Goal: Use online tool/utility: Utilize a website feature to perform a specific function

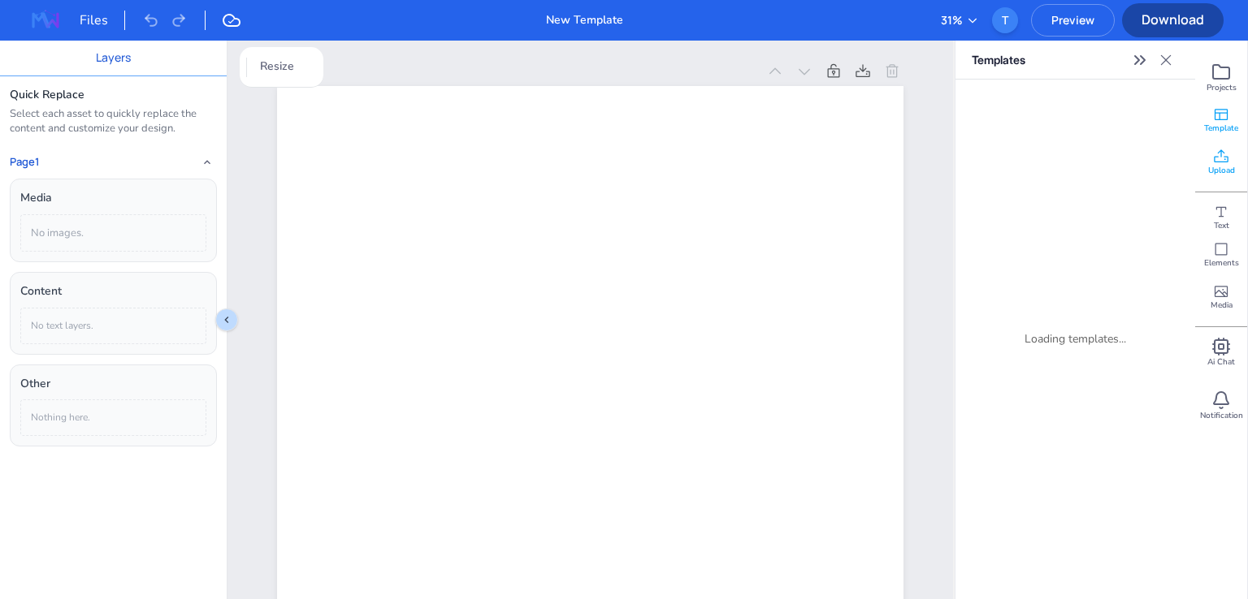
click at [1225, 162] on icon at bounding box center [1221, 157] width 16 height 16
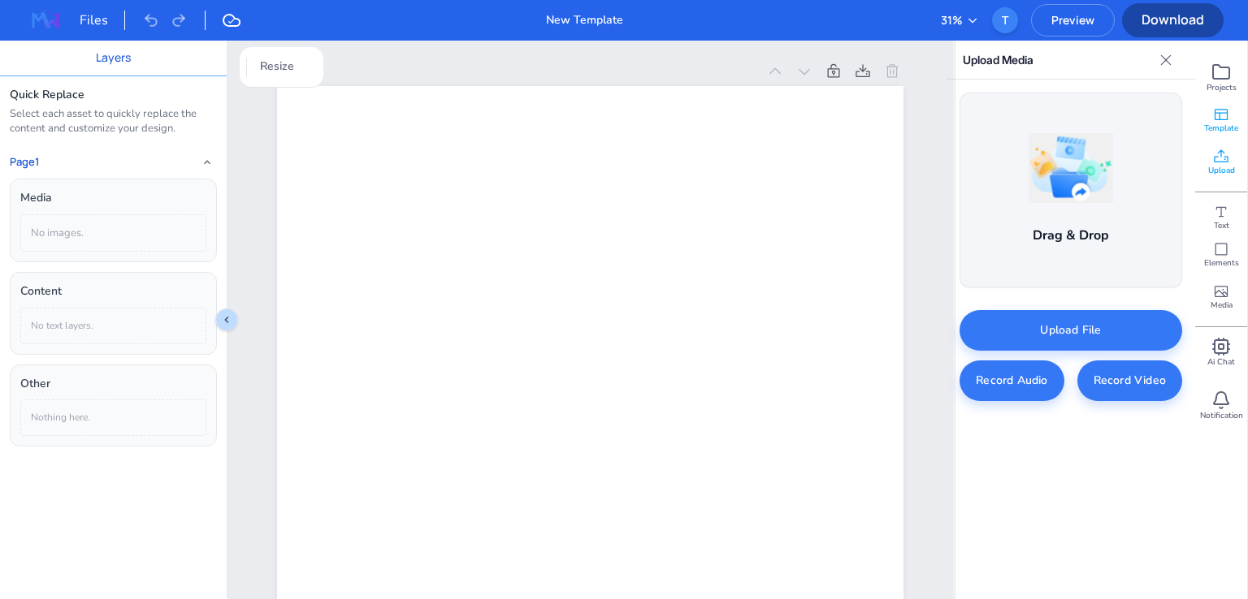
click at [1209, 125] on span "Template" at bounding box center [1221, 128] width 34 height 11
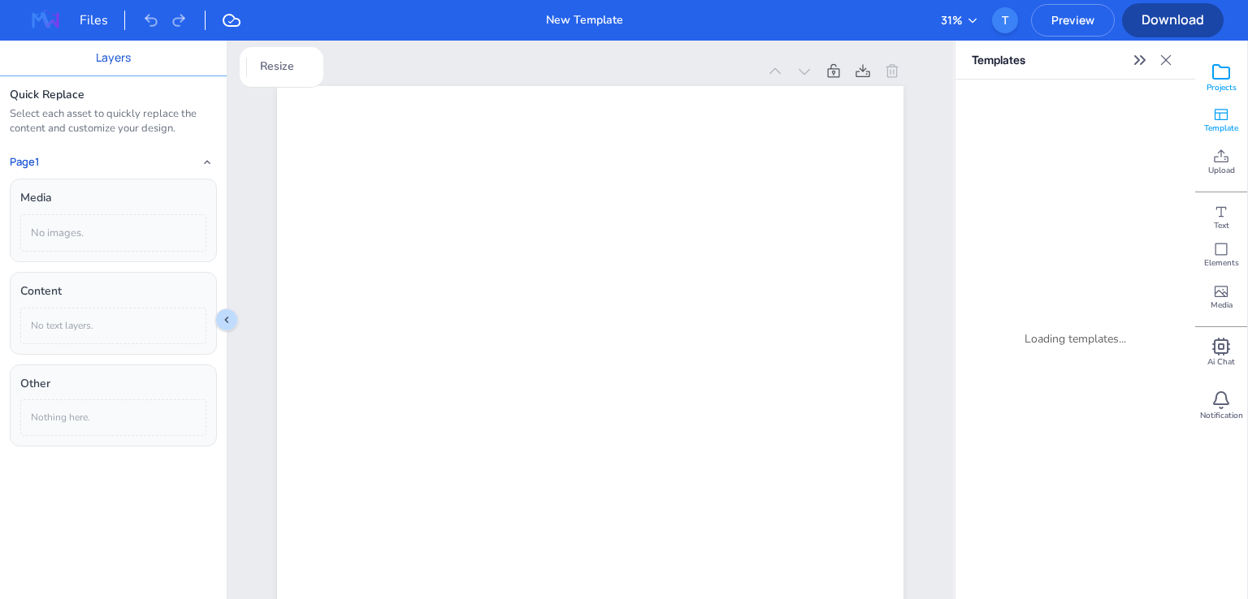
click at [1214, 89] on span "Projects" at bounding box center [1221, 87] width 30 height 11
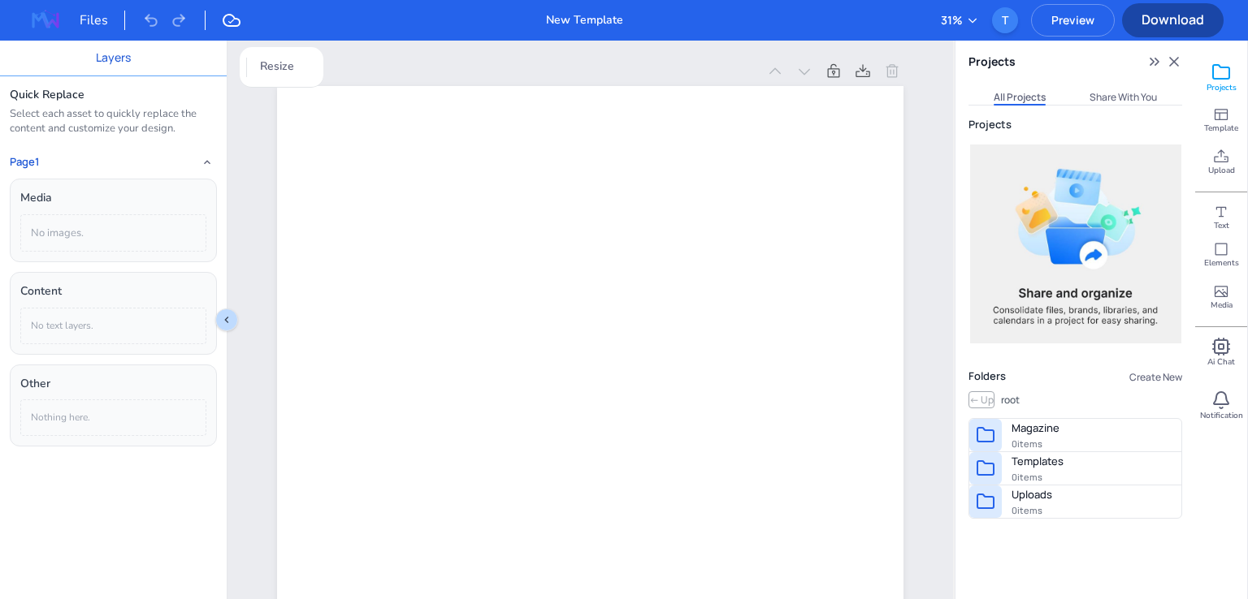
drag, startPoint x: 1085, startPoint y: 252, endPoint x: 1080, endPoint y: 267, distance: 16.4
click at [1085, 253] on div at bounding box center [1075, 244] width 214 height 212
click at [1228, 167] on span "Upload" at bounding box center [1221, 170] width 27 height 11
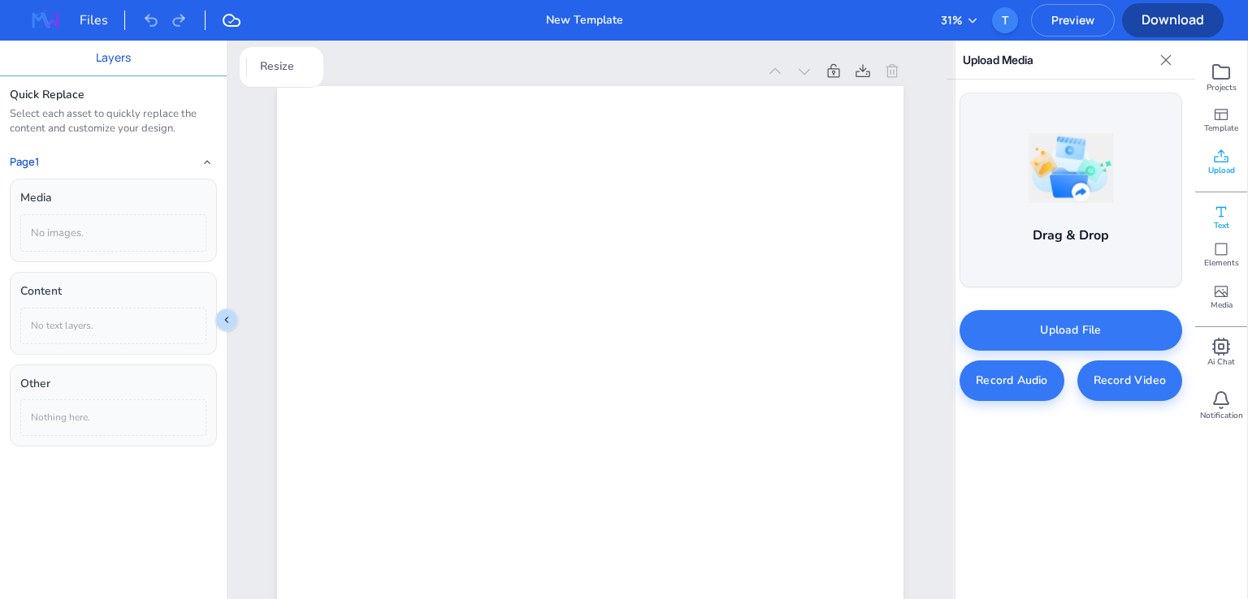
click at [1222, 225] on span "Text" at bounding box center [1221, 225] width 15 height 11
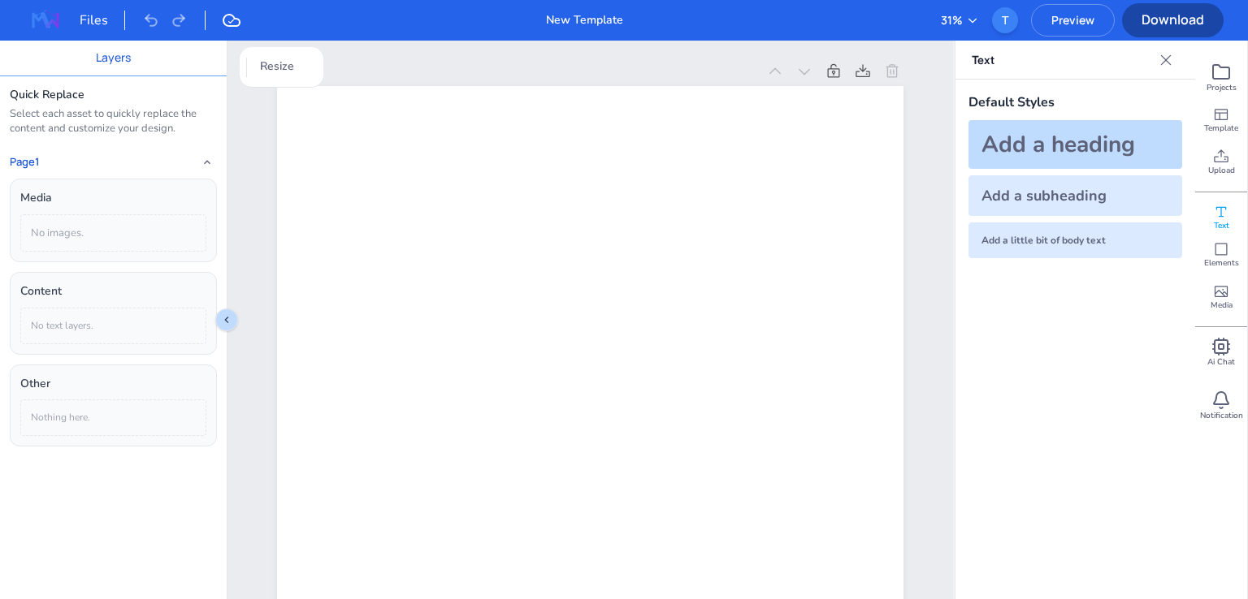
click at [1063, 137] on div "Add a heading" at bounding box center [1075, 144] width 214 height 49
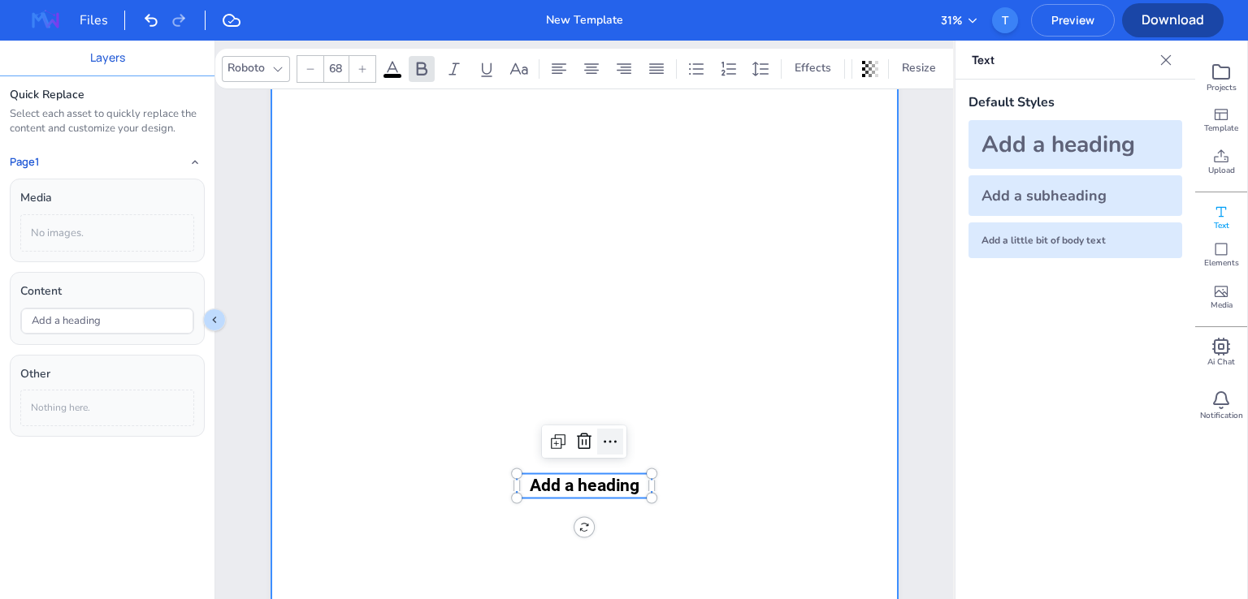
scroll to position [162, 0]
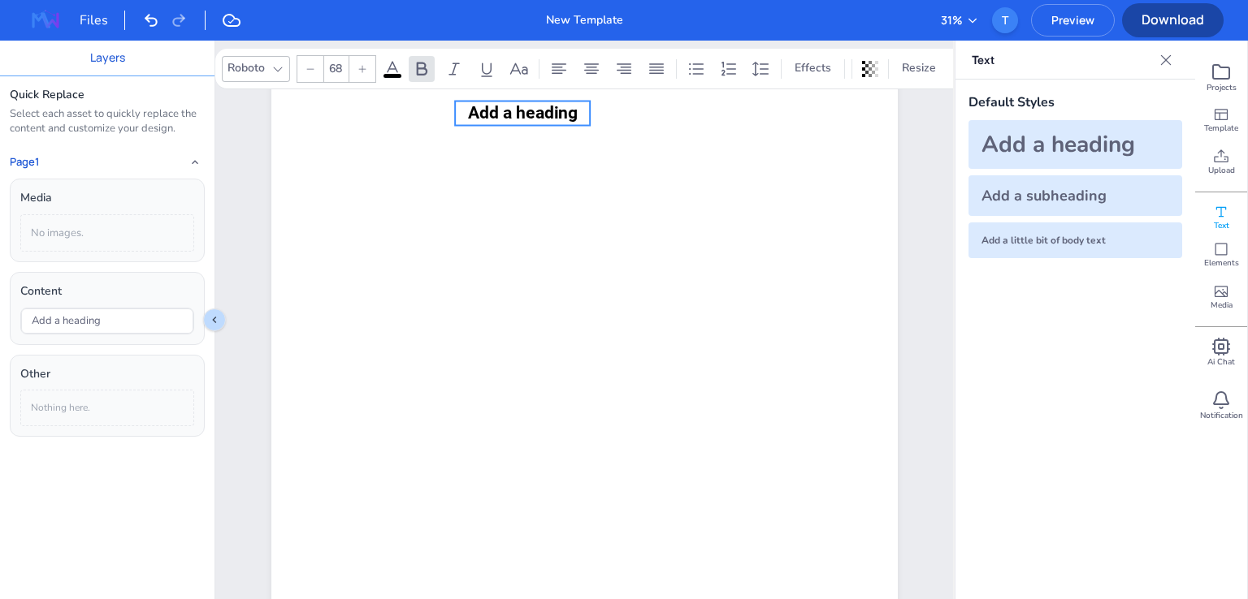
drag, startPoint x: 582, startPoint y: 420, endPoint x: 546, endPoint y: 166, distance: 256.8
click at [520, 118] on span "Add a heading" at bounding box center [522, 113] width 110 height 20
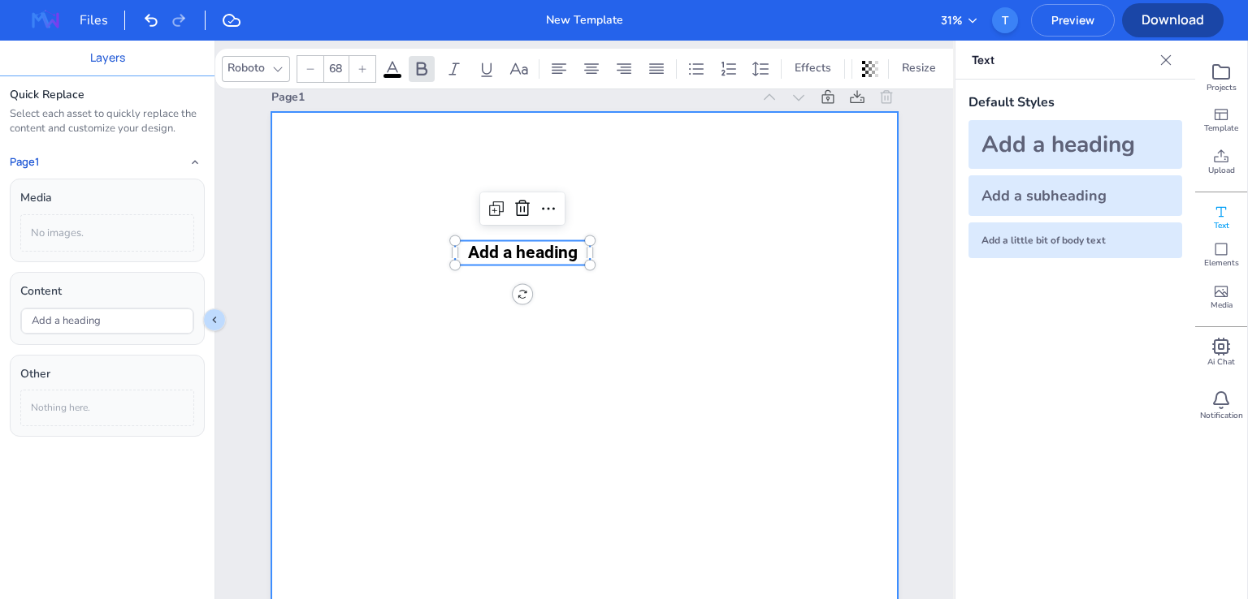
scroll to position [0, 0]
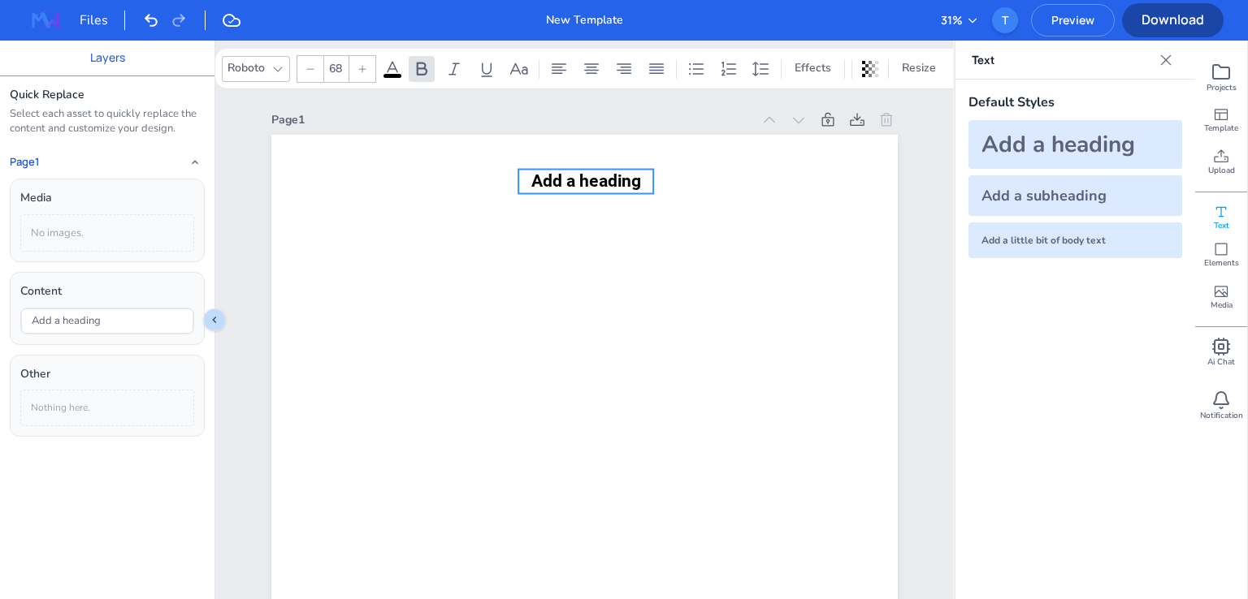
drag, startPoint x: 518, startPoint y: 272, endPoint x: 578, endPoint y: 177, distance: 112.5
click at [578, 177] on span "Add a heading" at bounding box center [585, 181] width 110 height 20
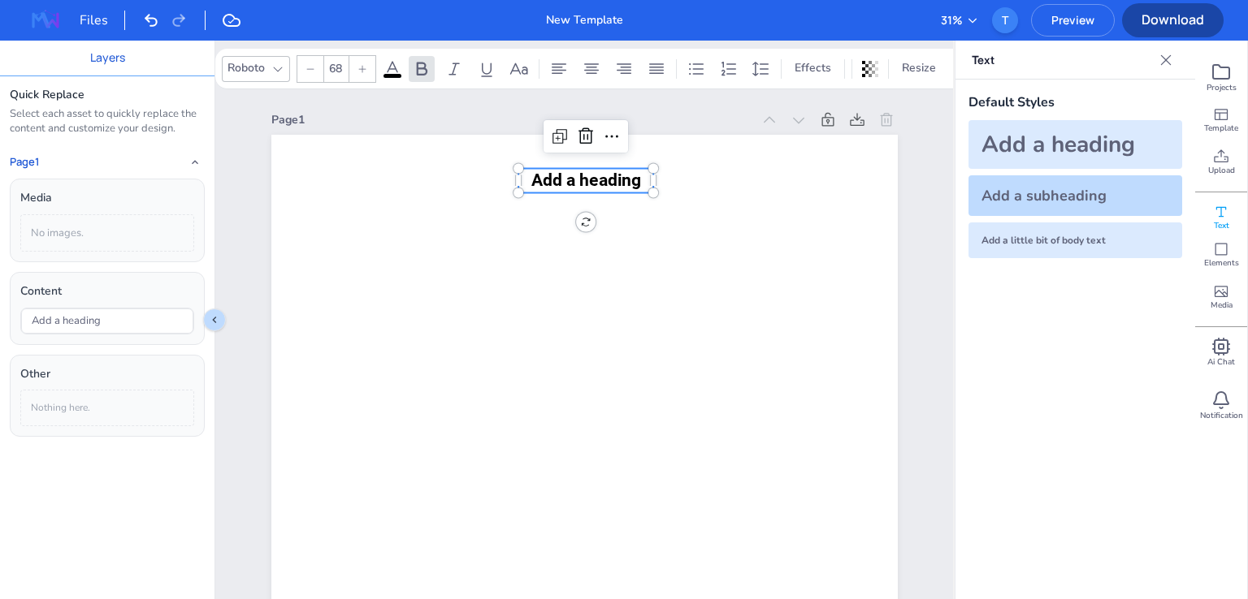
click at [1037, 195] on div "Add a subheading" at bounding box center [1075, 195] width 214 height 41
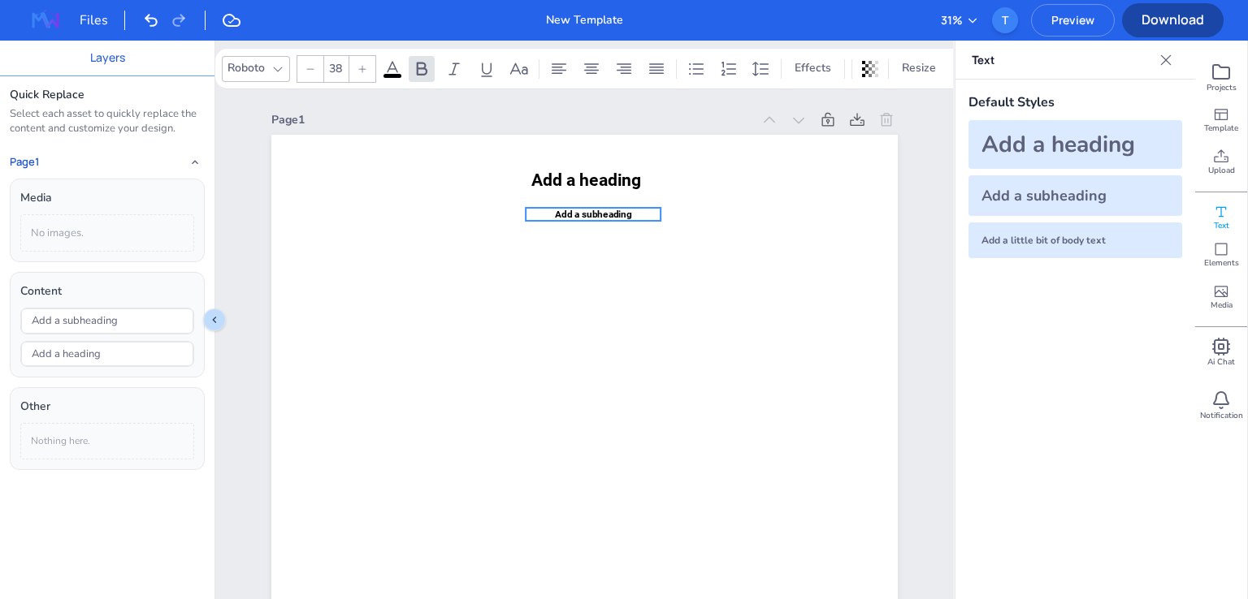
drag, startPoint x: 573, startPoint y: 573, endPoint x: 582, endPoint y: 210, distance: 363.2
click at [582, 210] on span "Add a subheading" at bounding box center [593, 214] width 77 height 11
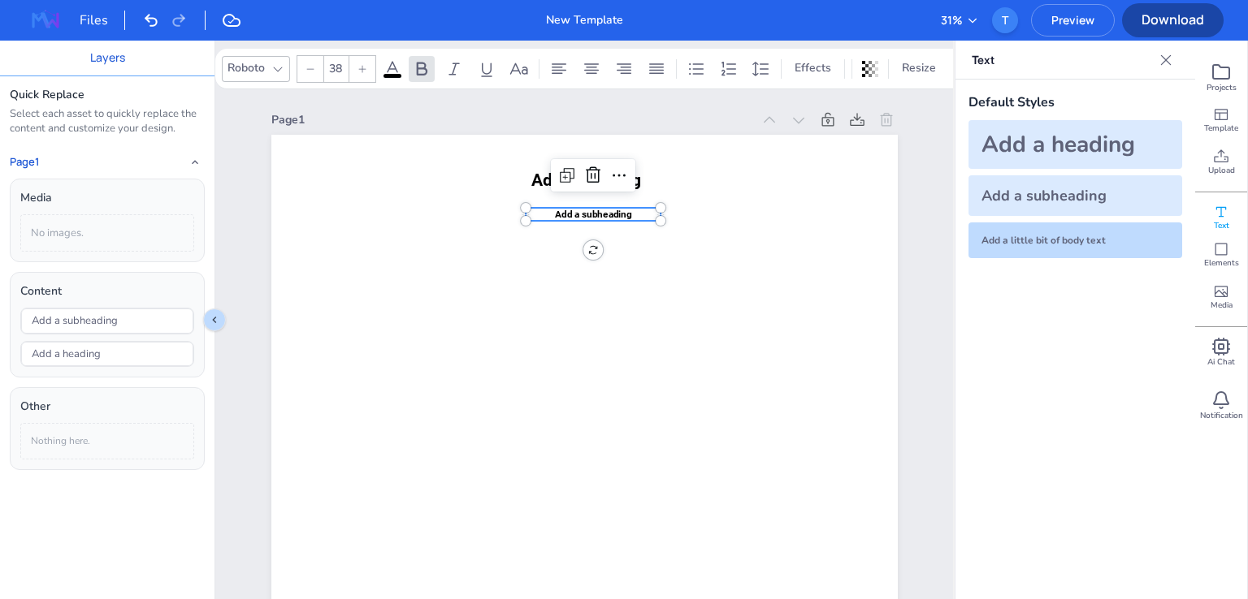
click at [1043, 235] on div "Add a little bit of body text" at bounding box center [1075, 241] width 214 height 36
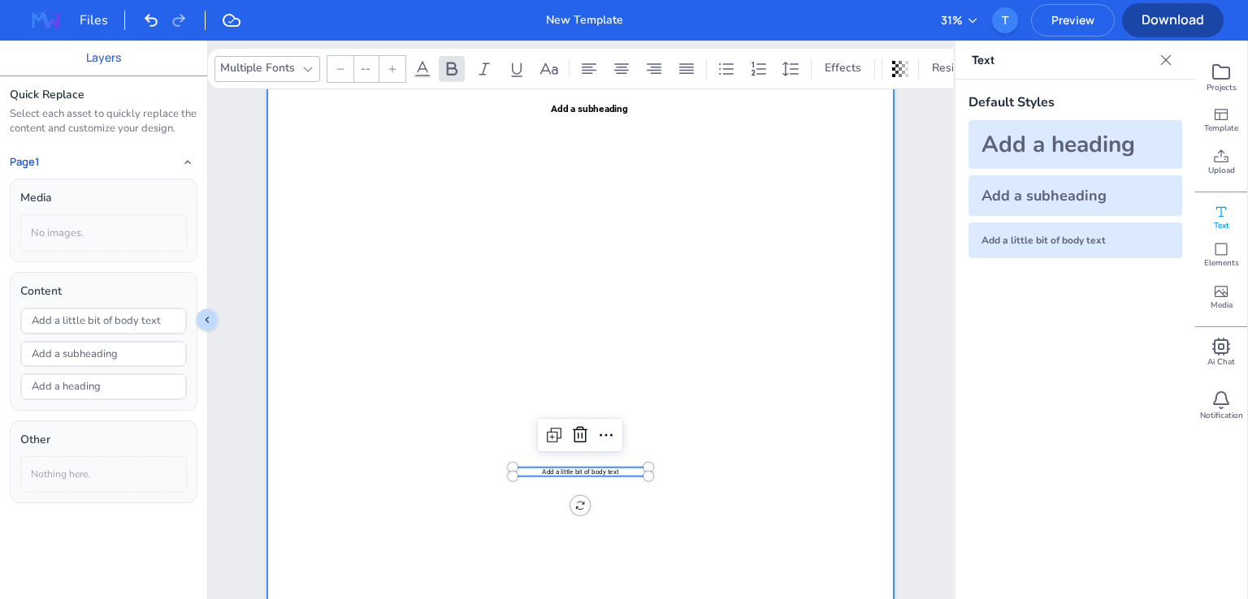
type input "26"
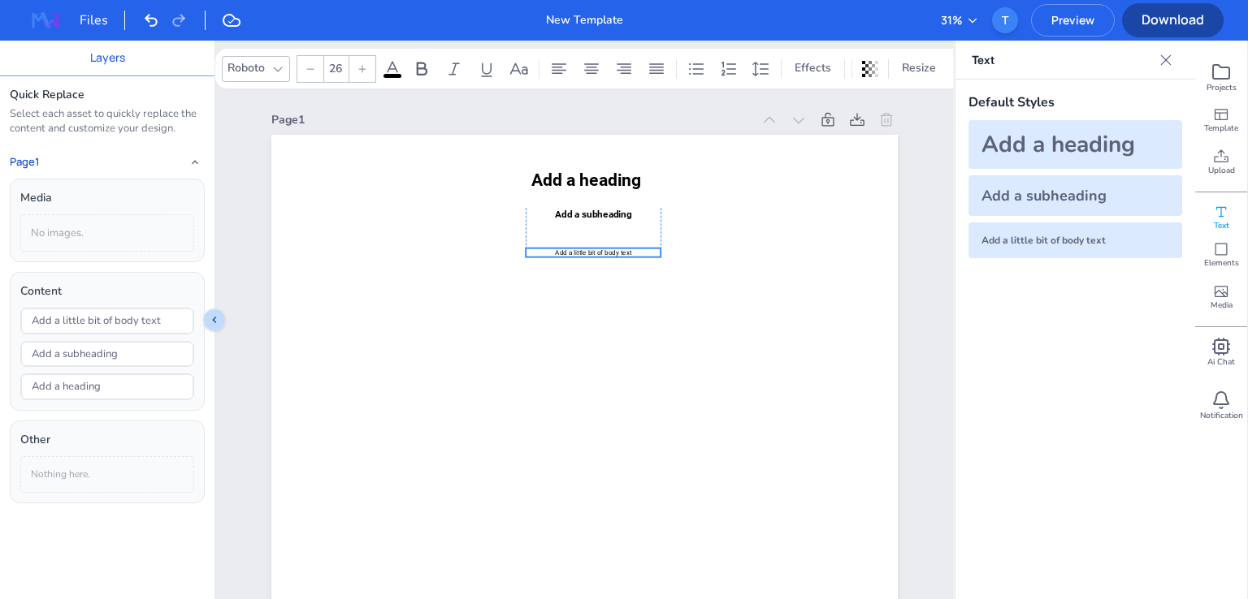
drag, startPoint x: 600, startPoint y: 413, endPoint x: 611, endPoint y: 251, distance: 162.8
click at [611, 251] on span "Add a little bit of body text" at bounding box center [593, 252] width 76 height 7
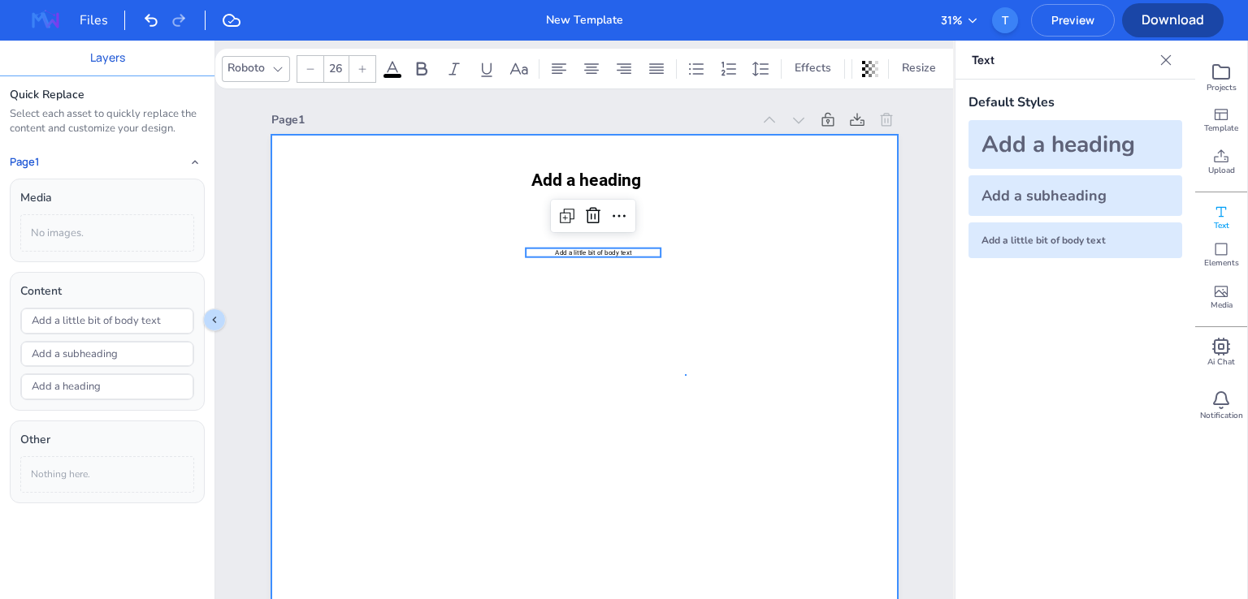
click at [686, 376] on div at bounding box center [584, 578] width 626 height 886
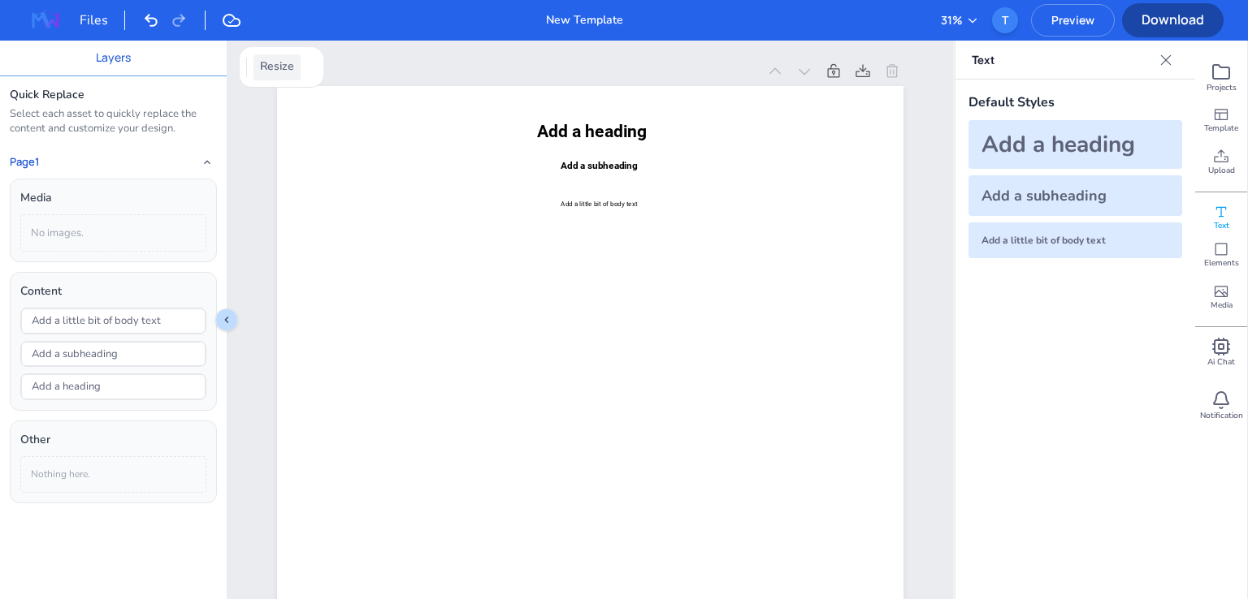
click at [283, 70] on span "Resize" at bounding box center [277, 67] width 41 height 18
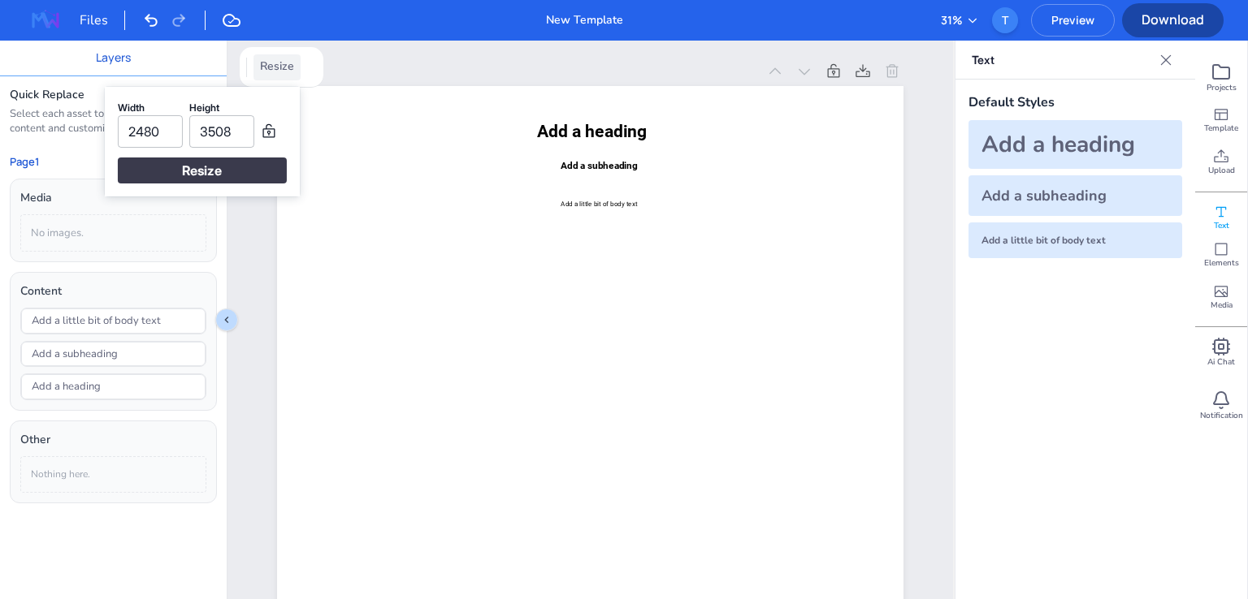
click at [283, 70] on span "Resize" at bounding box center [277, 67] width 41 height 18
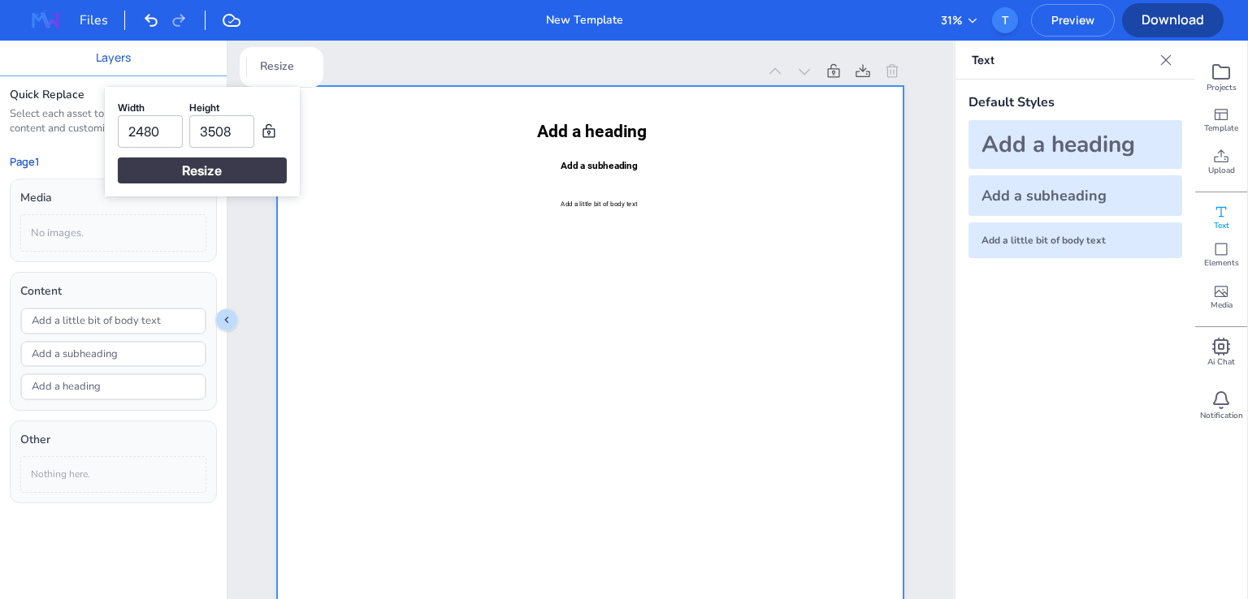
click at [463, 166] on div at bounding box center [590, 529] width 626 height 886
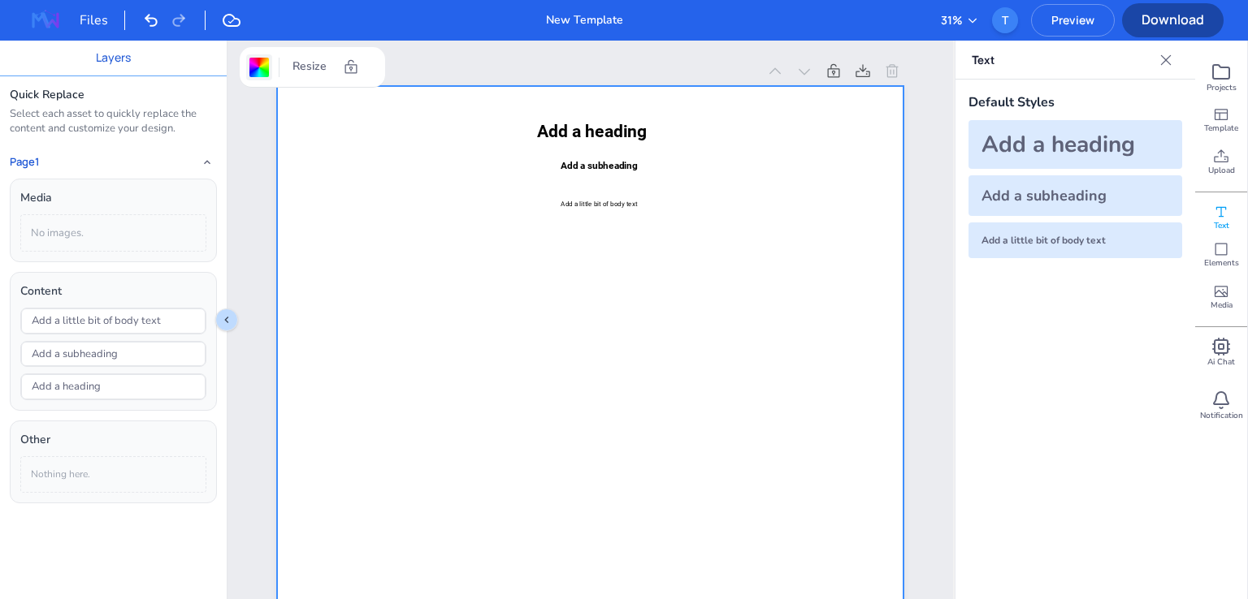
click at [253, 69] on div at bounding box center [258, 67] width 19 height 19
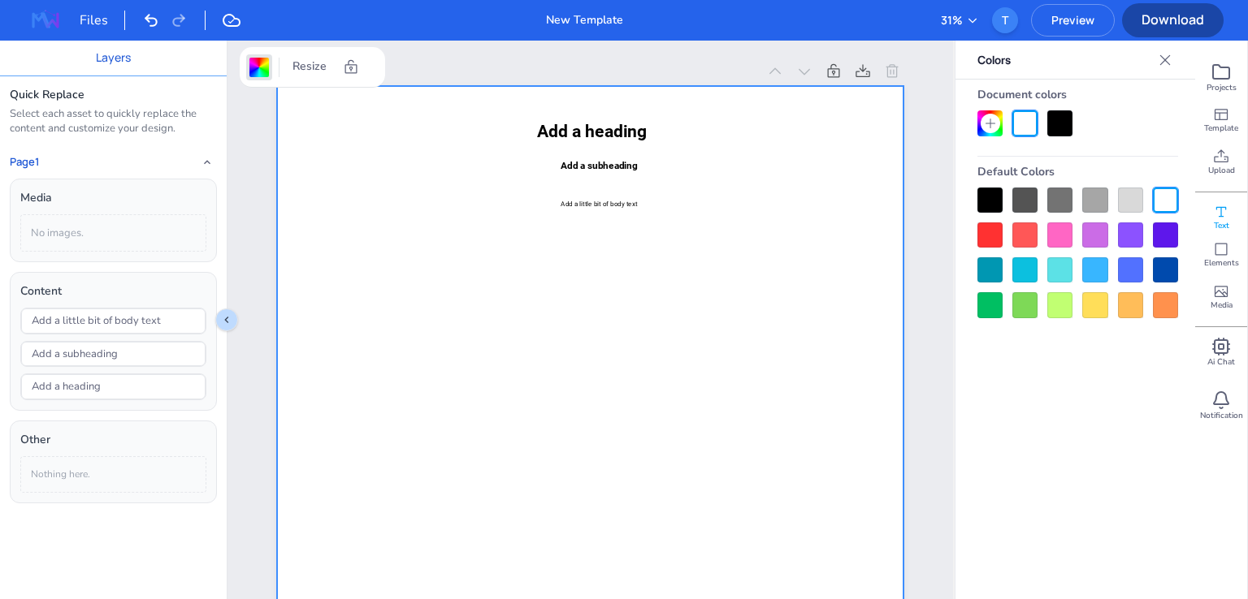
click at [1098, 297] on div at bounding box center [1094, 304] width 25 height 25
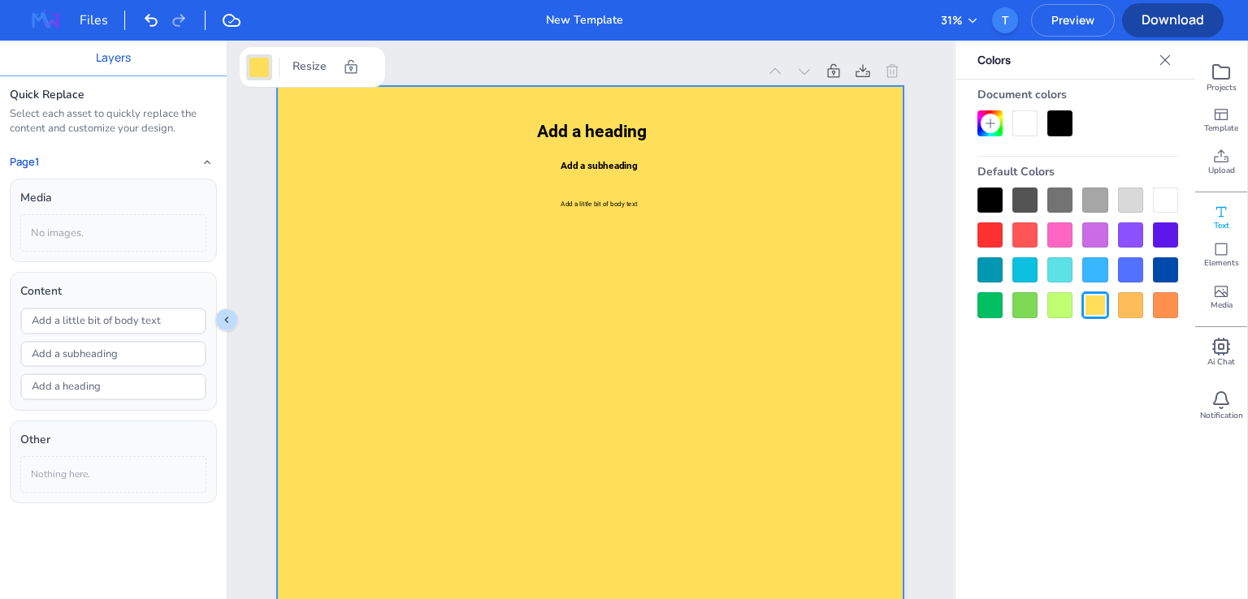
click at [1056, 309] on div at bounding box center [1059, 304] width 25 height 25
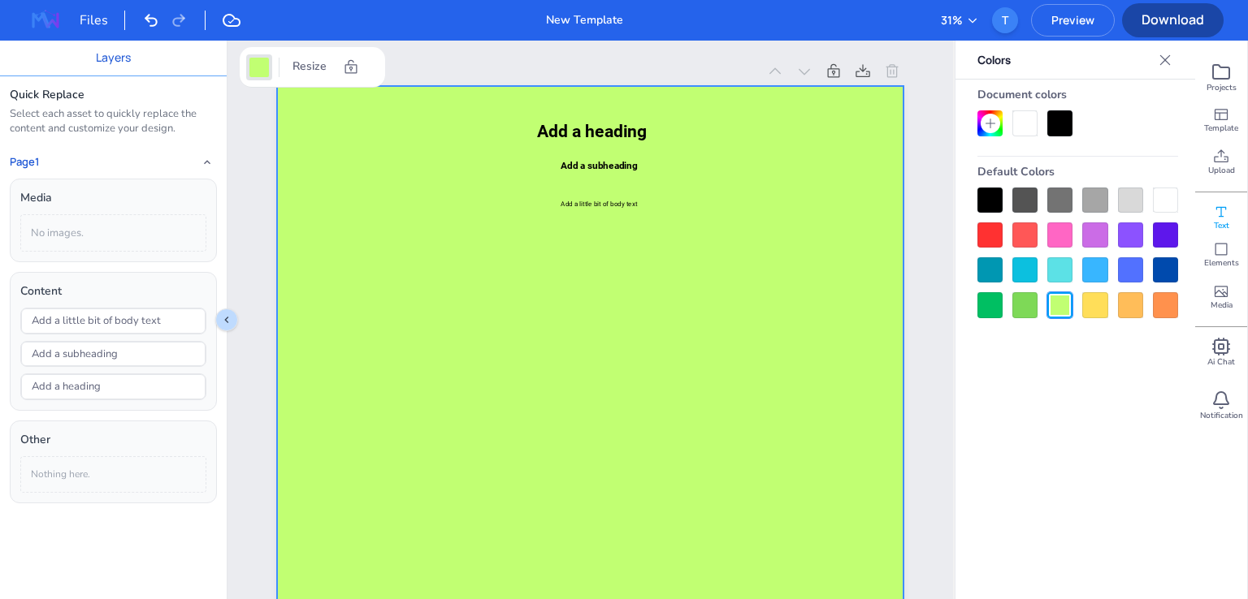
click at [1093, 198] on div at bounding box center [1094, 200] width 25 height 25
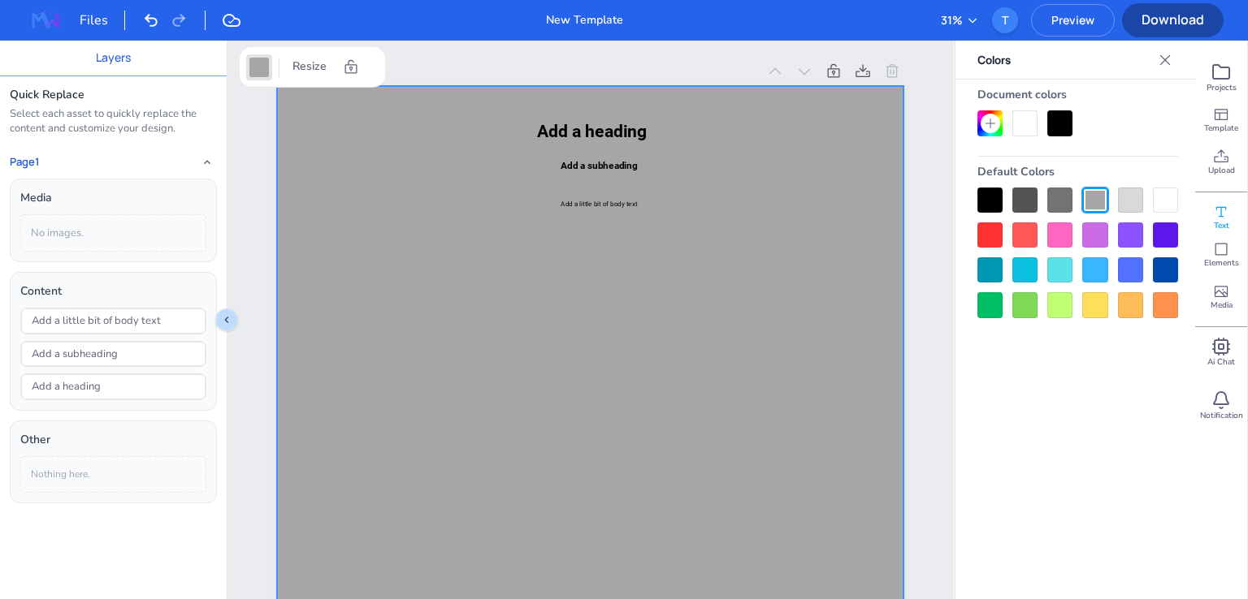
click at [1119, 204] on div at bounding box center [1130, 200] width 25 height 25
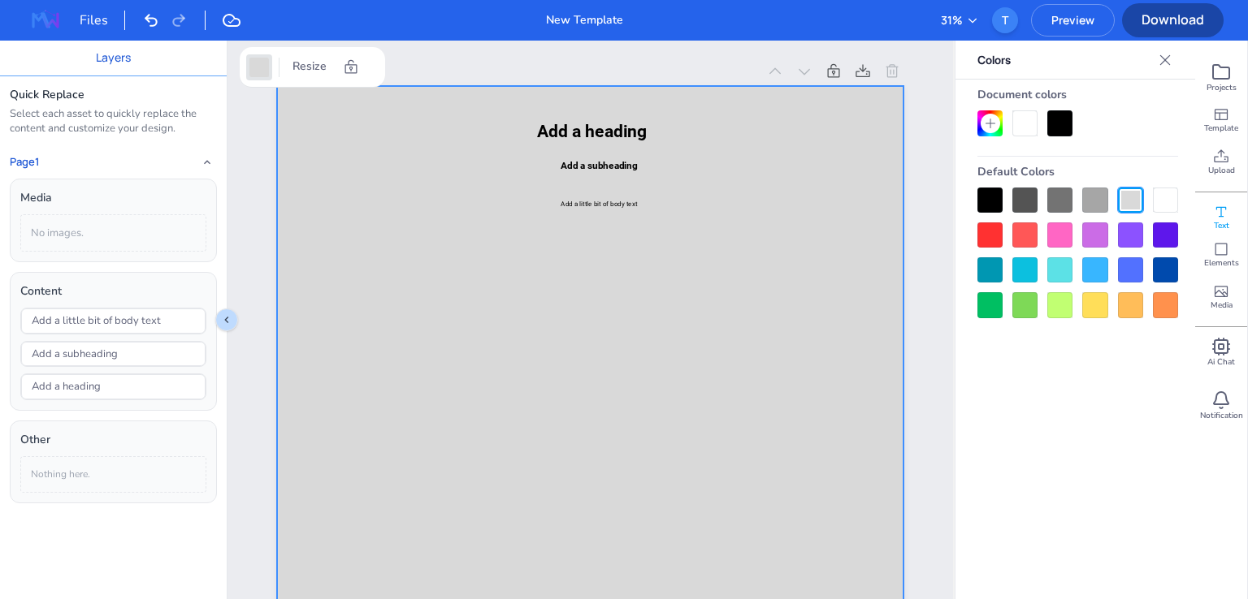
click at [1102, 232] on div at bounding box center [1094, 235] width 25 height 25
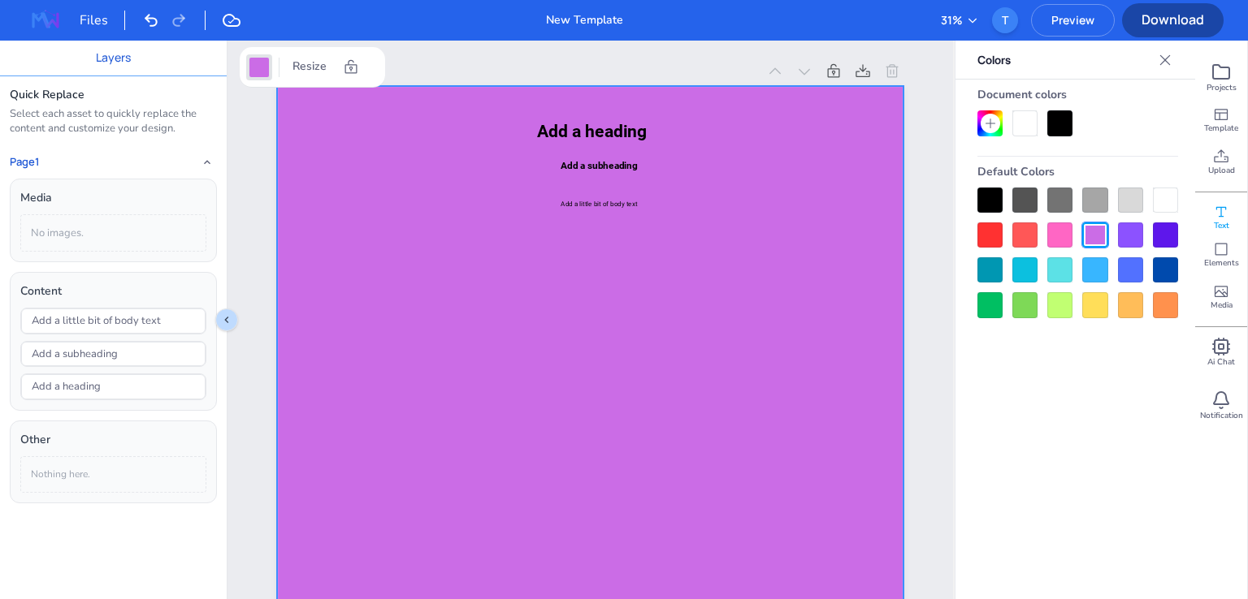
click at [1055, 237] on div at bounding box center [1059, 235] width 25 height 25
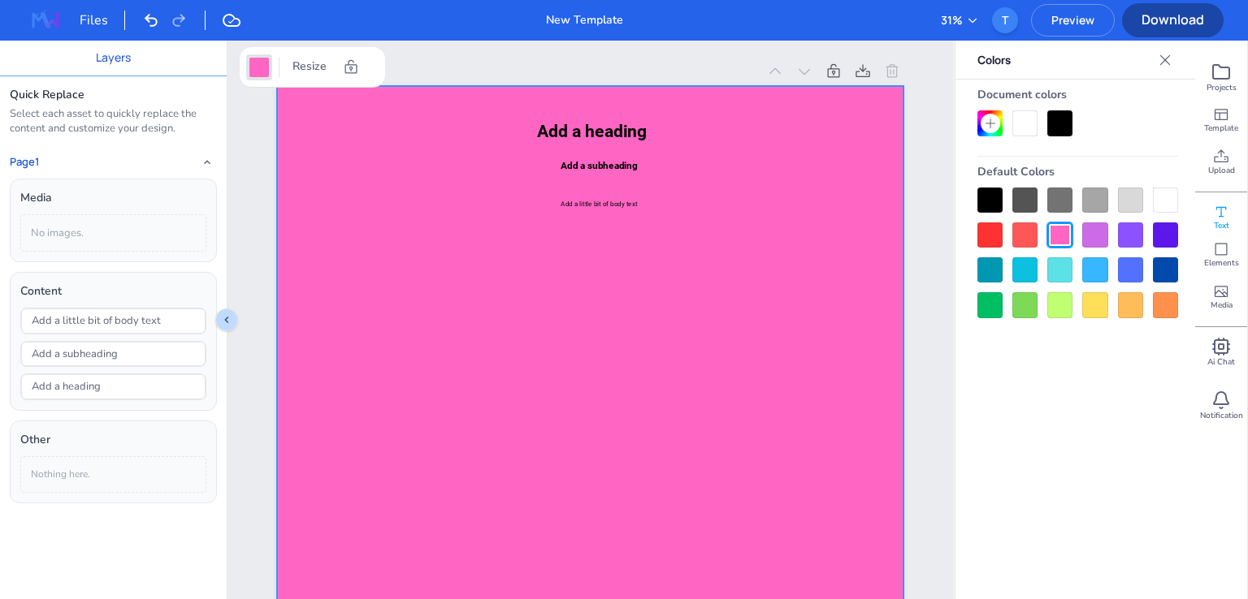
click at [1099, 309] on div at bounding box center [1094, 304] width 25 height 25
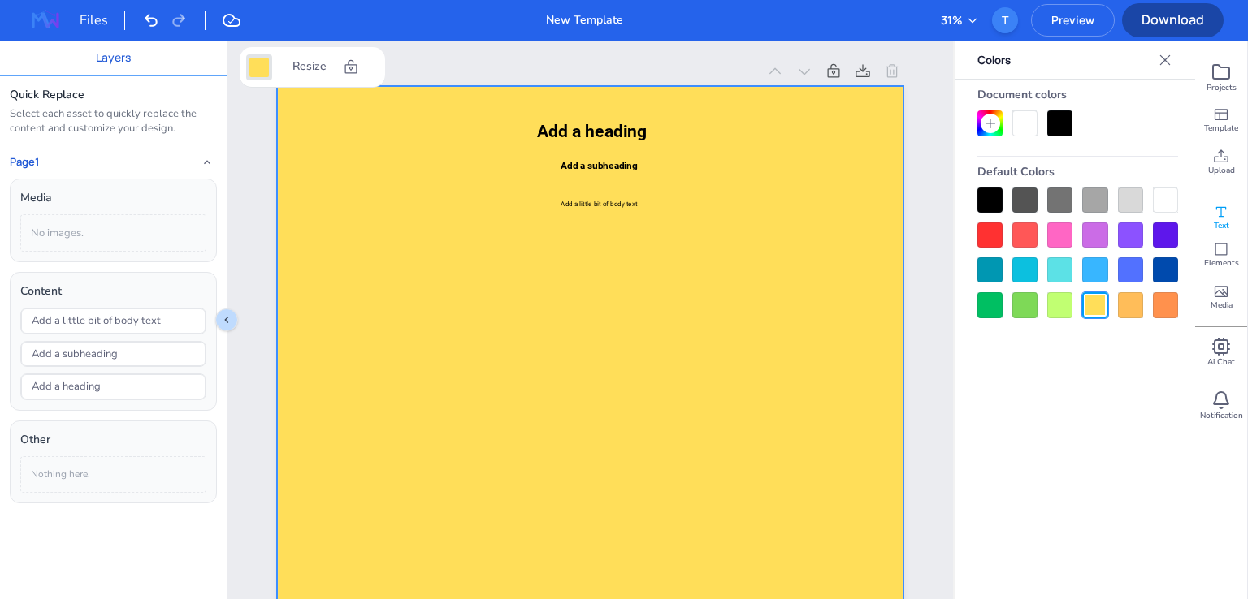
click at [1130, 311] on div at bounding box center [1130, 304] width 25 height 25
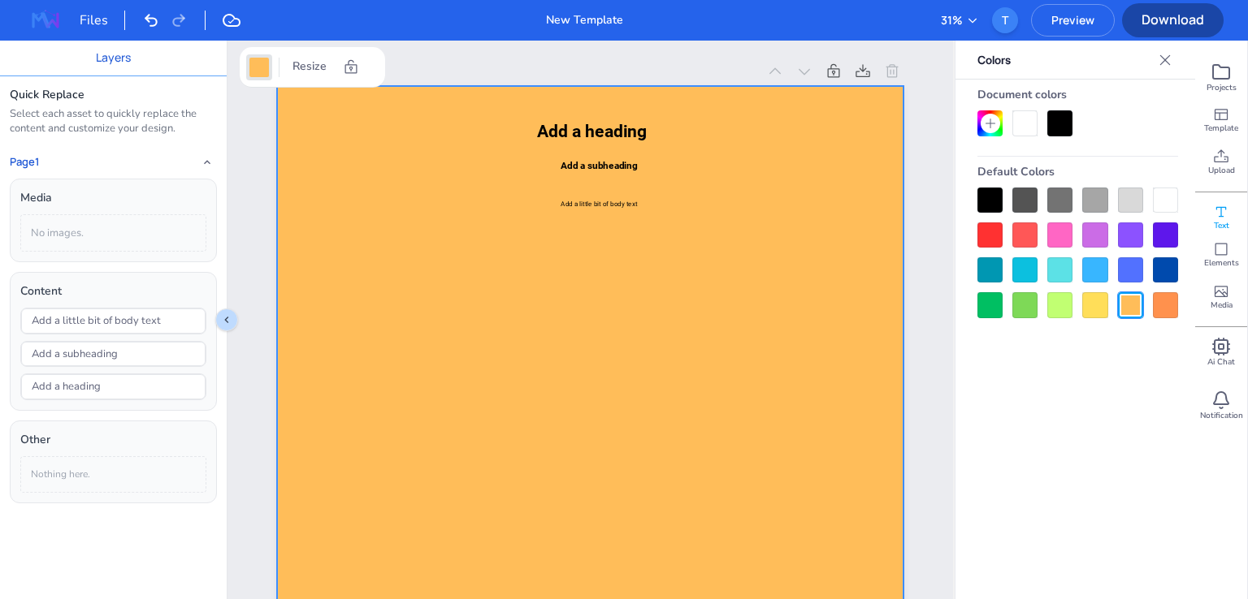
click at [1175, 314] on div at bounding box center [1165, 304] width 25 height 25
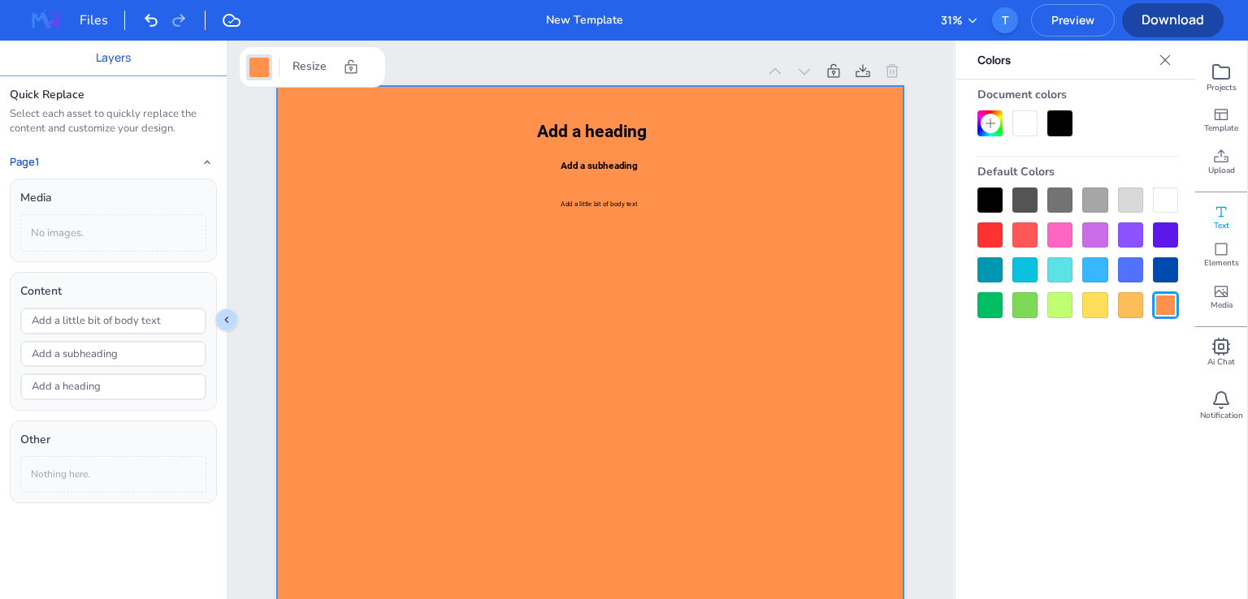
click at [1099, 303] on div at bounding box center [1094, 304] width 25 height 25
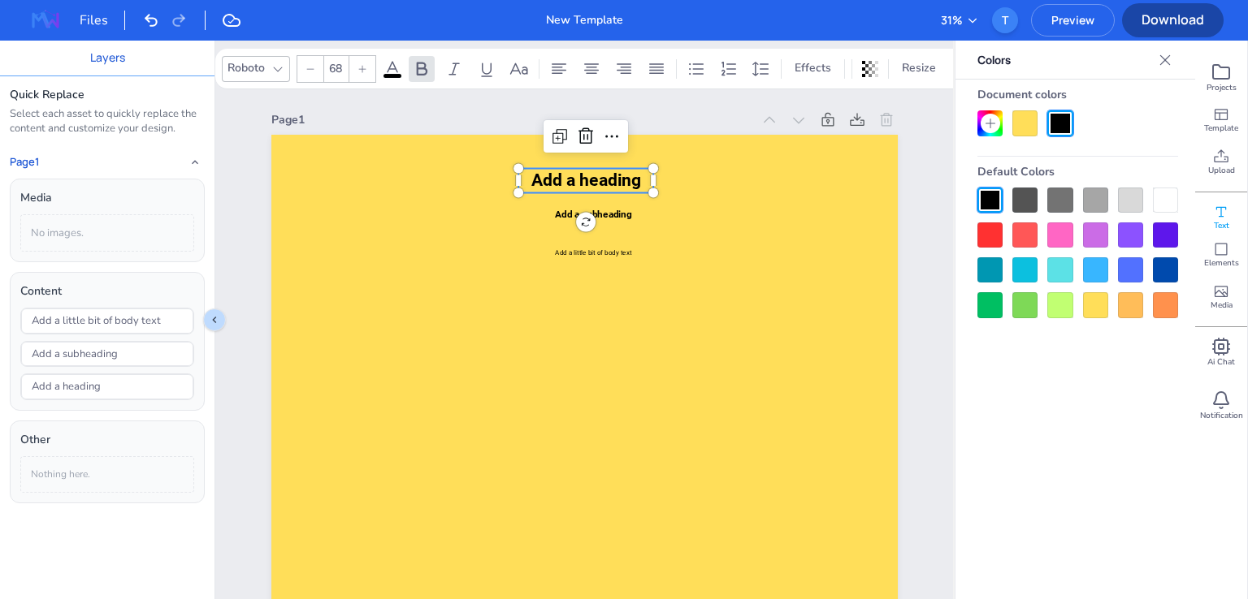
click at [579, 135] on div "Add a heading Add a subheading Add a little bit of body text" at bounding box center [584, 578] width 626 height 886
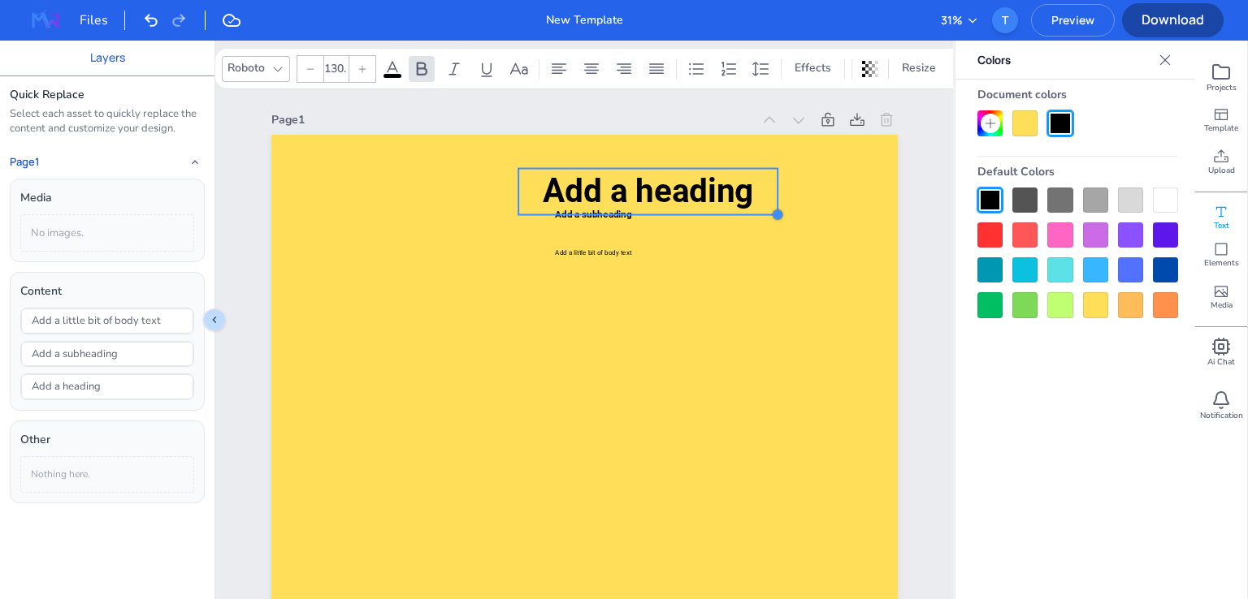
drag, startPoint x: 648, startPoint y: 191, endPoint x: 686, endPoint y: 213, distance: 44.0
click at [686, 213] on div "Add a heading Add a subheading Add a little bit of body text" at bounding box center [584, 578] width 626 height 886
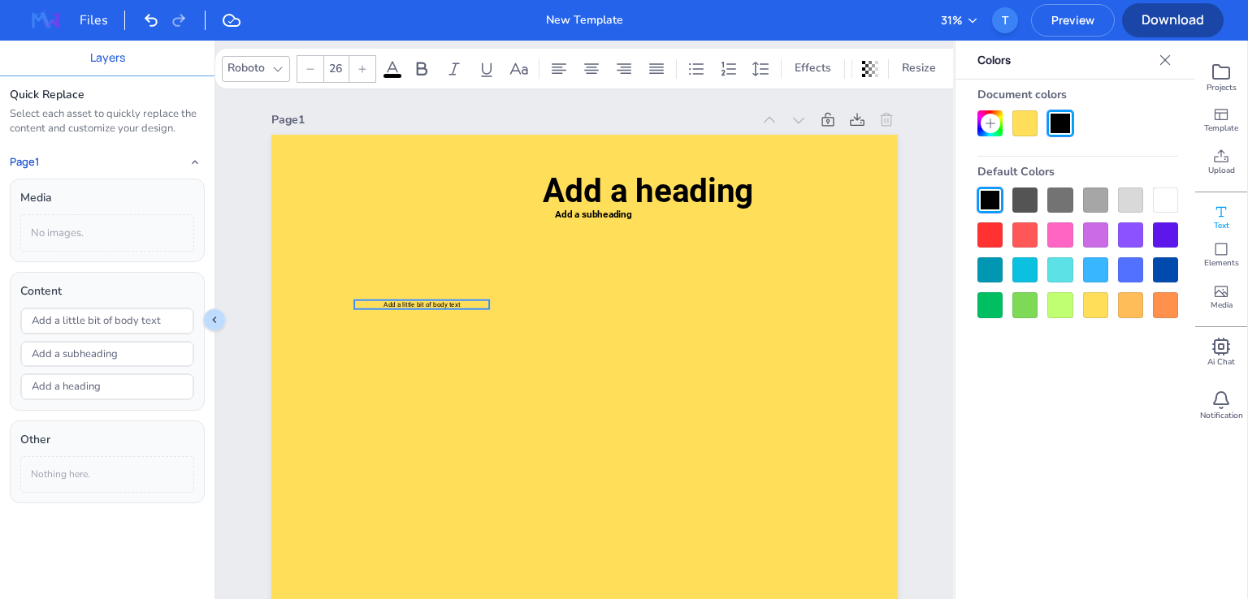
drag, startPoint x: 621, startPoint y: 257, endPoint x: 449, endPoint y: 309, distance: 179.1
click at [449, 309] on span "Add a little bit of body text" at bounding box center [421, 304] width 76 height 7
drag, startPoint x: 595, startPoint y: 212, endPoint x: 669, endPoint y: 240, distance: 79.2
click at [669, 240] on span "Add a subheading" at bounding box center [667, 243] width 77 height 11
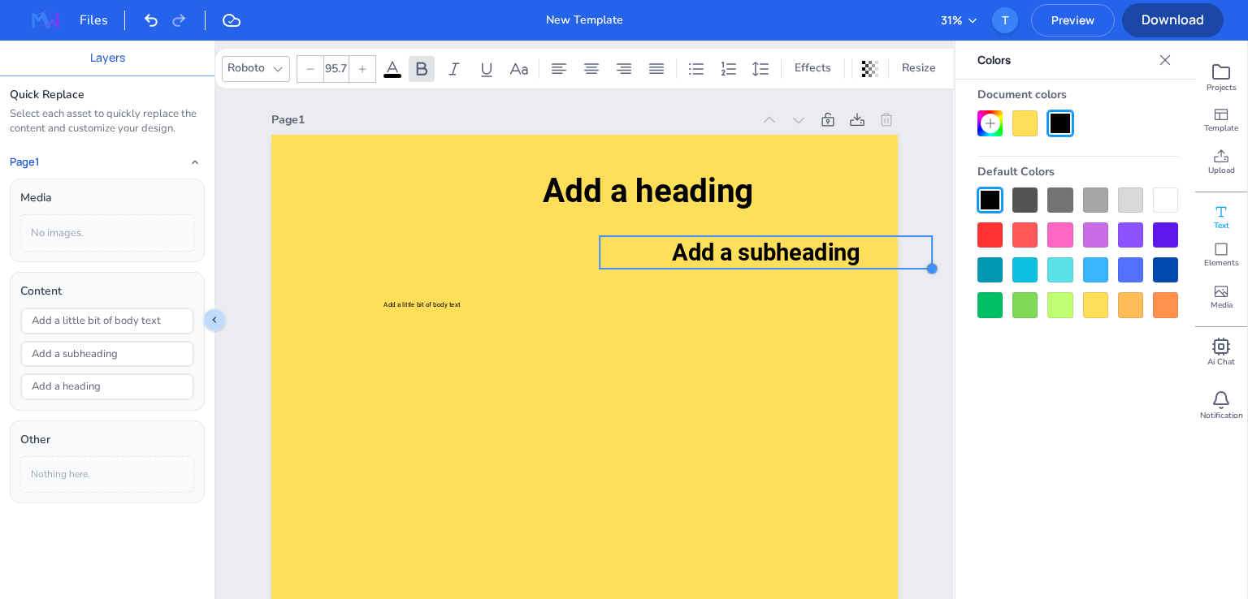
click at [770, 271] on div "Add a heading Add a subheading Add a little bit of body text" at bounding box center [584, 578] width 626 height 886
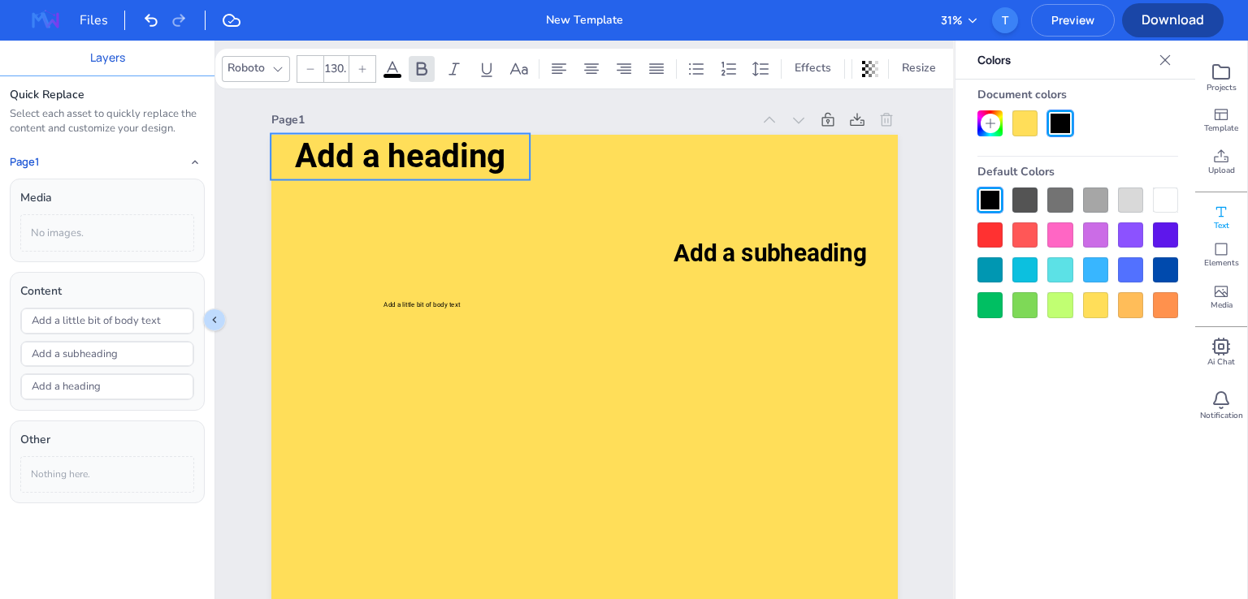
drag, startPoint x: 675, startPoint y: 186, endPoint x: 427, endPoint y: 151, distance: 250.2
click at [427, 151] on span "Add a heading" at bounding box center [400, 156] width 210 height 39
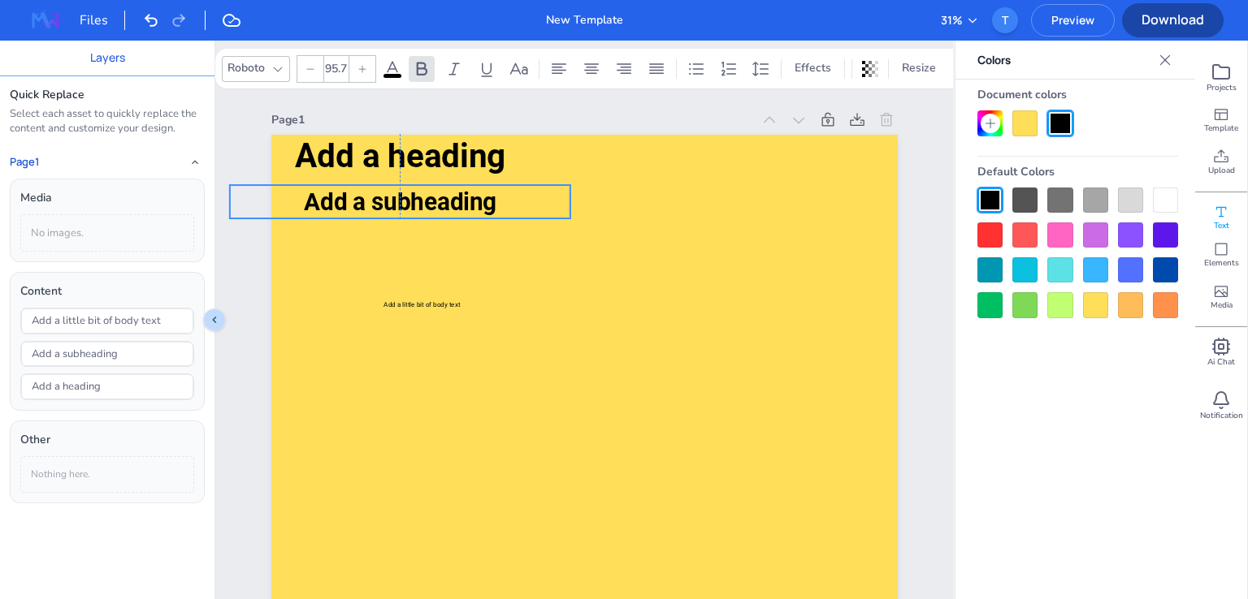
drag, startPoint x: 746, startPoint y: 262, endPoint x: 392, endPoint y: 212, distance: 356.9
click at [392, 212] on span "Add a subheading" at bounding box center [399, 202] width 193 height 28
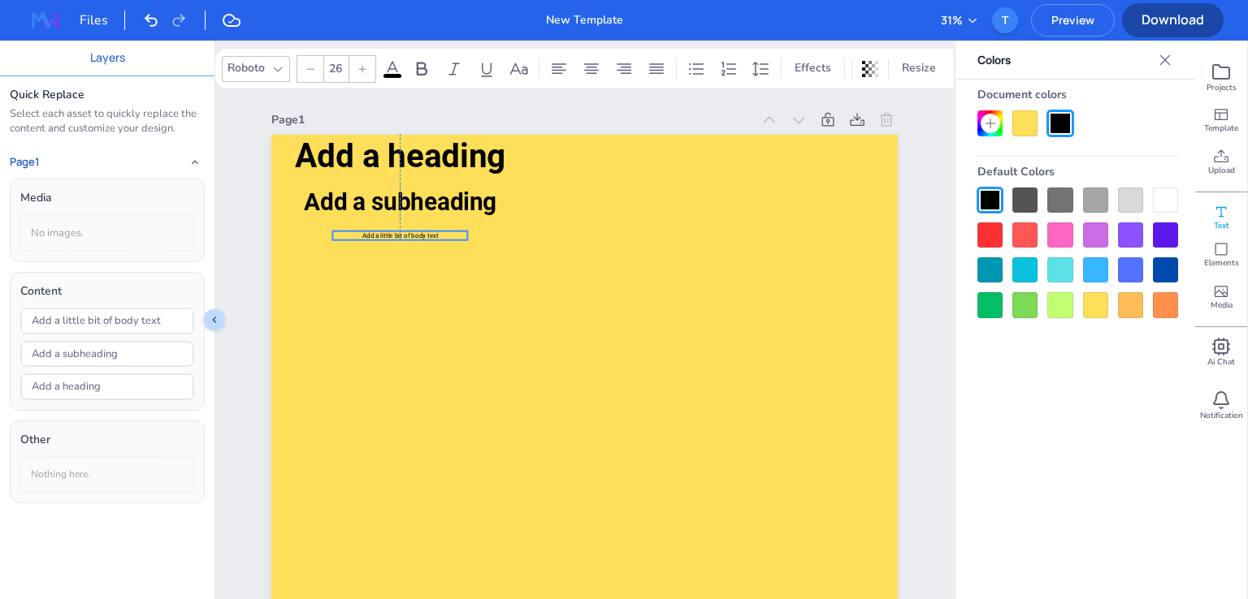
drag, startPoint x: 402, startPoint y: 307, endPoint x: 383, endPoint y: 238, distance: 71.5
click at [383, 238] on span "Add a little bit of body text" at bounding box center [399, 235] width 76 height 7
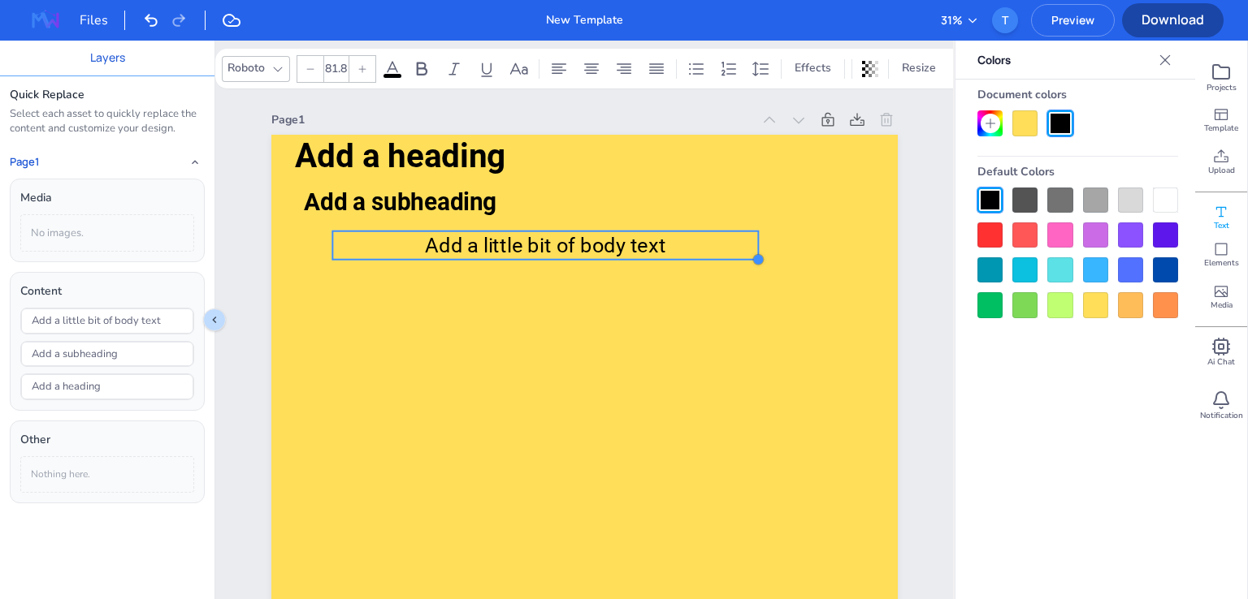
drag, startPoint x: 465, startPoint y: 236, endPoint x: 468, endPoint y: 256, distance: 19.8
click at [468, 256] on div "Add a heading Add a subheading Add a little bit of body text" at bounding box center [584, 578] width 626 height 886
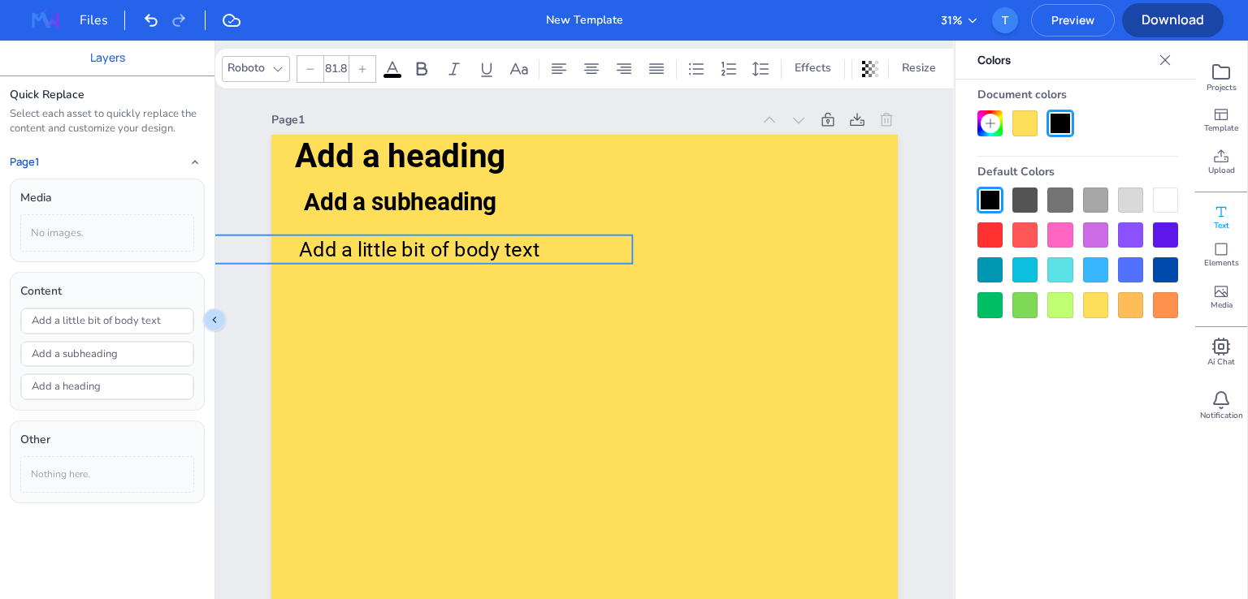
drag, startPoint x: 559, startPoint y: 246, endPoint x: 433, endPoint y: 250, distance: 126.0
click at [433, 250] on span "Add a little bit of body text" at bounding box center [419, 250] width 240 height 24
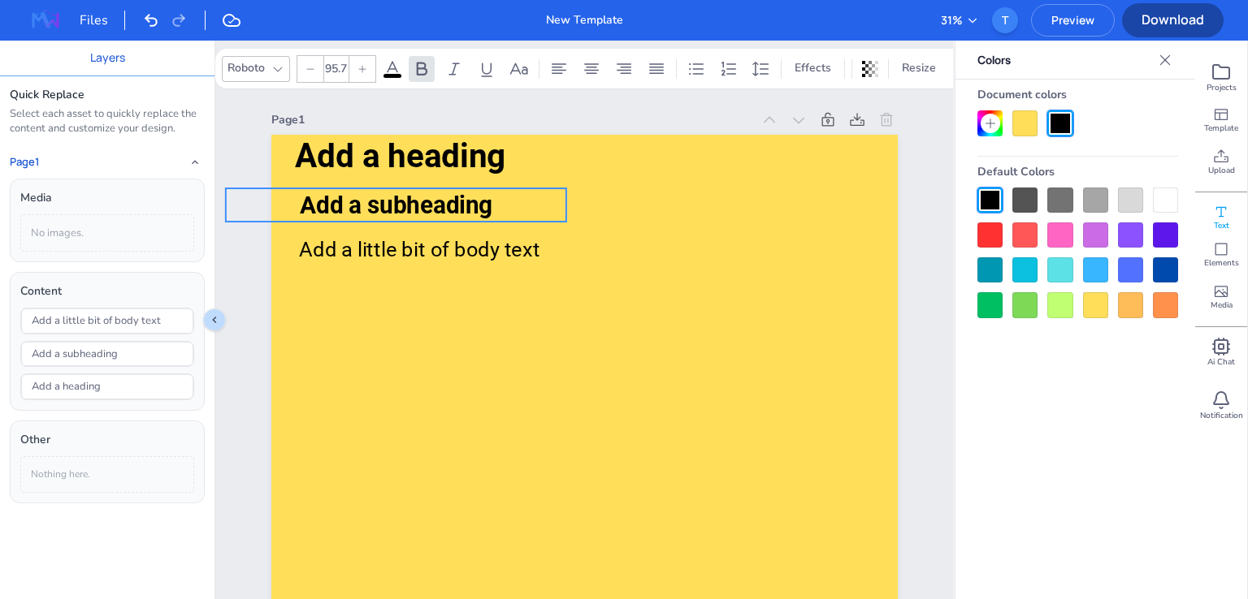
click at [474, 208] on span "Add a subheading" at bounding box center [395, 205] width 193 height 28
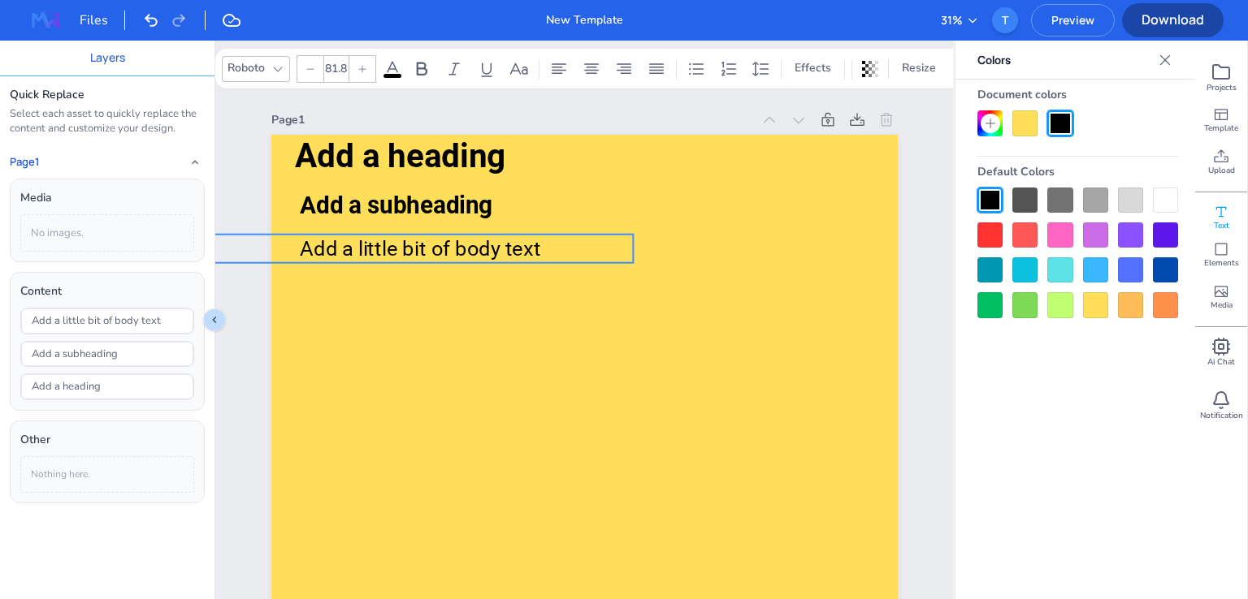
click at [455, 254] on span "Add a little bit of body text" at bounding box center [420, 249] width 240 height 24
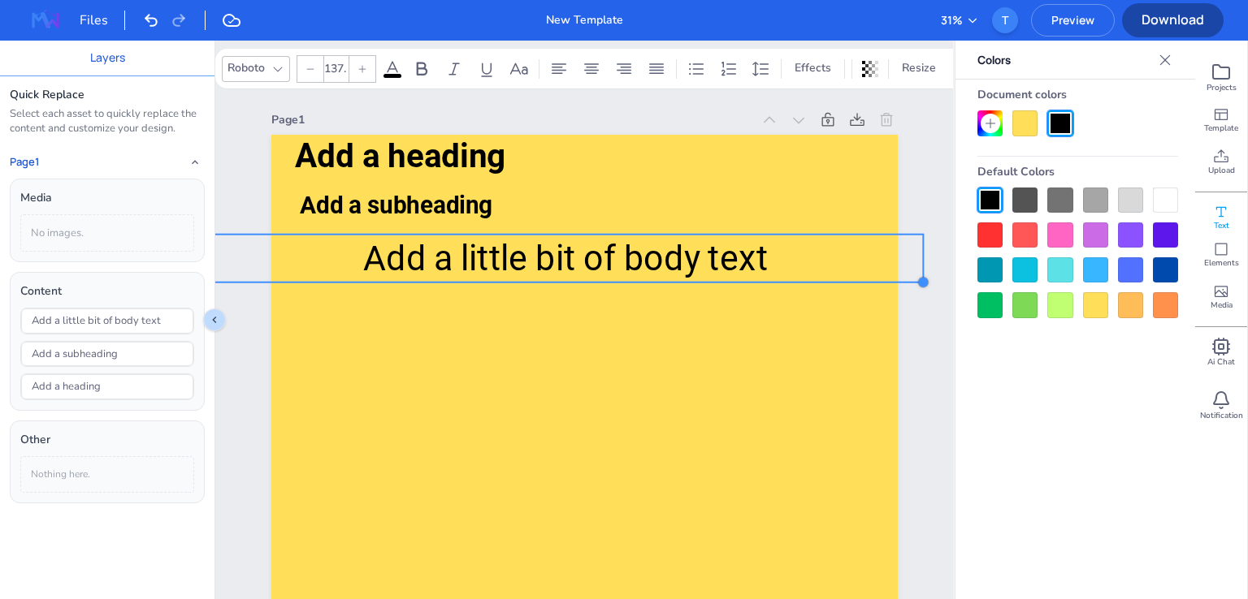
drag, startPoint x: 627, startPoint y: 266, endPoint x: 645, endPoint y: 285, distance: 26.4
click at [645, 285] on div "Add a heading Add a subheading Add a little bit of body text" at bounding box center [584, 578] width 626 height 886
click at [536, 254] on span "Add a little bit of body text" at bounding box center [565, 259] width 405 height 40
click at [1018, 235] on div at bounding box center [1024, 235] width 25 height 25
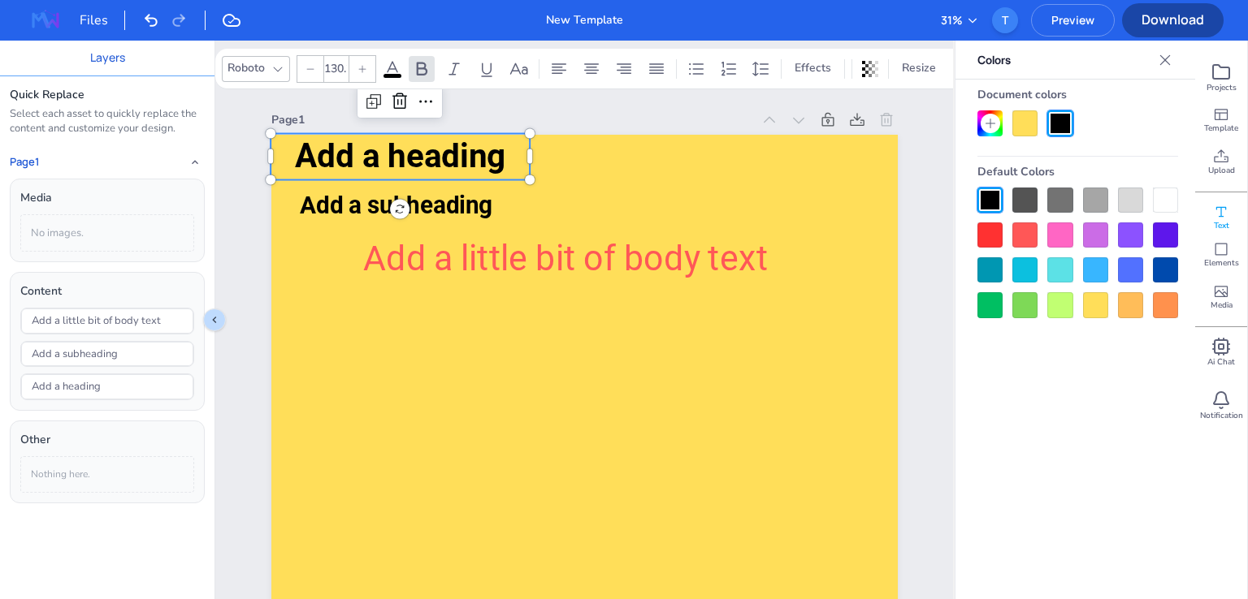
click at [446, 170] on span "Add a heading" at bounding box center [400, 156] width 210 height 39
click at [1169, 277] on div at bounding box center [1165, 270] width 25 height 25
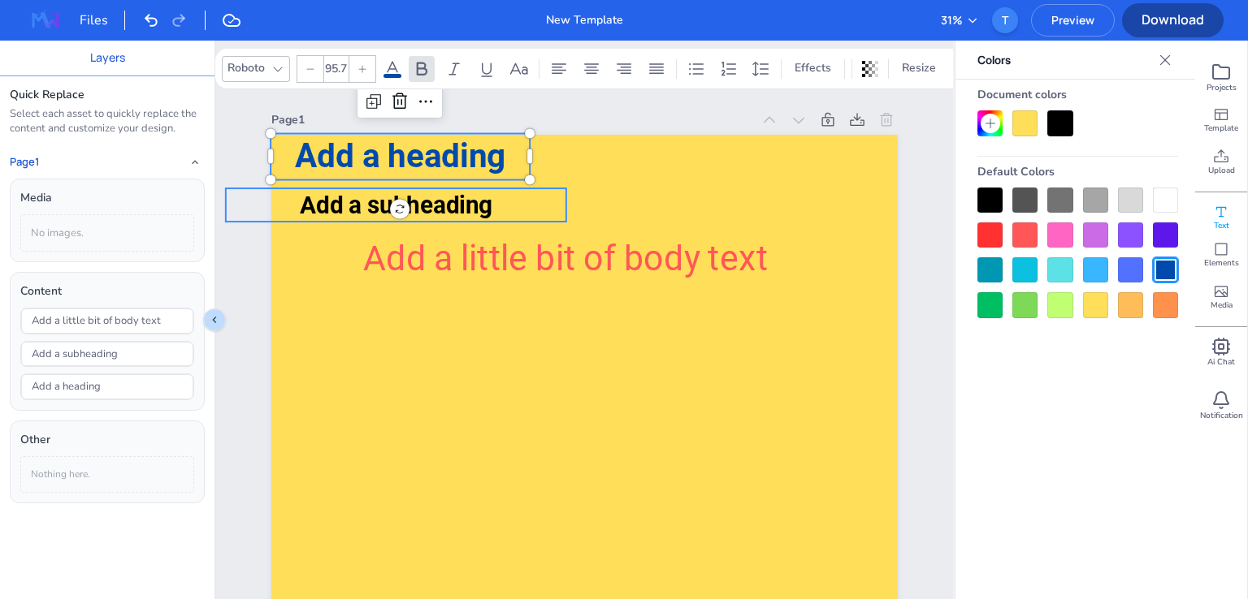
click at [454, 202] on span "Add a subheading" at bounding box center [395, 205] width 193 height 28
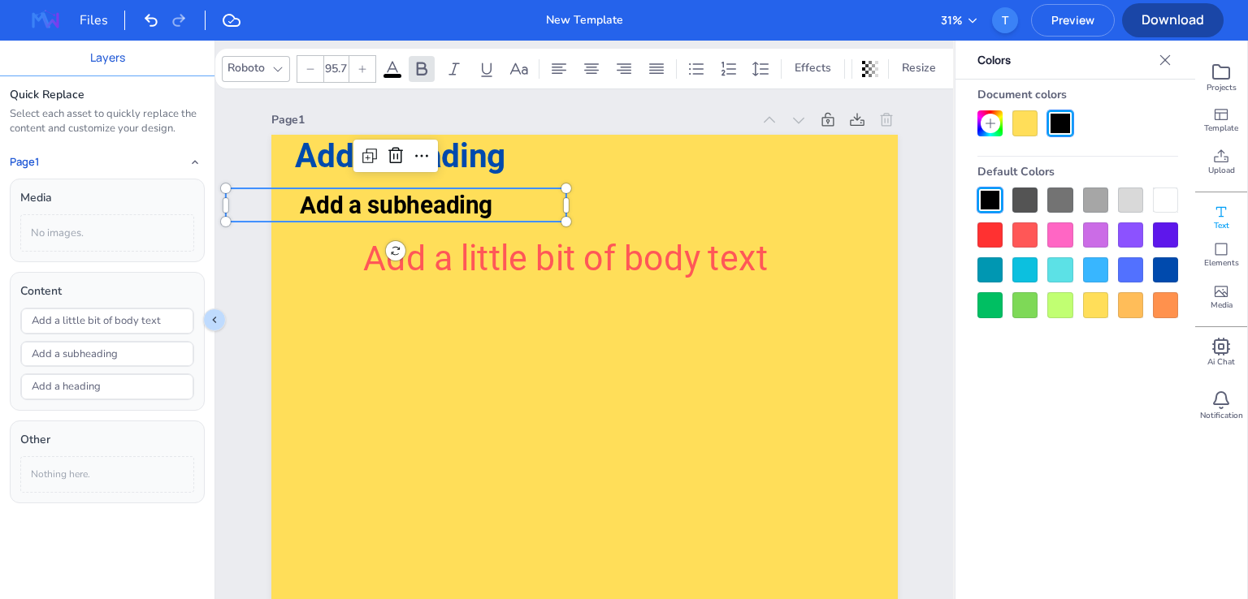
click at [991, 303] on div at bounding box center [989, 304] width 25 height 25
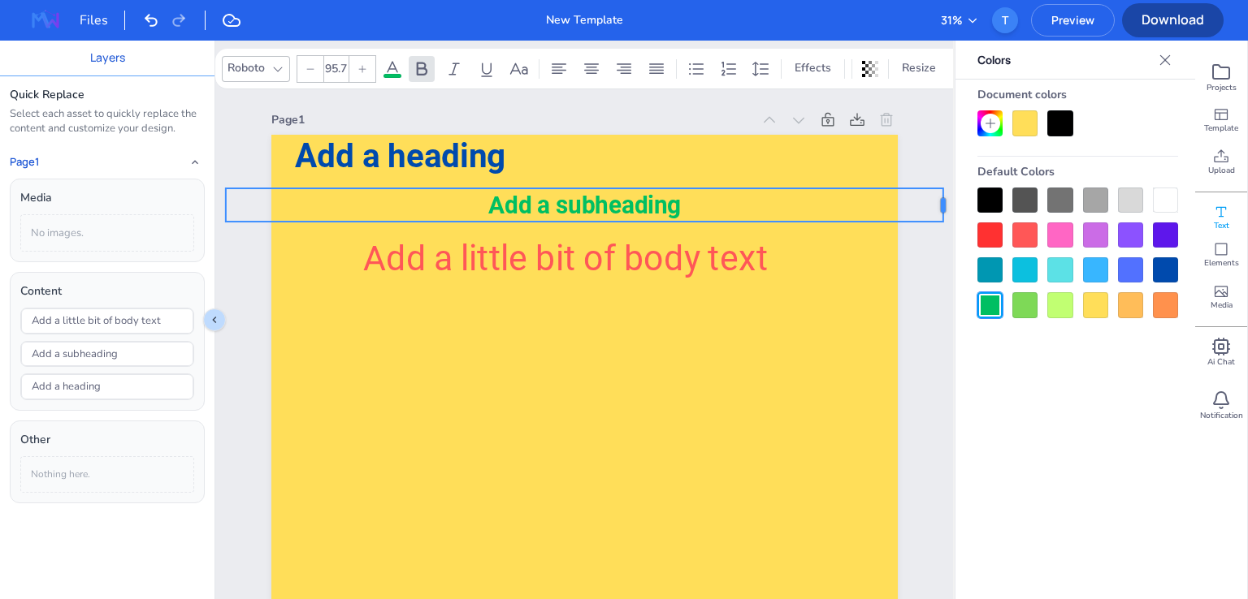
drag, startPoint x: 562, startPoint y: 207, endPoint x: 939, endPoint y: 232, distance: 377.7
click at [939, 232] on div "Page 1 Add a heading Add a subheading Add a little bit of body text Add Page Du…" at bounding box center [584, 587] width 738 height 997
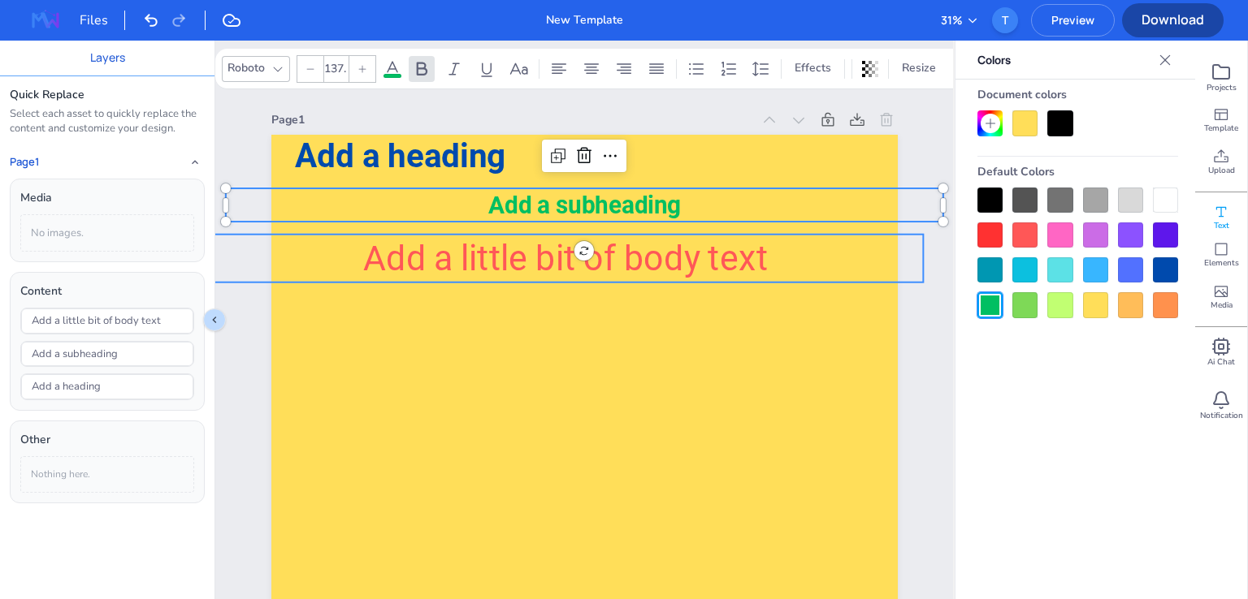
click at [764, 267] on span "Add a little bit of body text" at bounding box center [565, 259] width 405 height 40
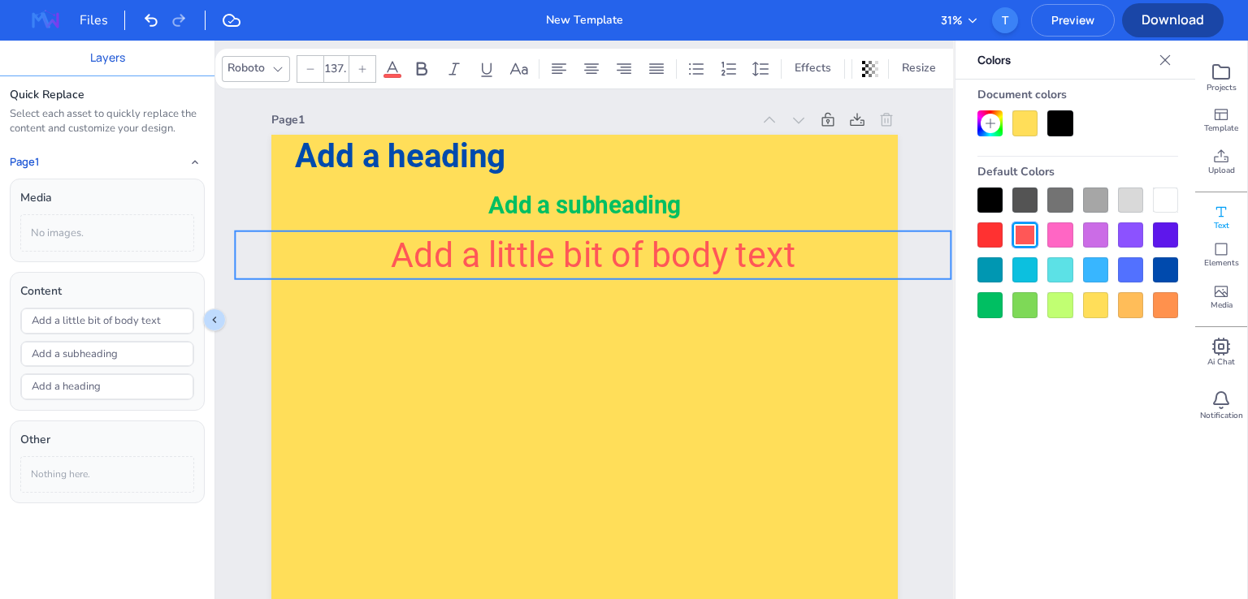
drag, startPoint x: 764, startPoint y: 267, endPoint x: 791, endPoint y: 264, distance: 27.8
click at [791, 264] on span "Add a little bit of body text" at bounding box center [593, 256] width 405 height 40
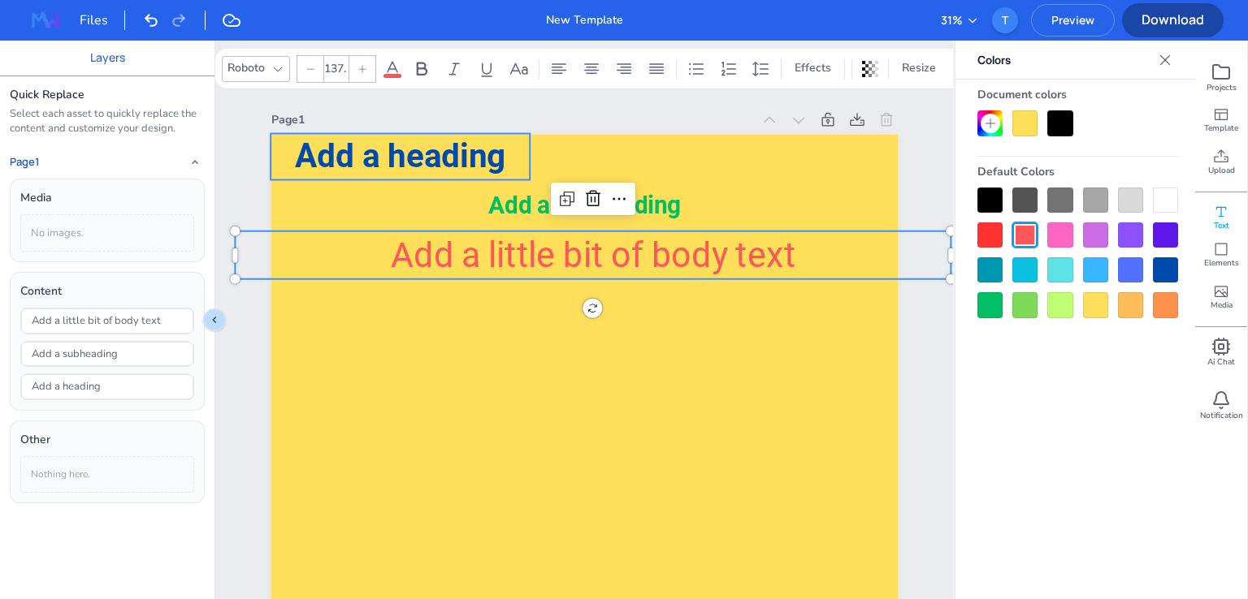
type input "130.2"
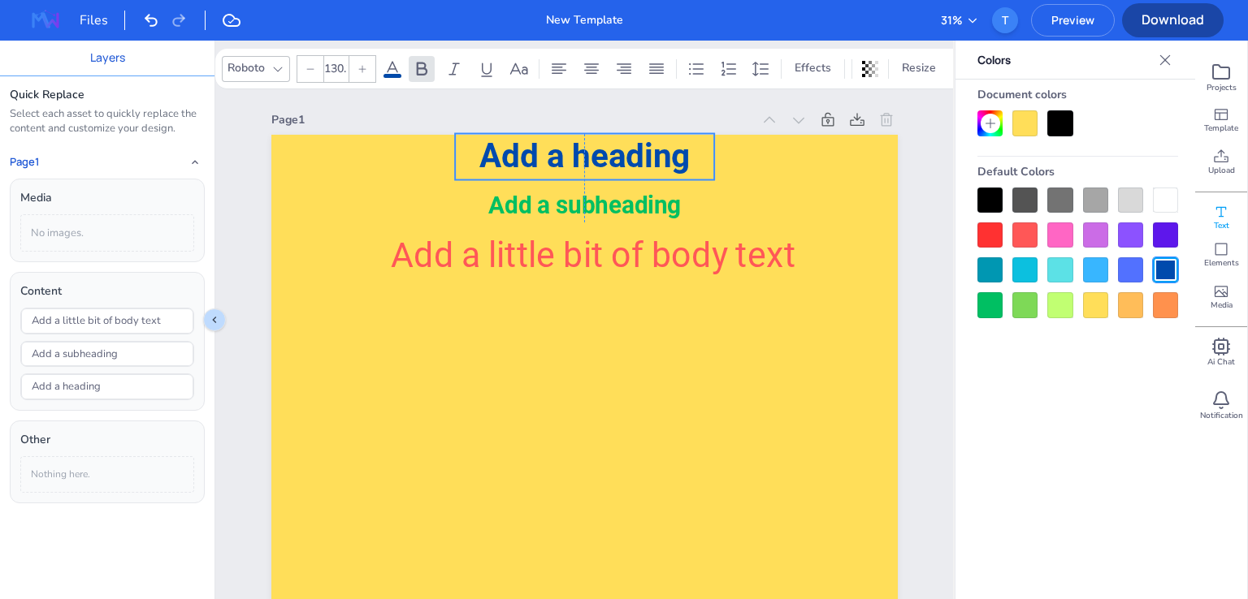
drag, startPoint x: 472, startPoint y: 162, endPoint x: 658, endPoint y: 162, distance: 186.0
click at [658, 162] on span "Add a heading" at bounding box center [584, 156] width 210 height 39
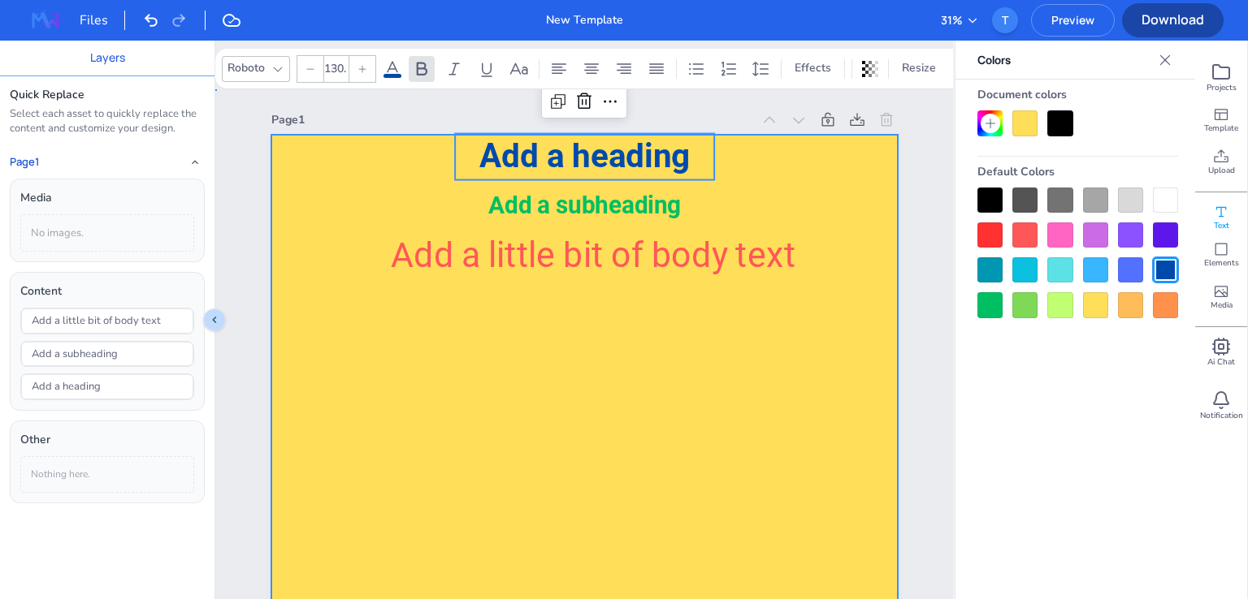
click at [659, 312] on div at bounding box center [584, 578] width 626 height 886
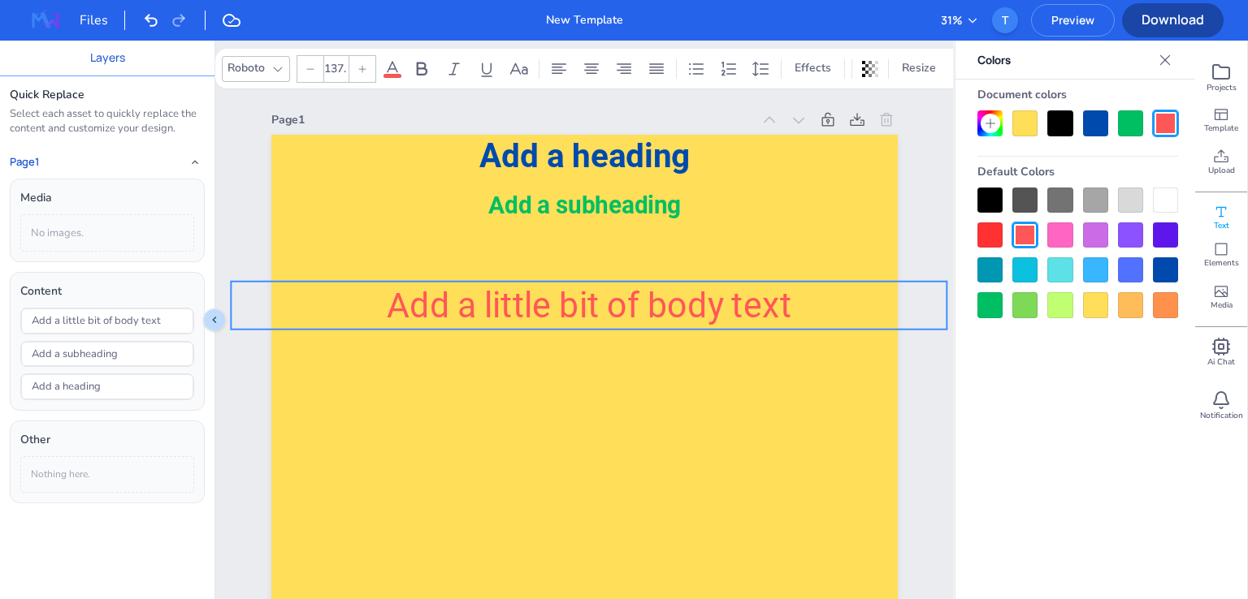
drag, startPoint x: 618, startPoint y: 210, endPoint x: 614, endPoint y: 261, distance: 50.5
click at [614, 135] on div "Add a heading Add a subheading Add a little bit of body text" at bounding box center [584, 135] width 626 height 0
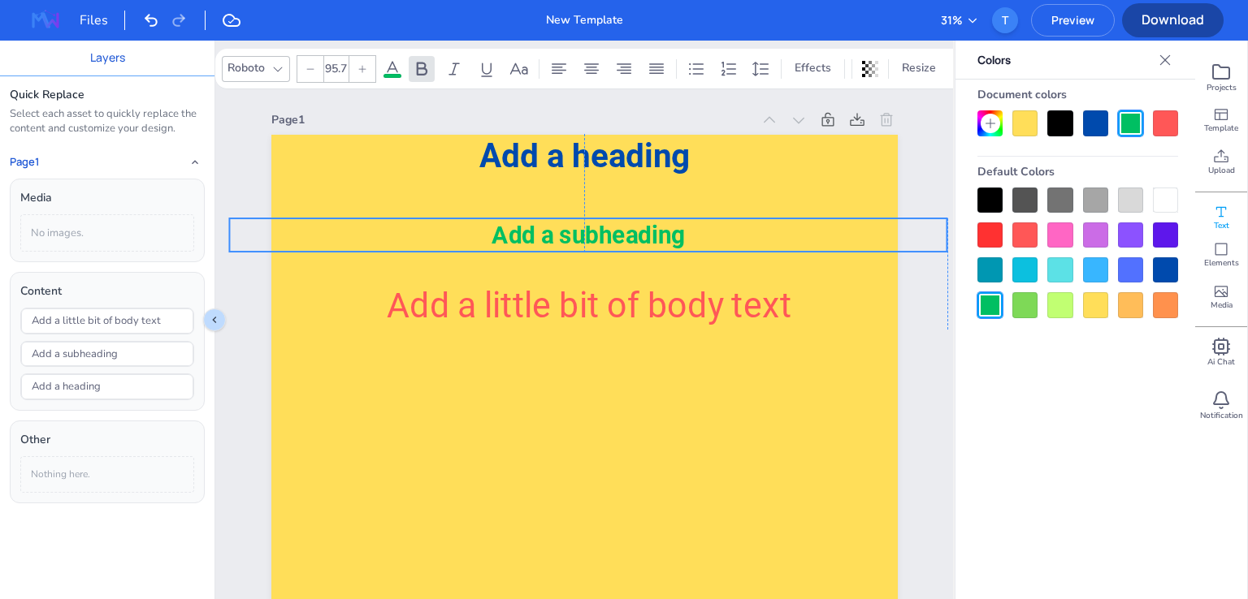
drag, startPoint x: 607, startPoint y: 199, endPoint x: 608, endPoint y: 229, distance: 30.1
click at [608, 229] on span "Add a subheading" at bounding box center [587, 235] width 193 height 28
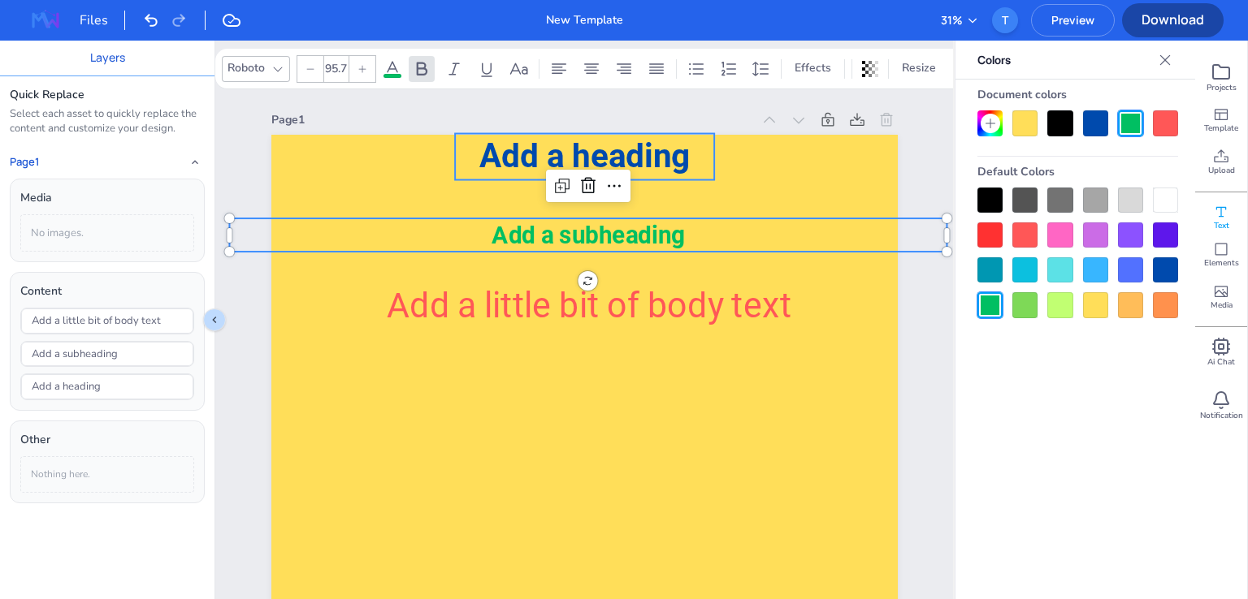
type input "130.2"
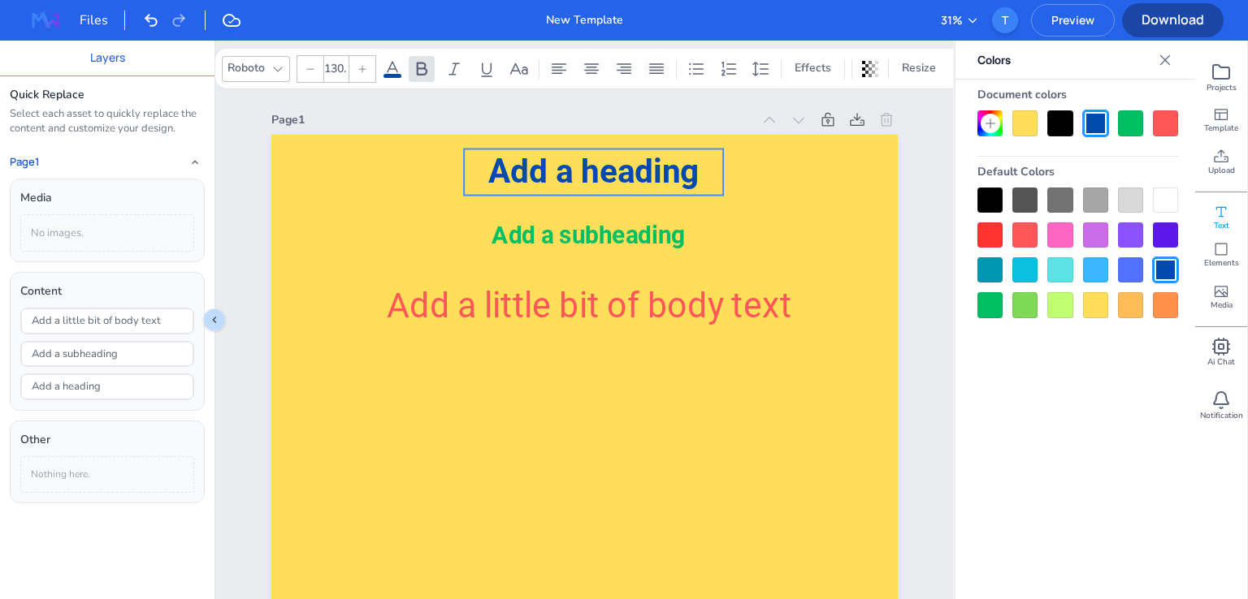
drag, startPoint x: 632, startPoint y: 154, endPoint x: 641, endPoint y: 169, distance: 17.8
click at [641, 169] on span "Add a heading" at bounding box center [593, 172] width 210 height 39
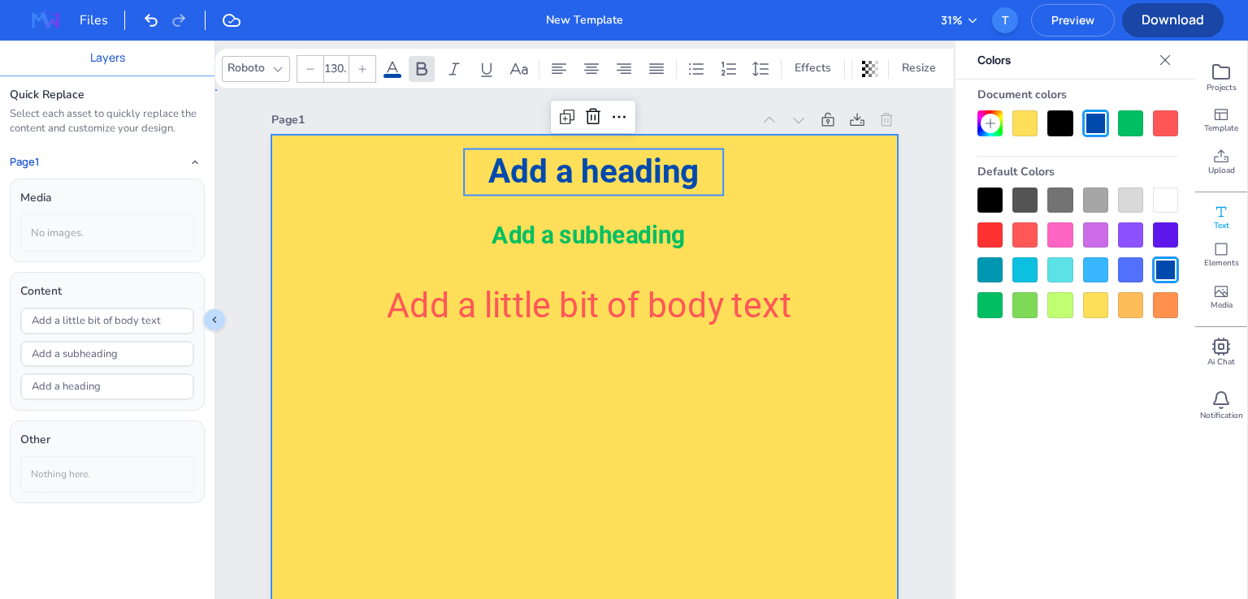
click at [612, 495] on div at bounding box center [584, 578] width 626 height 886
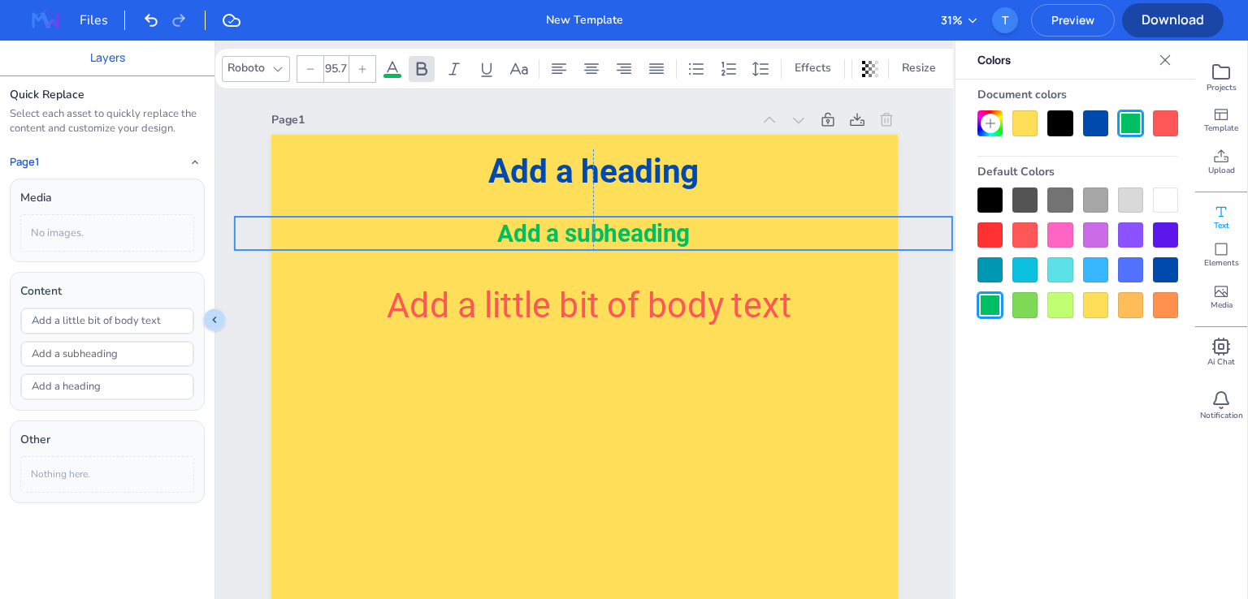
click at [623, 135] on div "Add a heading Add a subheading Add a little bit of body text" at bounding box center [584, 135] width 626 height 0
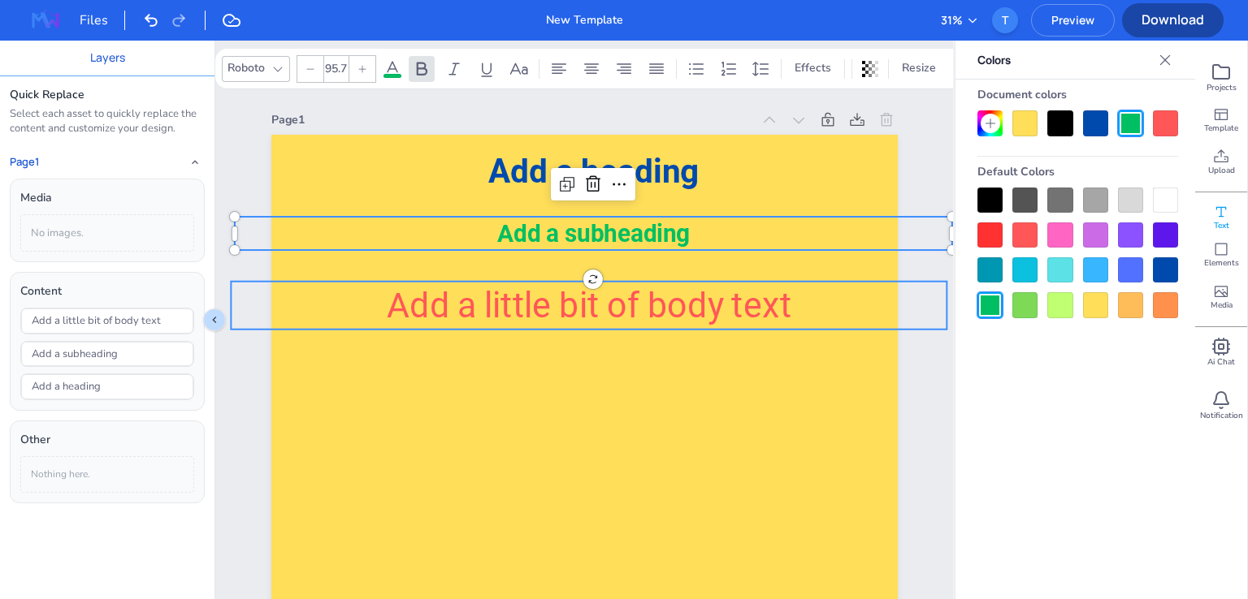
type input "137.5"
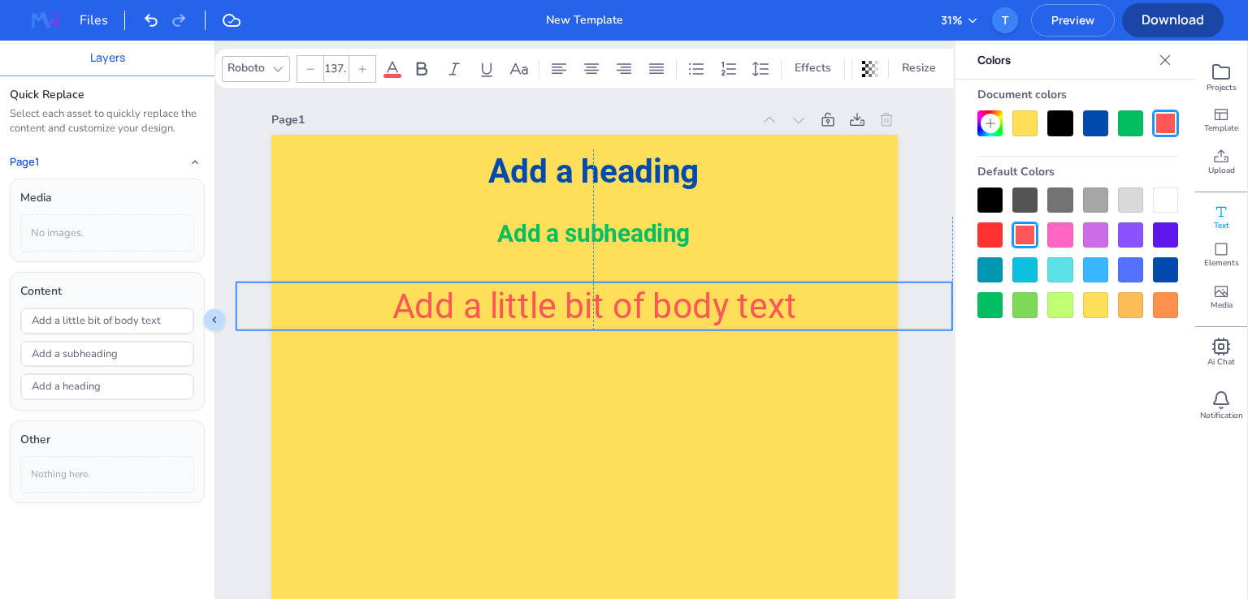
click at [643, 319] on span "Add a little bit of body text" at bounding box center [594, 307] width 405 height 40
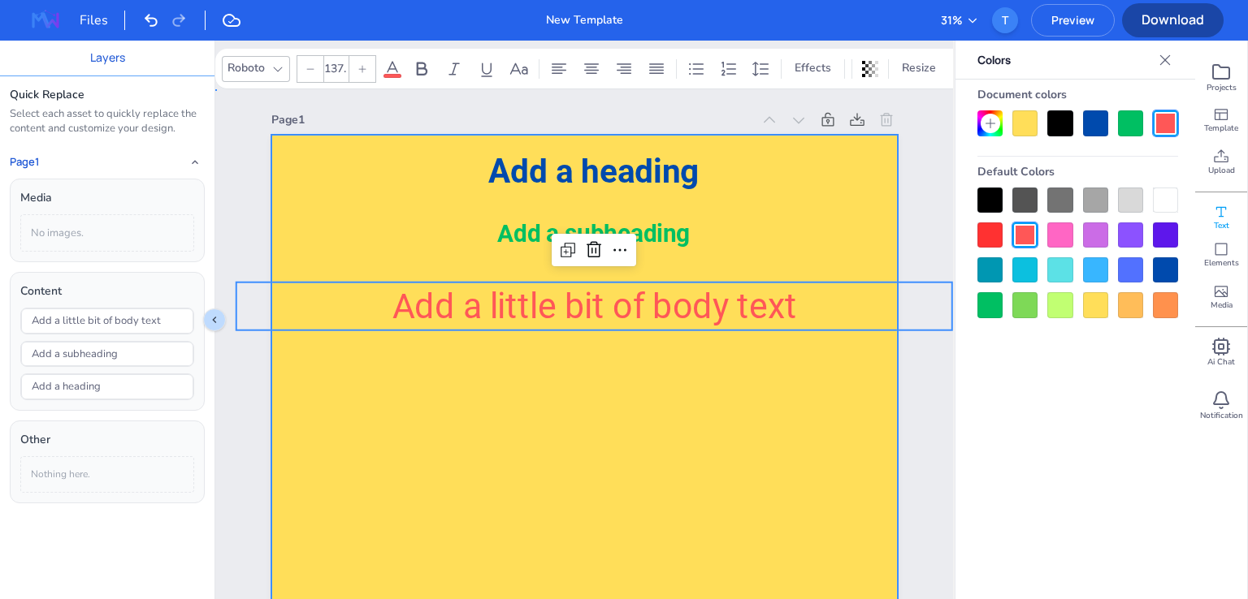
click at [653, 459] on div at bounding box center [584, 578] width 626 height 886
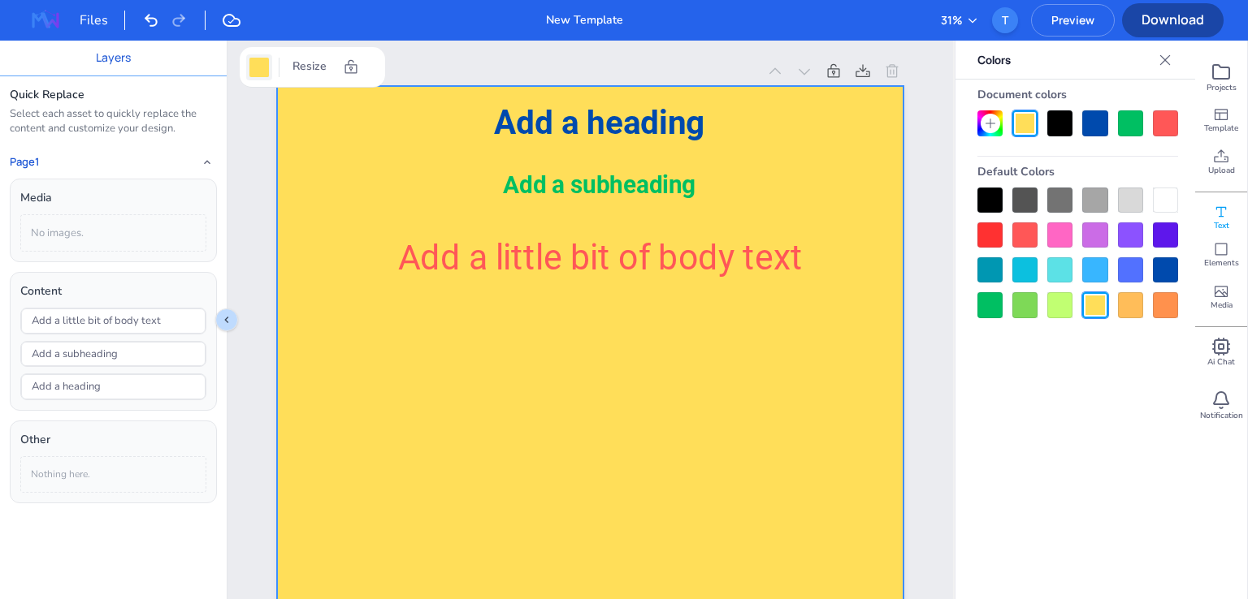
click at [257, 59] on div at bounding box center [258, 67] width 19 height 19
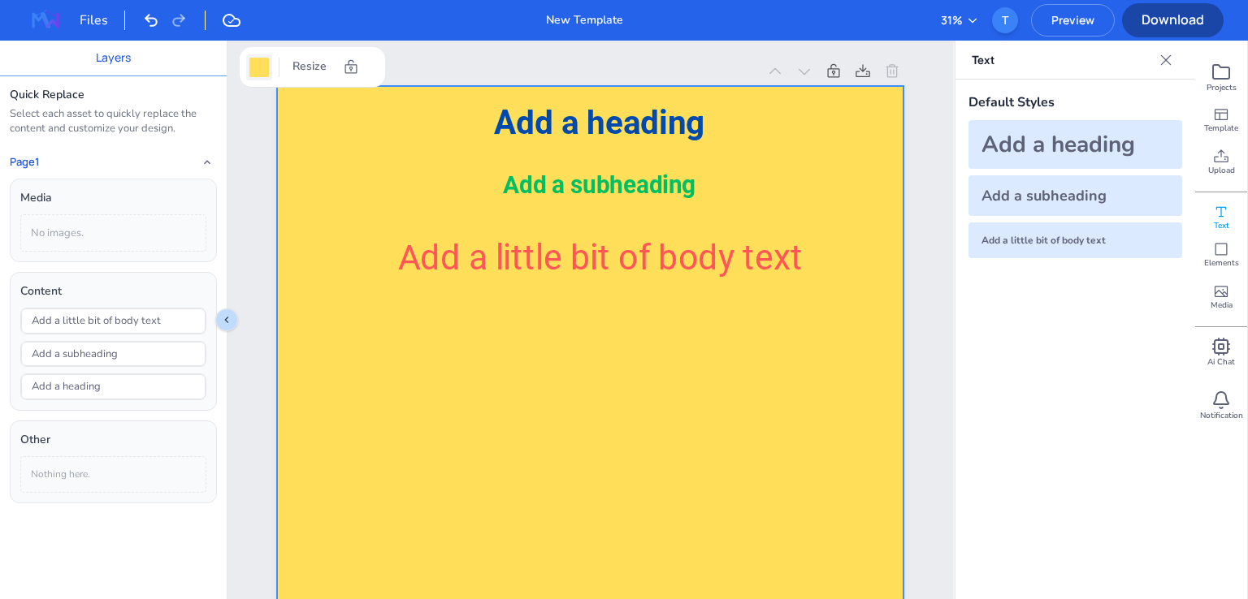
click at [247, 59] on div at bounding box center [259, 67] width 26 height 26
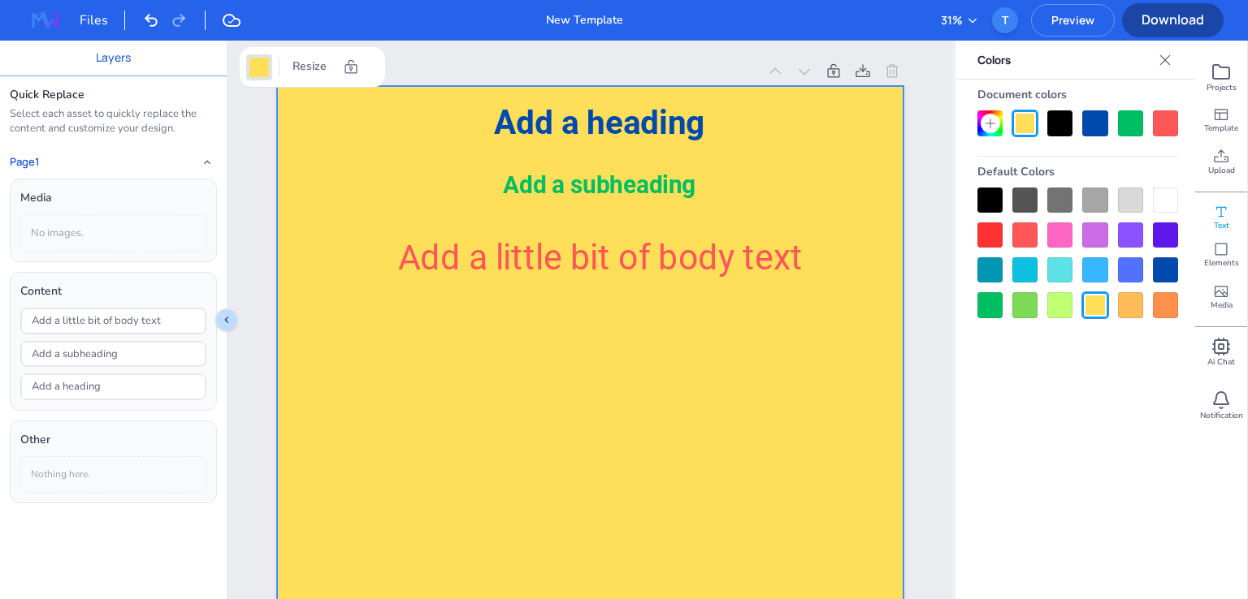
click at [1053, 306] on div at bounding box center [1059, 304] width 25 height 25
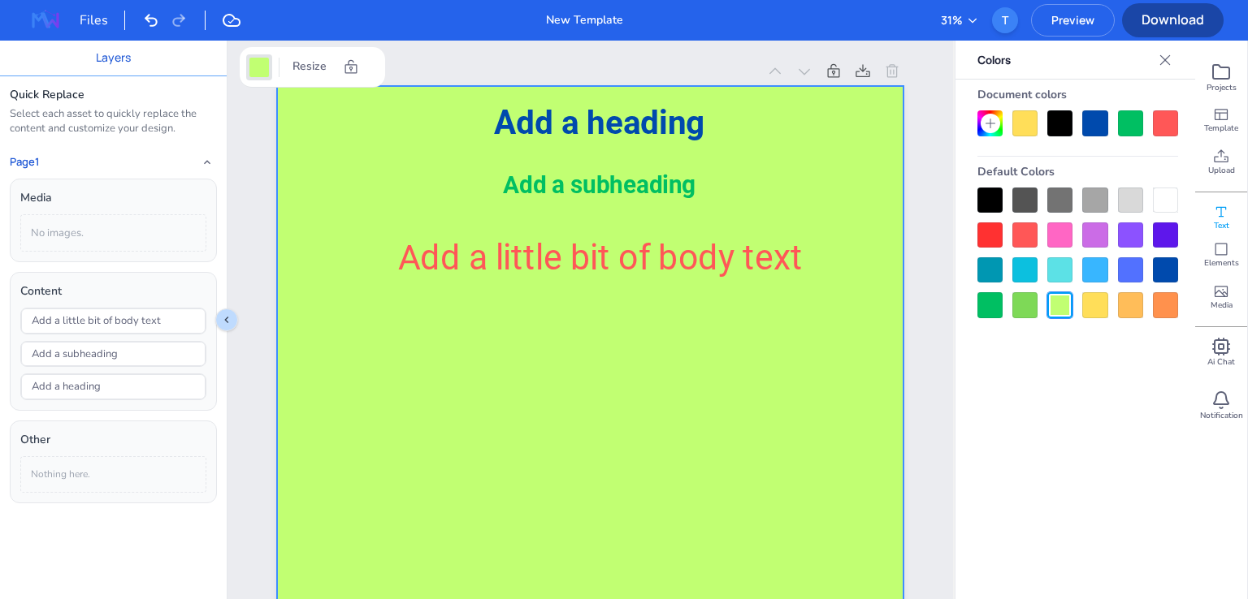
click at [1135, 308] on div at bounding box center [1130, 304] width 25 height 25
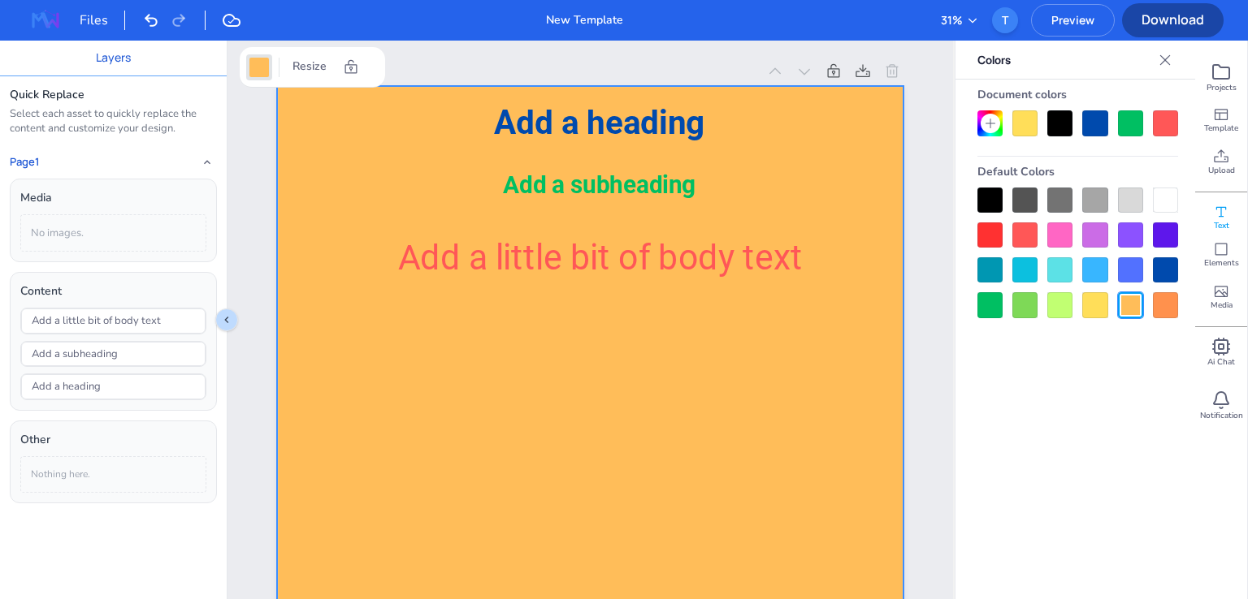
click at [1093, 313] on div at bounding box center [1094, 304] width 25 height 25
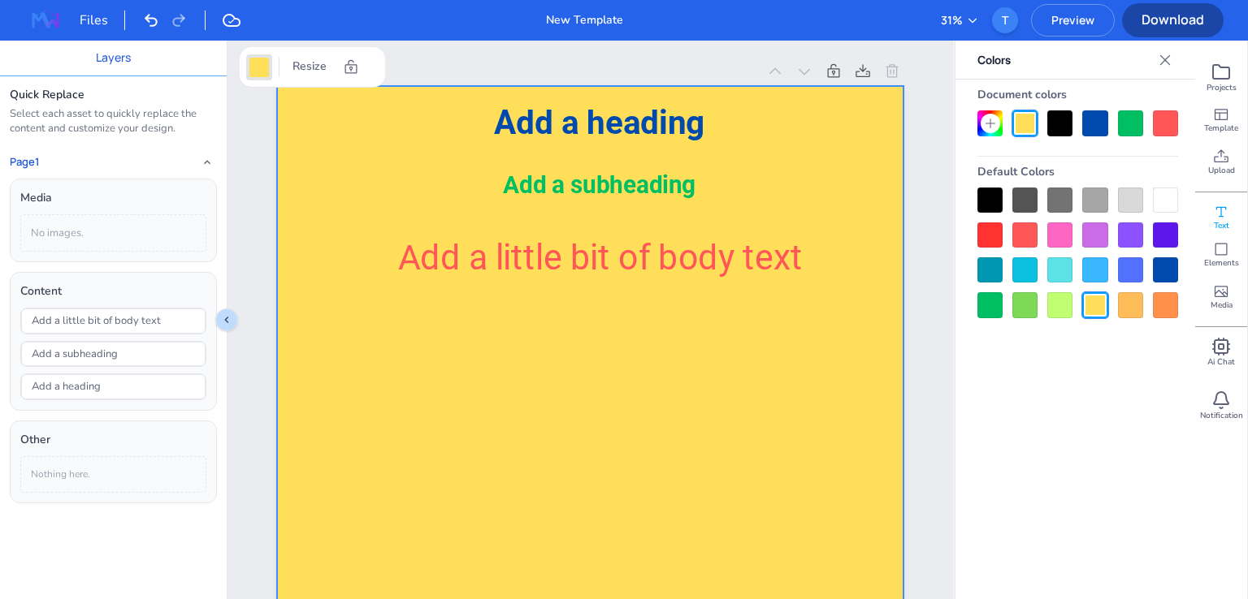
click at [986, 304] on div at bounding box center [989, 304] width 25 height 25
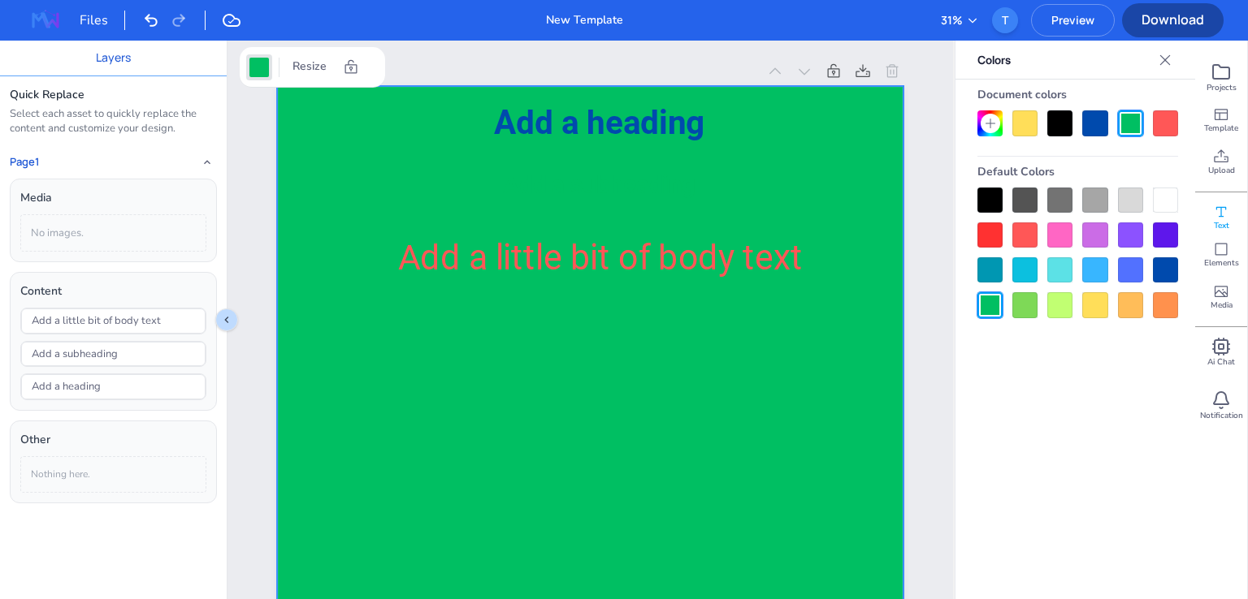
click at [1100, 300] on div at bounding box center [1094, 304] width 25 height 25
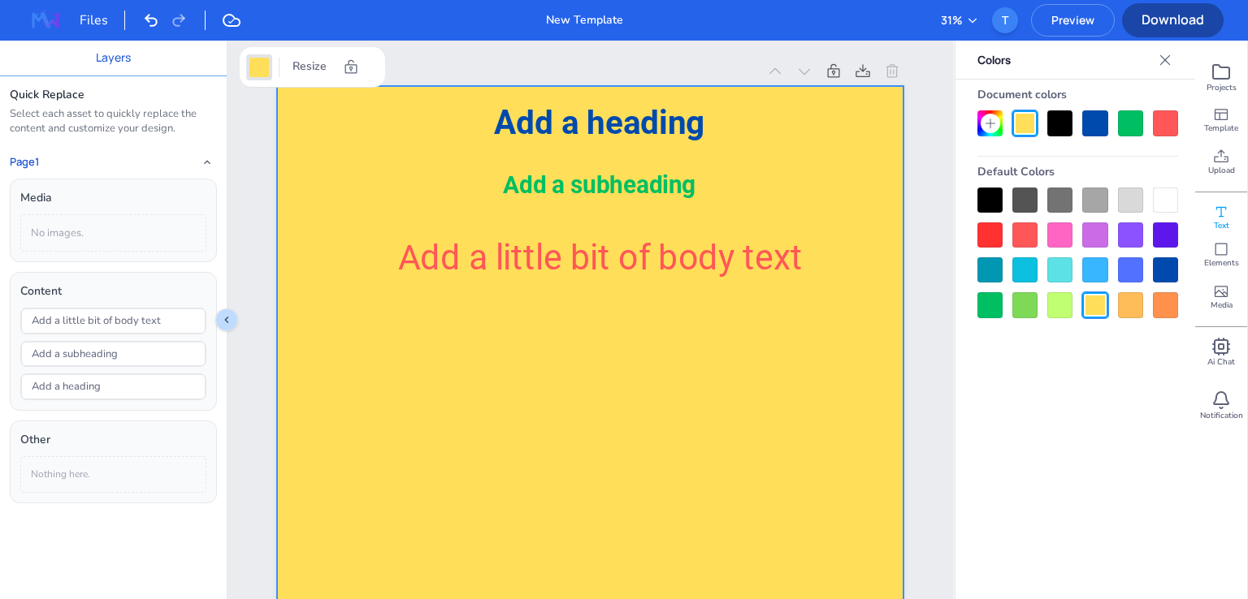
click at [1104, 204] on div at bounding box center [1094, 200] width 25 height 25
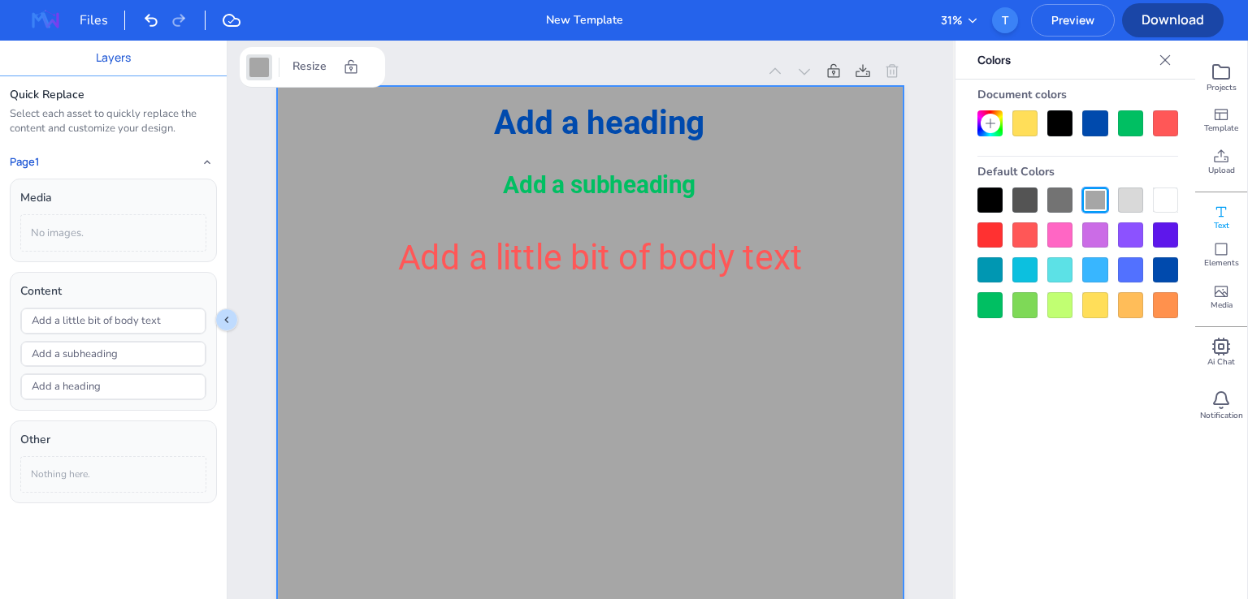
click at [1090, 309] on div at bounding box center [1094, 304] width 25 height 25
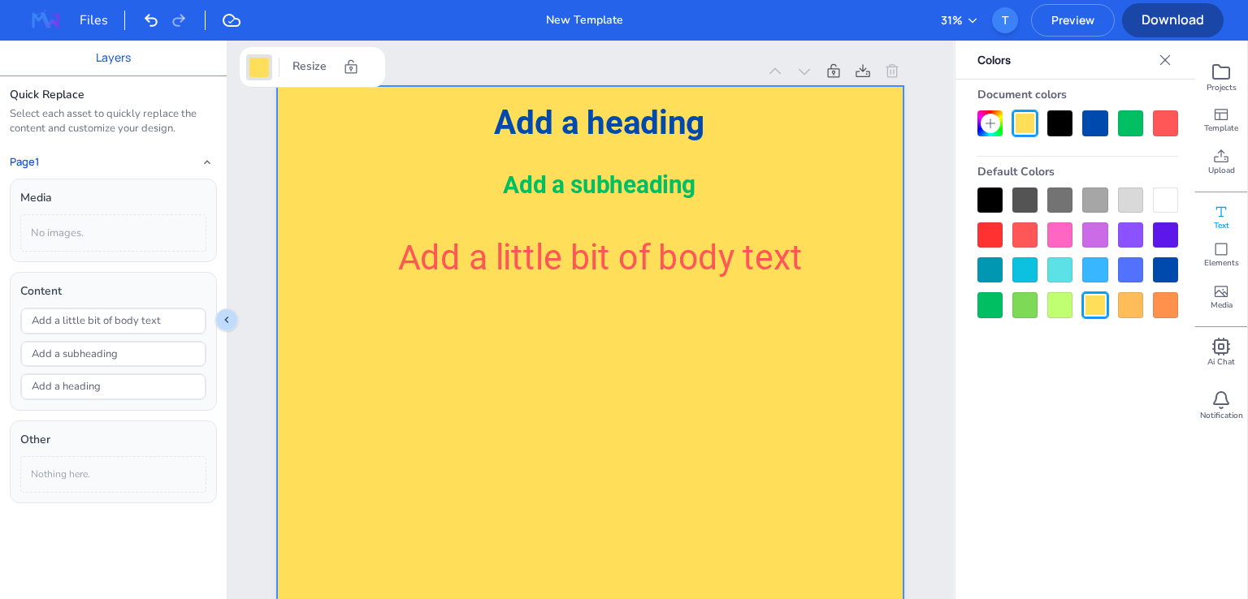
click at [1132, 195] on div at bounding box center [1130, 200] width 25 height 25
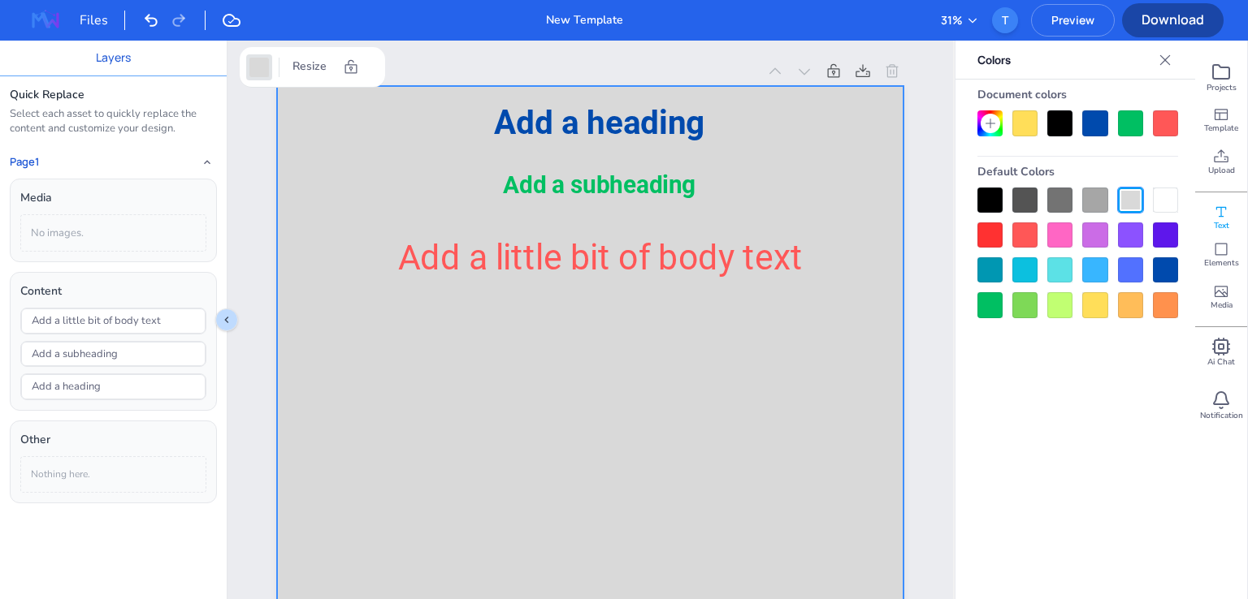
click at [1128, 305] on div at bounding box center [1130, 304] width 25 height 25
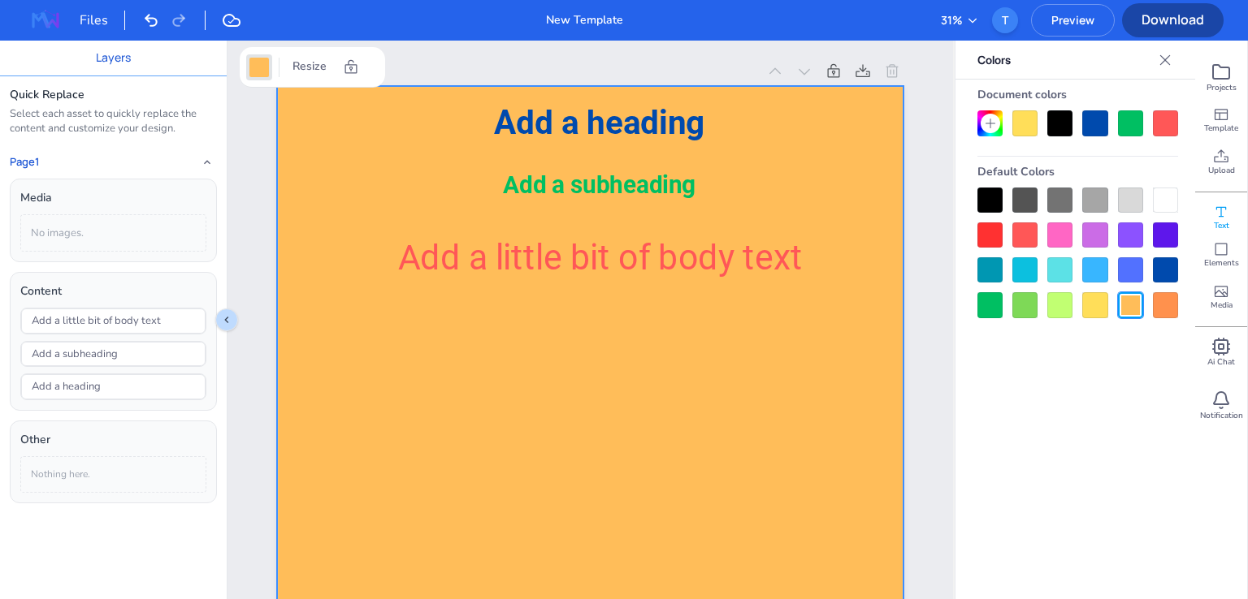
click at [1102, 308] on div at bounding box center [1094, 304] width 25 height 25
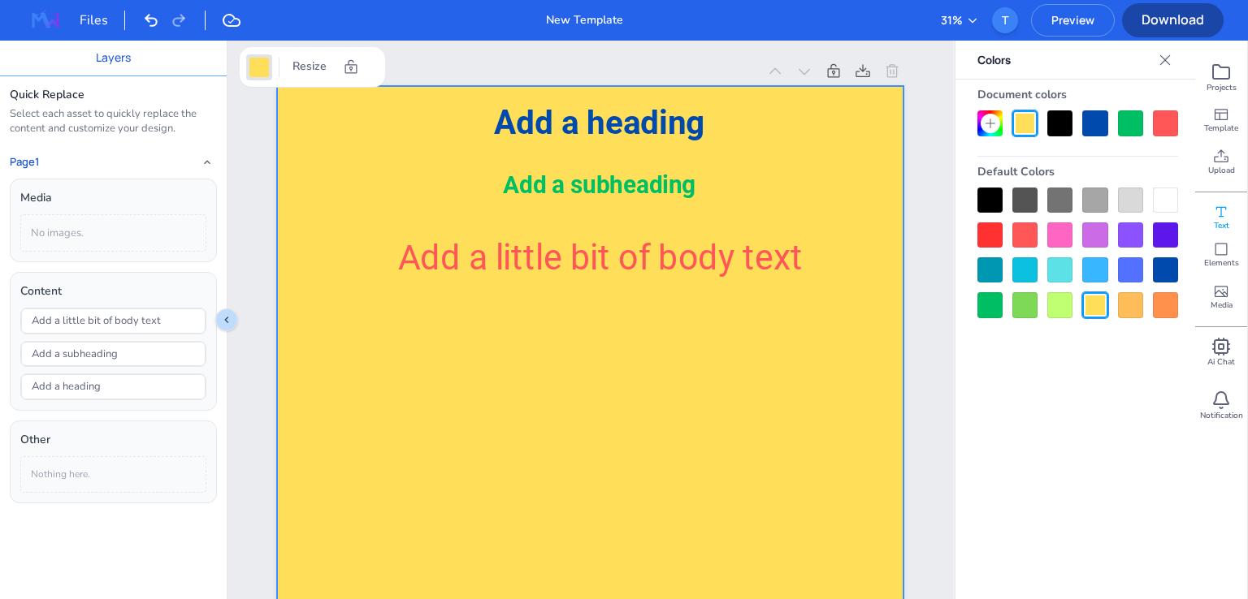
click at [1128, 306] on div at bounding box center [1130, 304] width 25 height 25
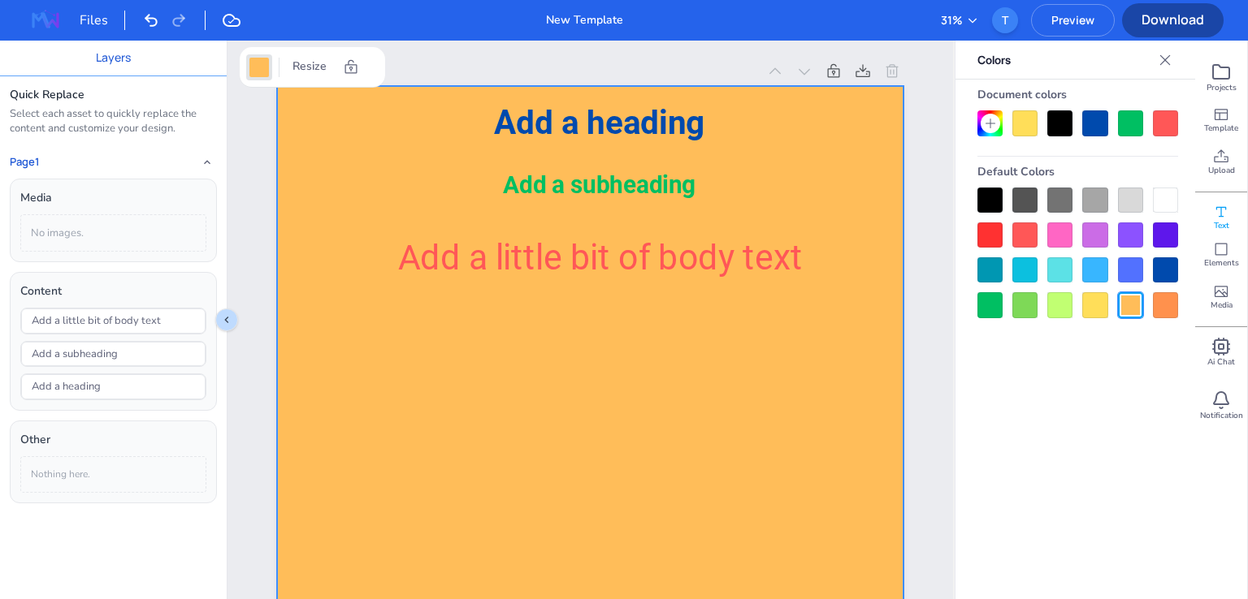
click at [1161, 303] on div at bounding box center [1165, 304] width 25 height 25
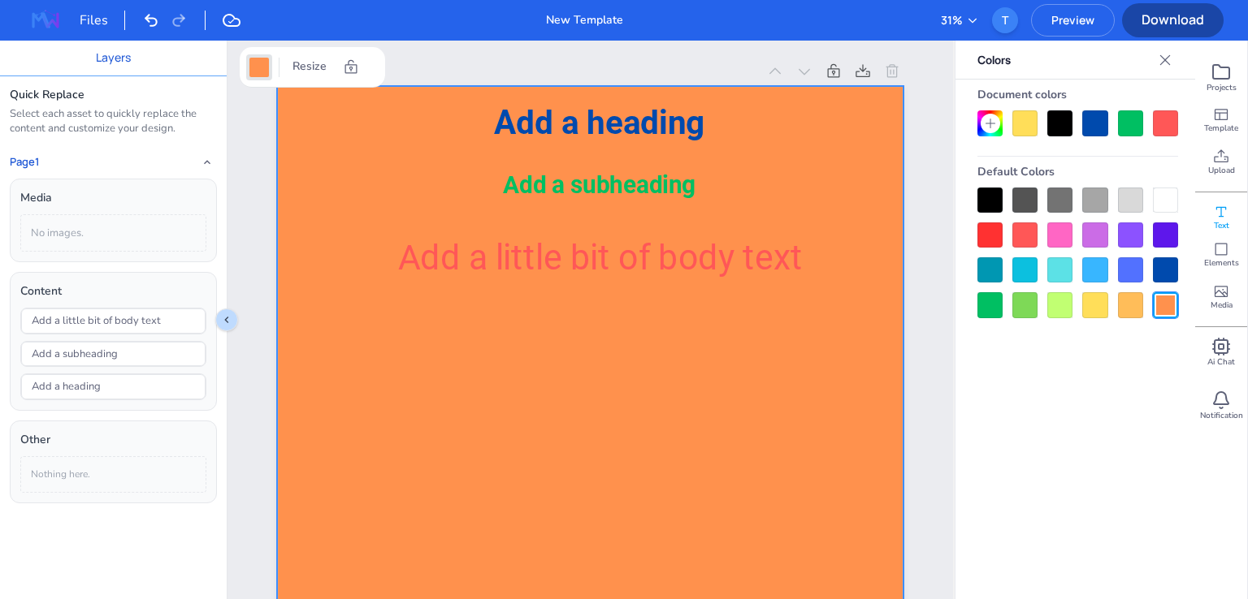
click at [1133, 308] on div at bounding box center [1130, 304] width 25 height 25
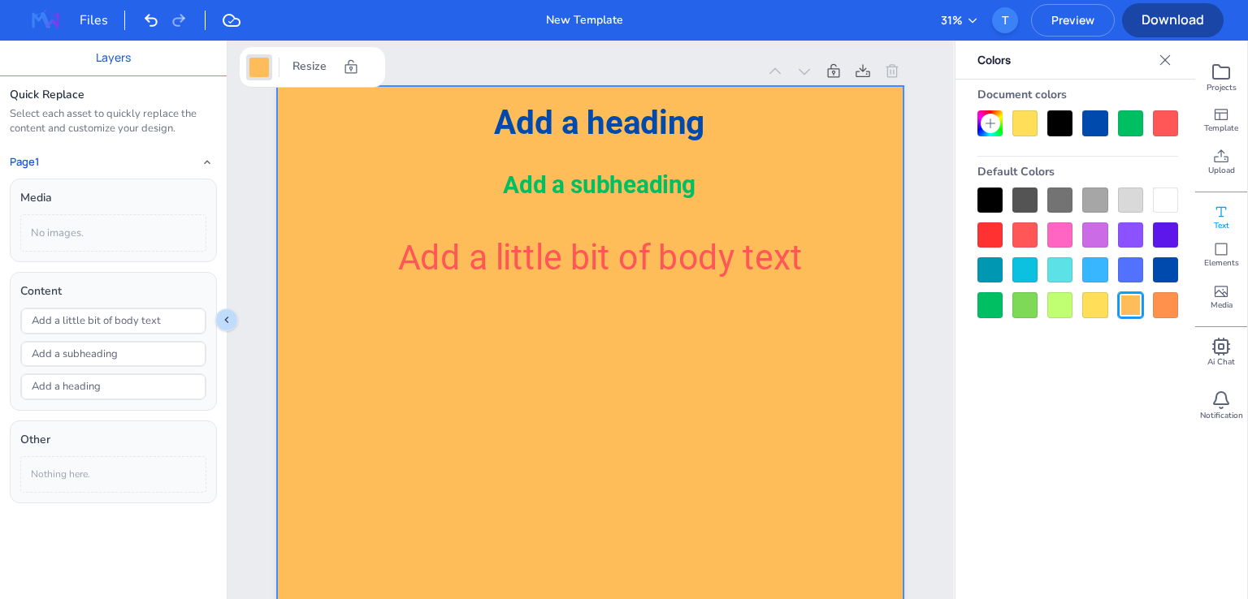
click at [1097, 303] on div at bounding box center [1094, 304] width 25 height 25
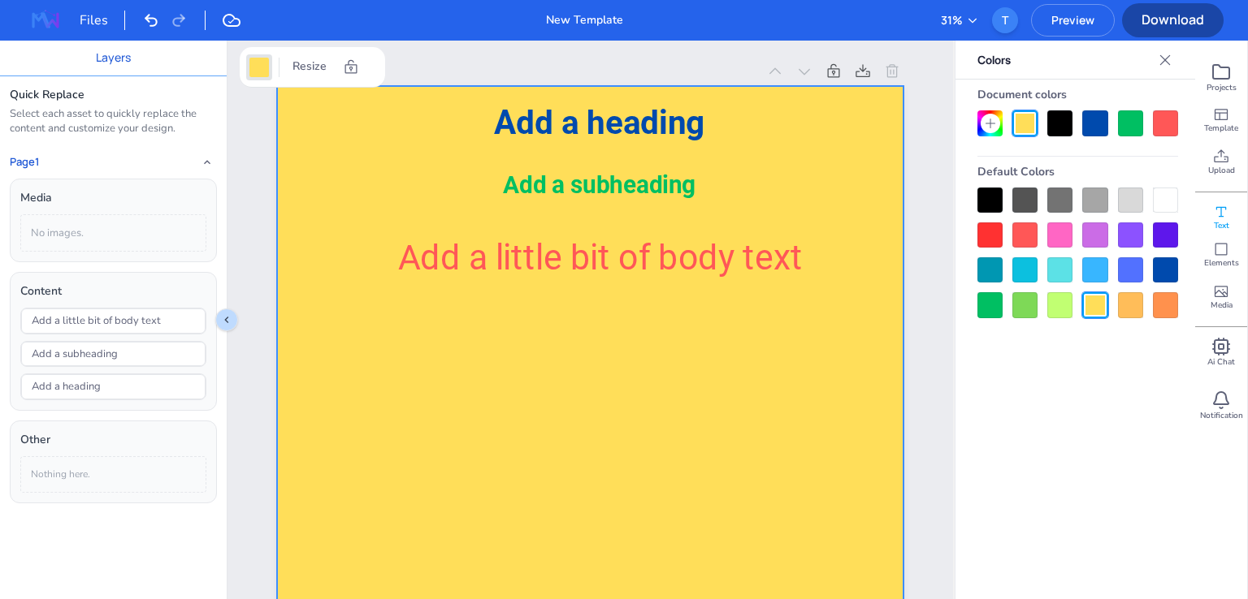
click at [1061, 309] on div at bounding box center [1059, 304] width 25 height 25
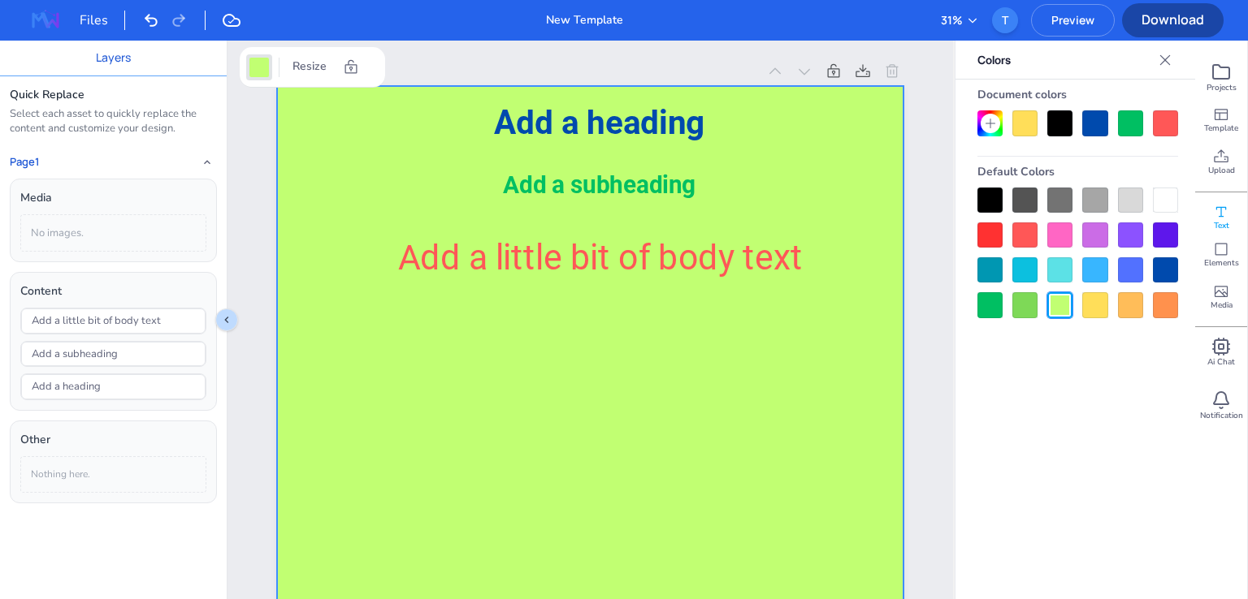
click at [1033, 306] on div at bounding box center [1024, 304] width 25 height 25
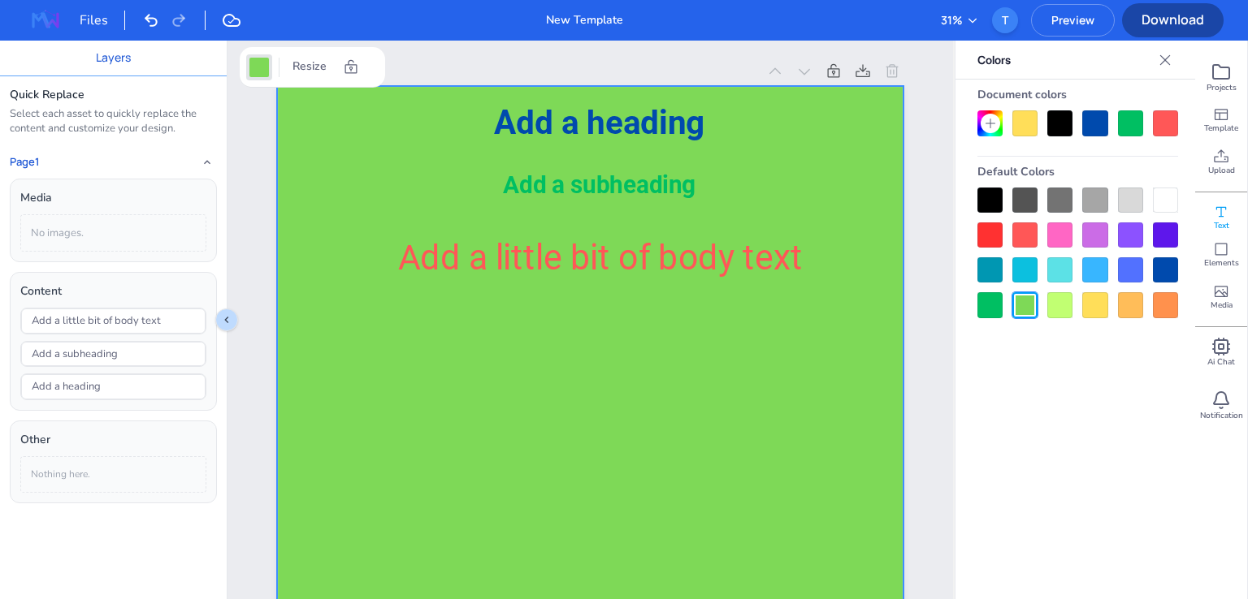
click at [981, 301] on div at bounding box center [989, 304] width 25 height 25
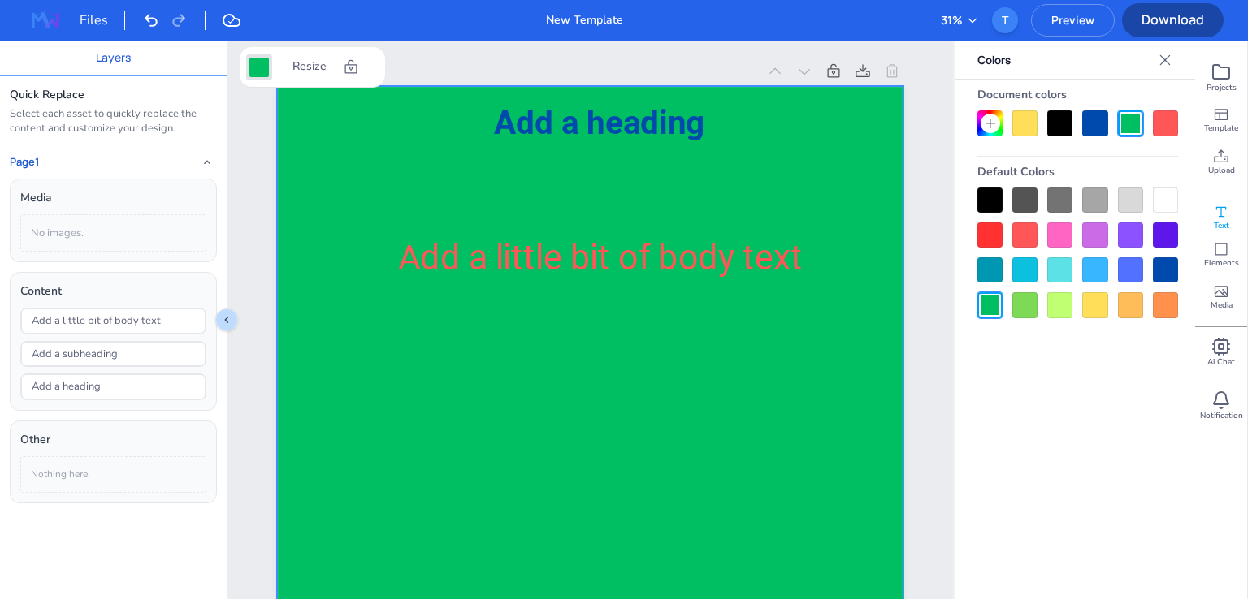
click at [991, 272] on div at bounding box center [989, 270] width 25 height 25
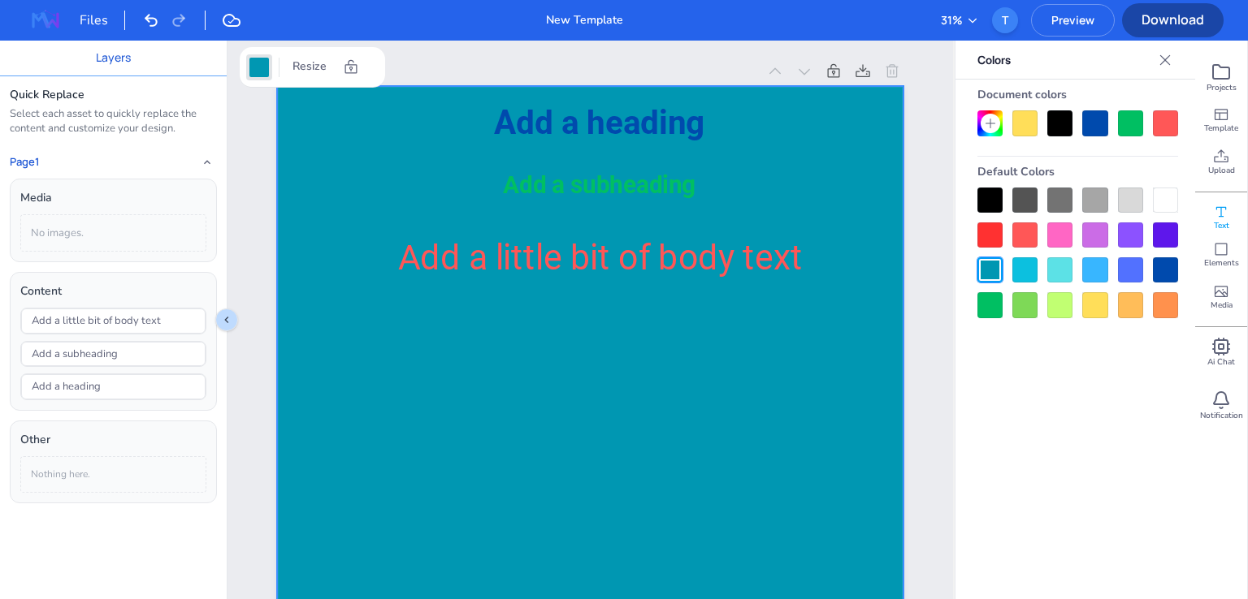
drag, startPoint x: 1014, startPoint y: 270, endPoint x: 1028, endPoint y: 270, distance: 13.8
click at [1014, 270] on div at bounding box center [1024, 270] width 25 height 25
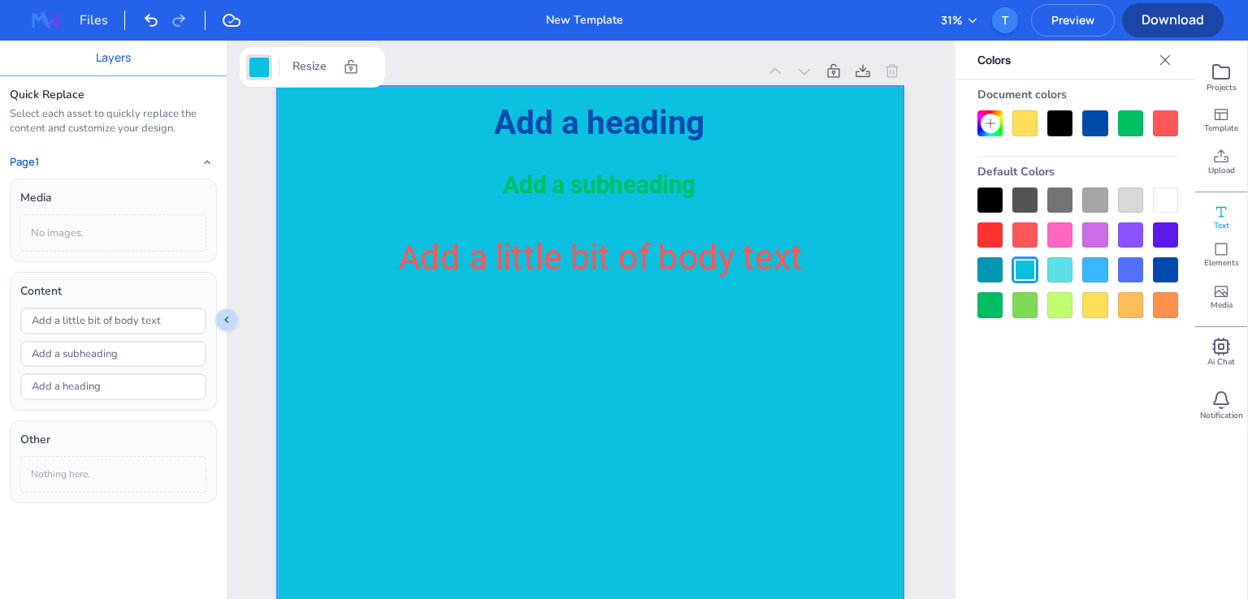
click at [1063, 265] on div at bounding box center [1059, 270] width 25 height 25
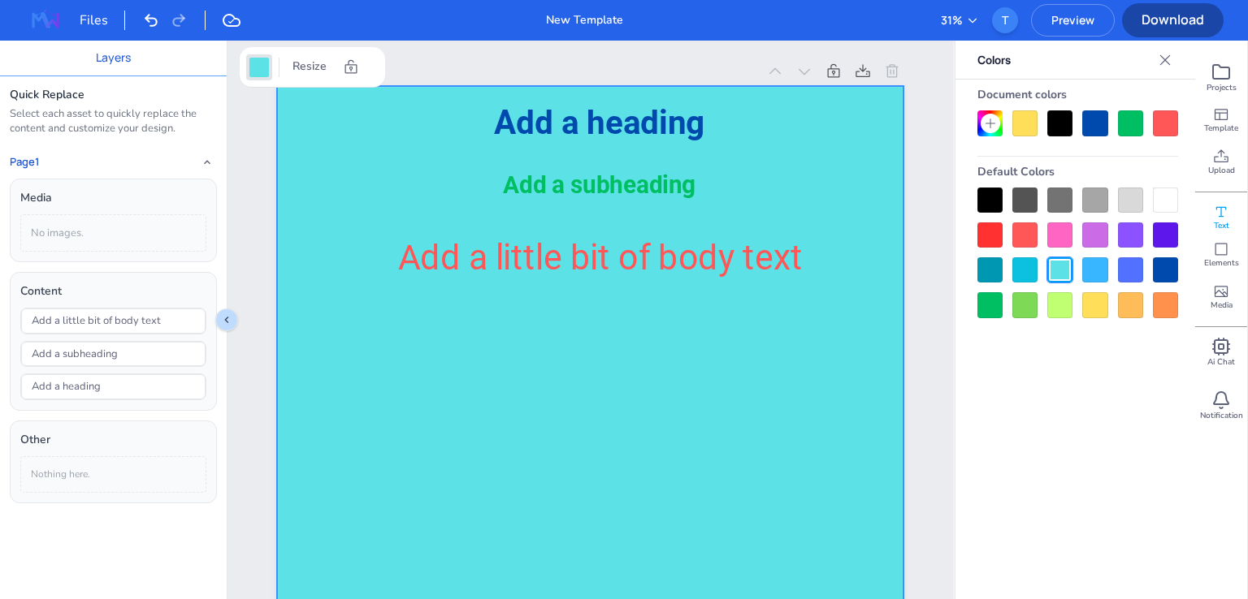
click at [1111, 268] on div at bounding box center [1077, 253] width 201 height 131
click at [1145, 268] on div at bounding box center [1077, 253] width 201 height 131
click at [1107, 270] on div at bounding box center [1077, 253] width 201 height 131
click at [1098, 272] on div at bounding box center [1094, 270] width 25 height 25
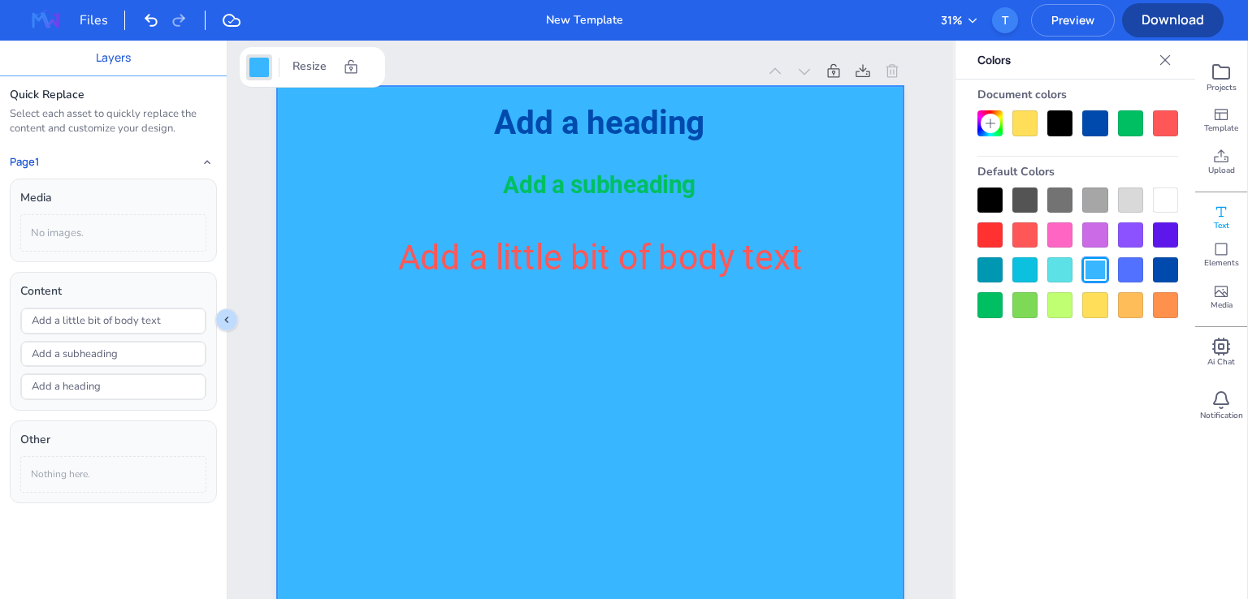
click at [1137, 268] on div at bounding box center [1130, 270] width 25 height 25
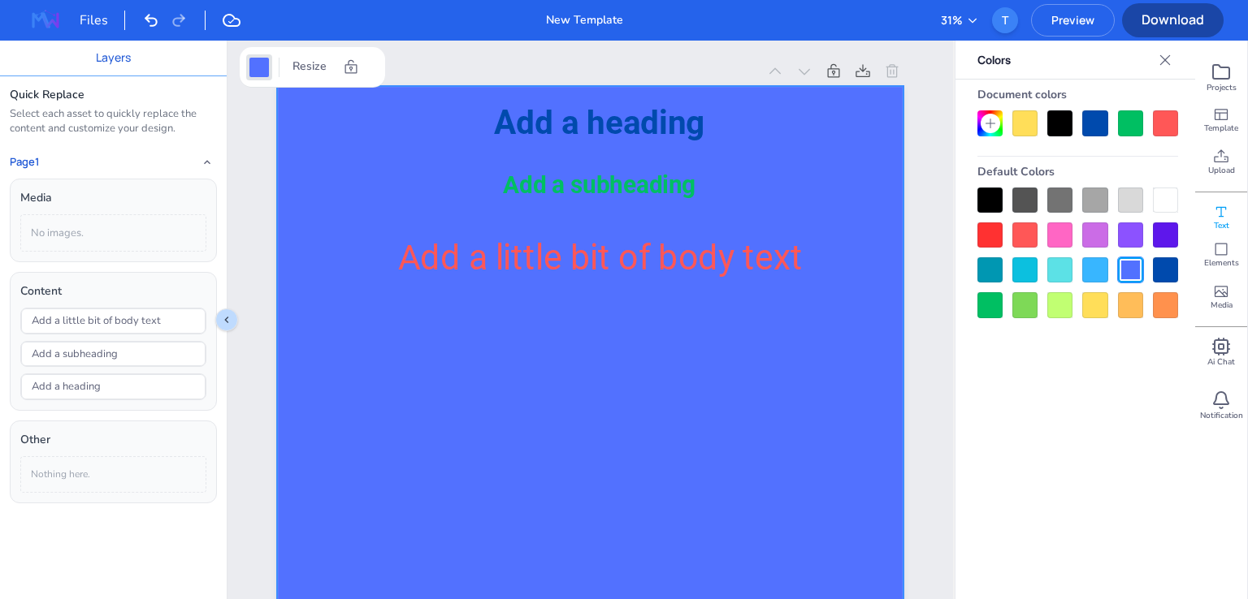
click at [1163, 267] on div at bounding box center [1165, 270] width 25 height 25
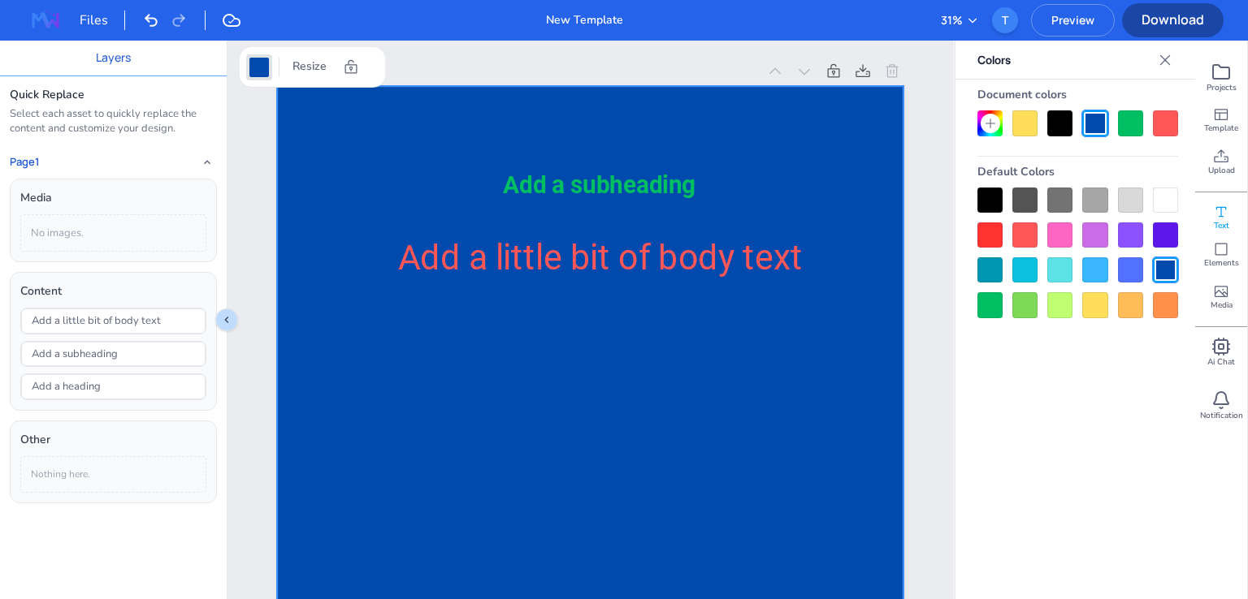
click at [1164, 237] on div at bounding box center [1165, 235] width 25 height 25
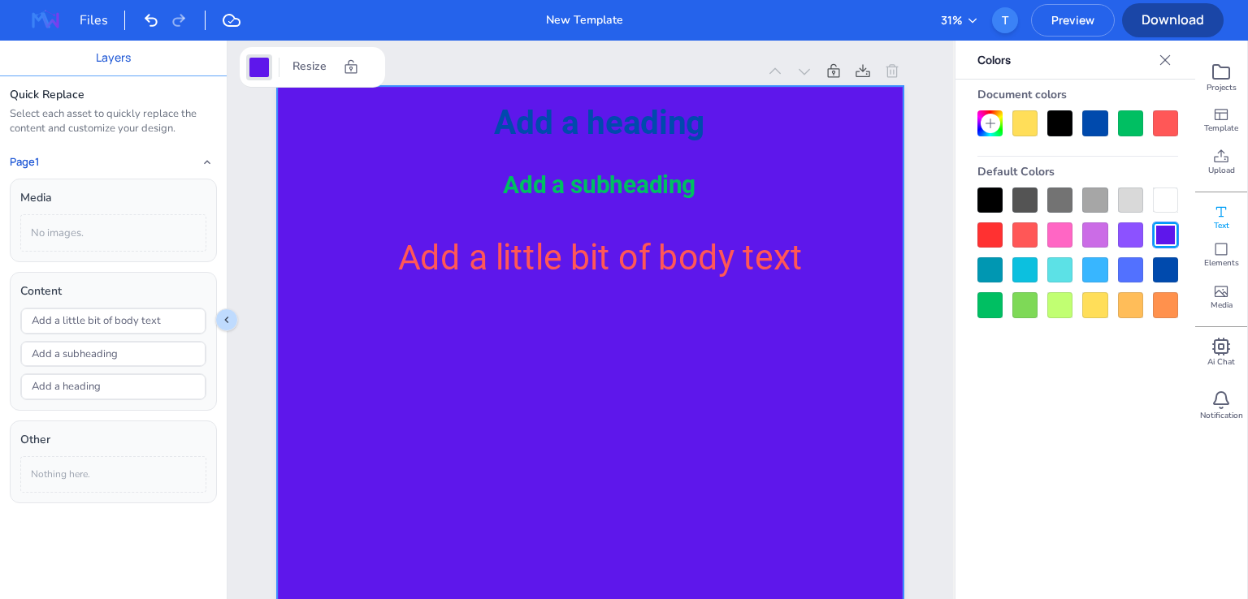
click at [1137, 235] on div at bounding box center [1130, 235] width 25 height 25
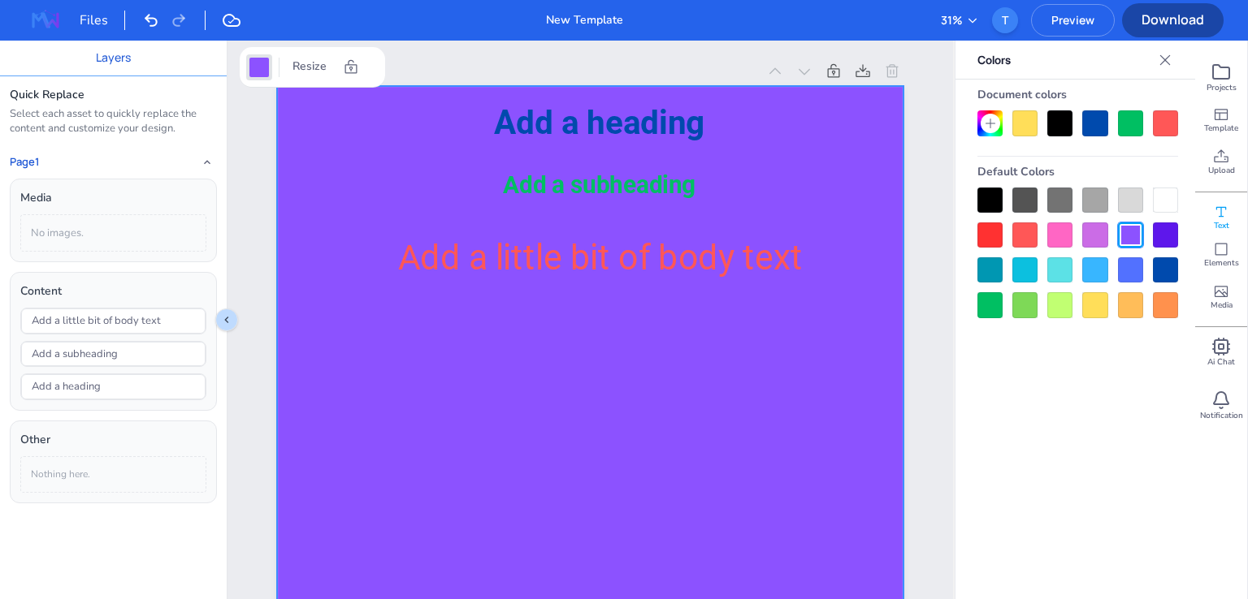
click at [1092, 237] on div at bounding box center [1094, 235] width 25 height 25
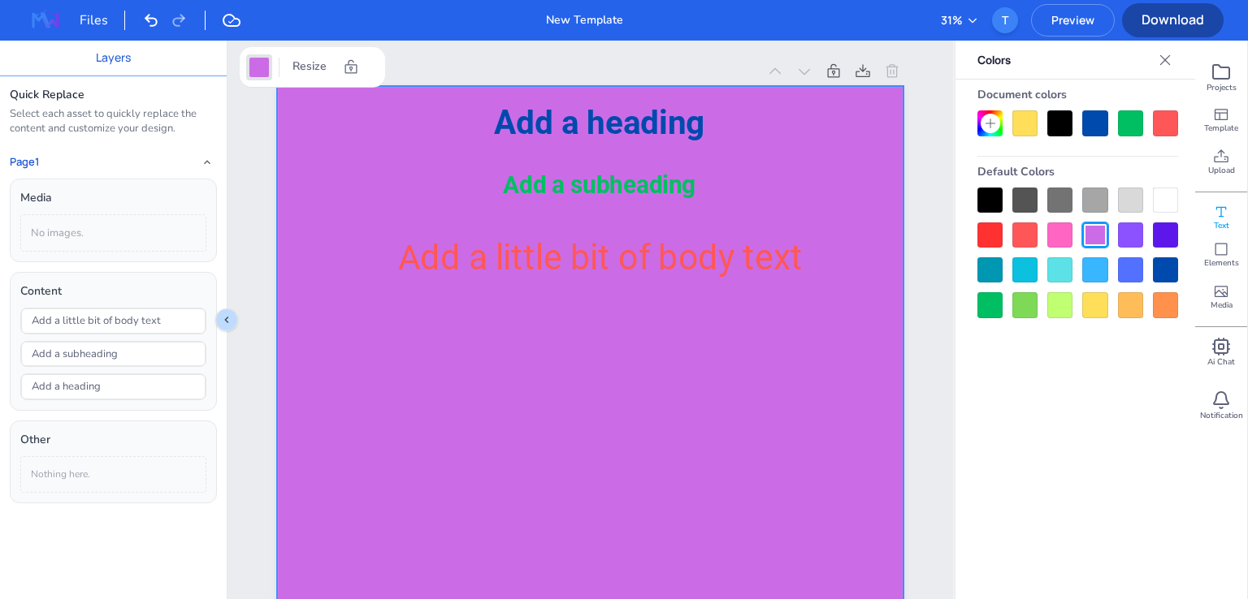
click at [1069, 236] on div at bounding box center [1059, 235] width 25 height 25
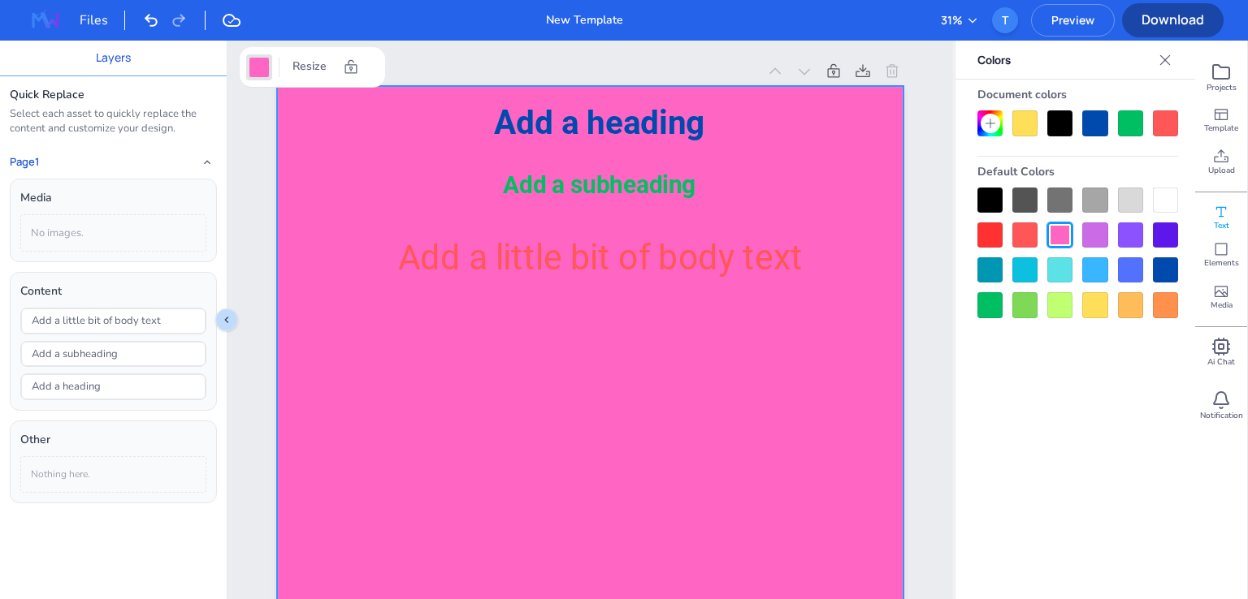
click at [1027, 233] on div at bounding box center [1024, 235] width 25 height 25
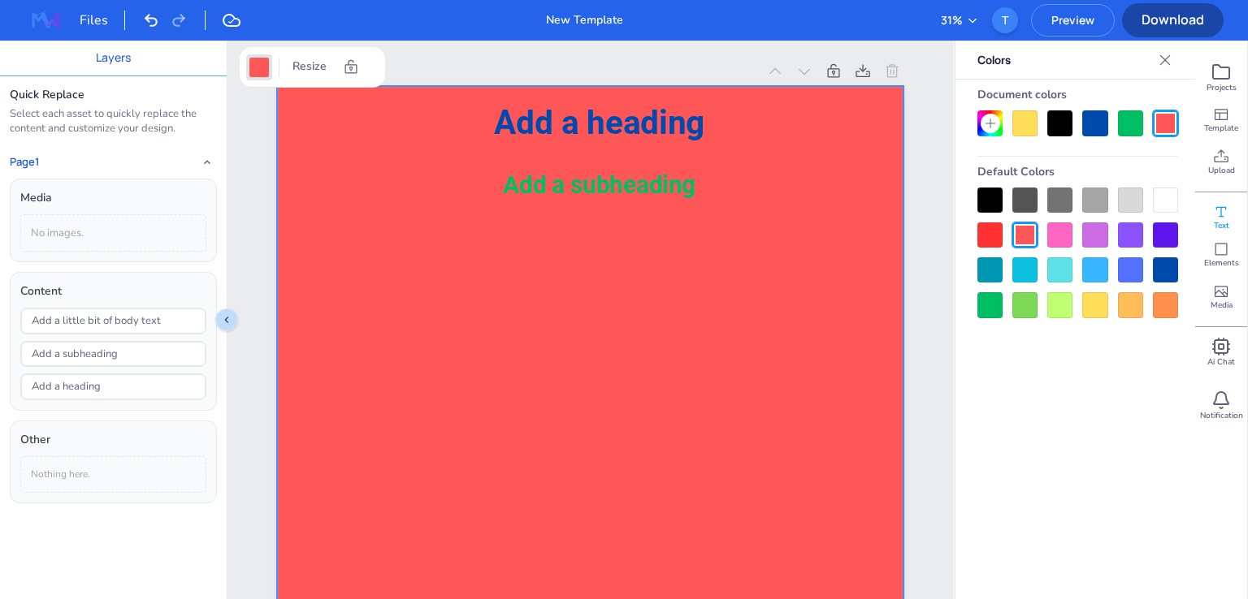
click at [985, 235] on div at bounding box center [989, 235] width 25 height 25
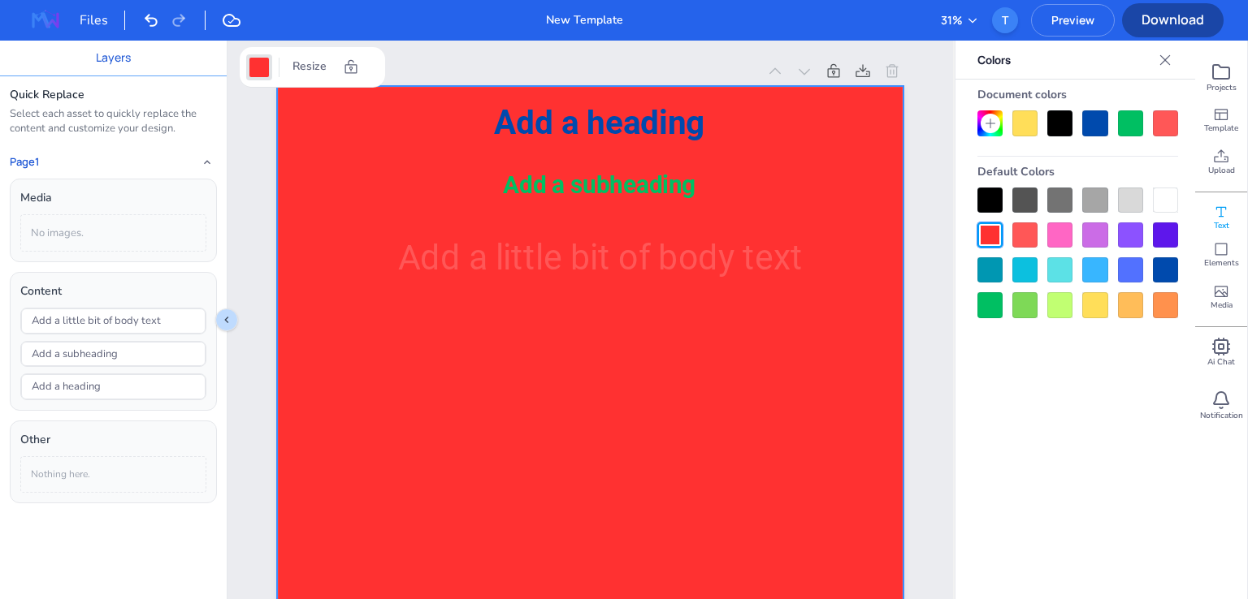
click at [980, 197] on div at bounding box center [989, 200] width 25 height 25
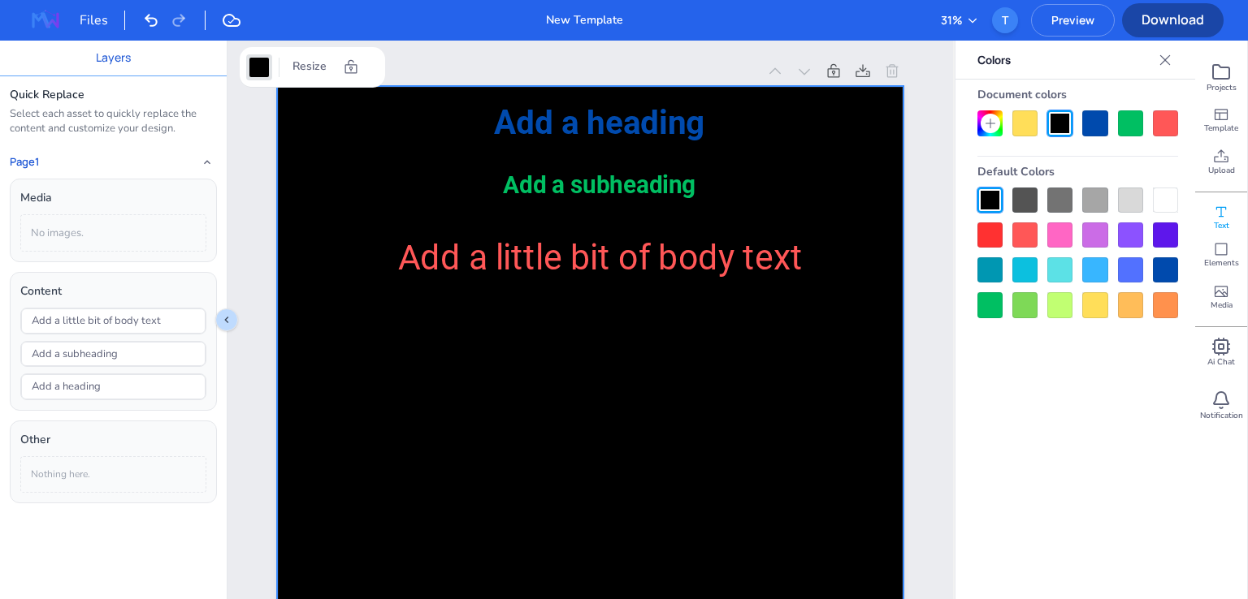
click at [1018, 199] on div at bounding box center [1024, 200] width 25 height 25
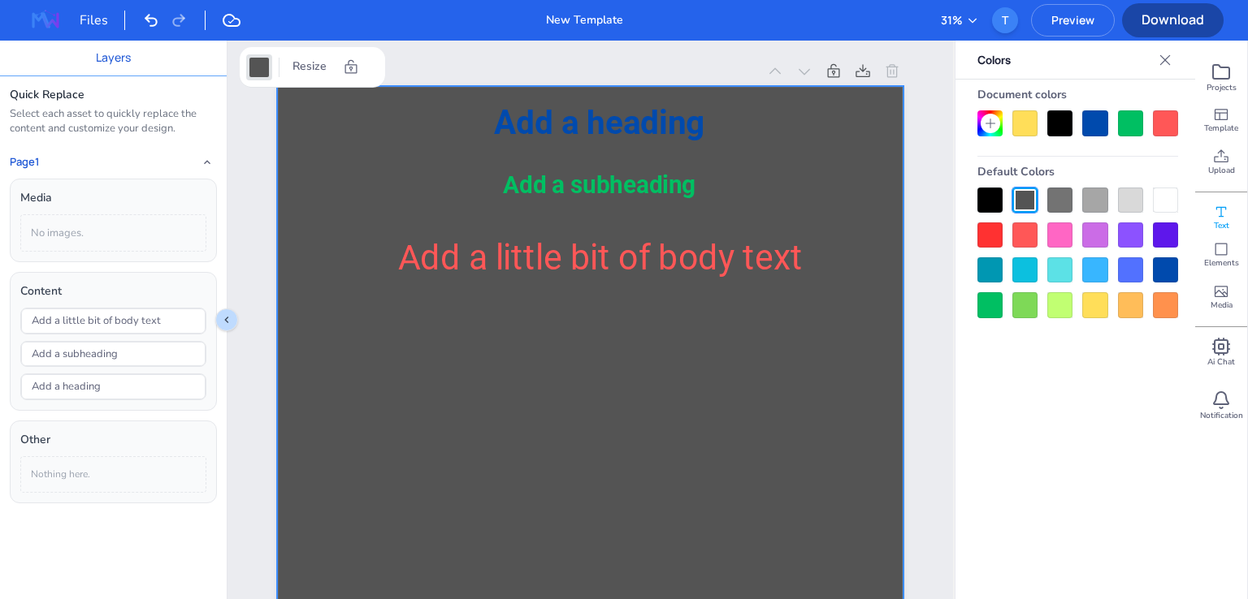
click at [991, 196] on div at bounding box center [989, 200] width 25 height 25
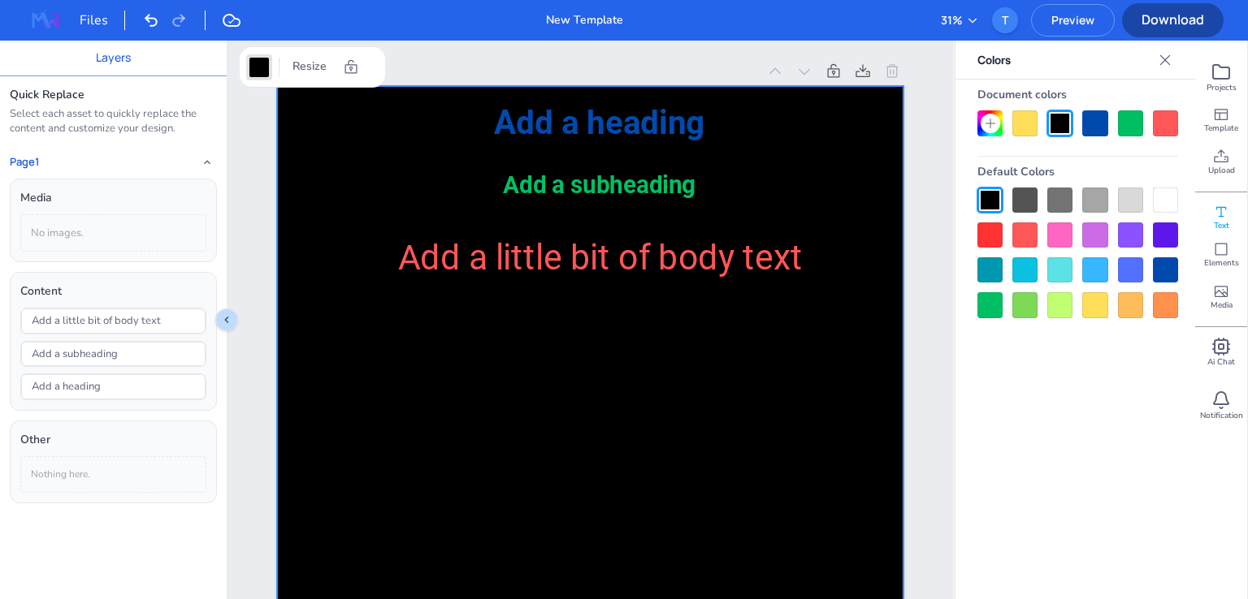
click at [1063, 200] on div at bounding box center [1059, 200] width 25 height 25
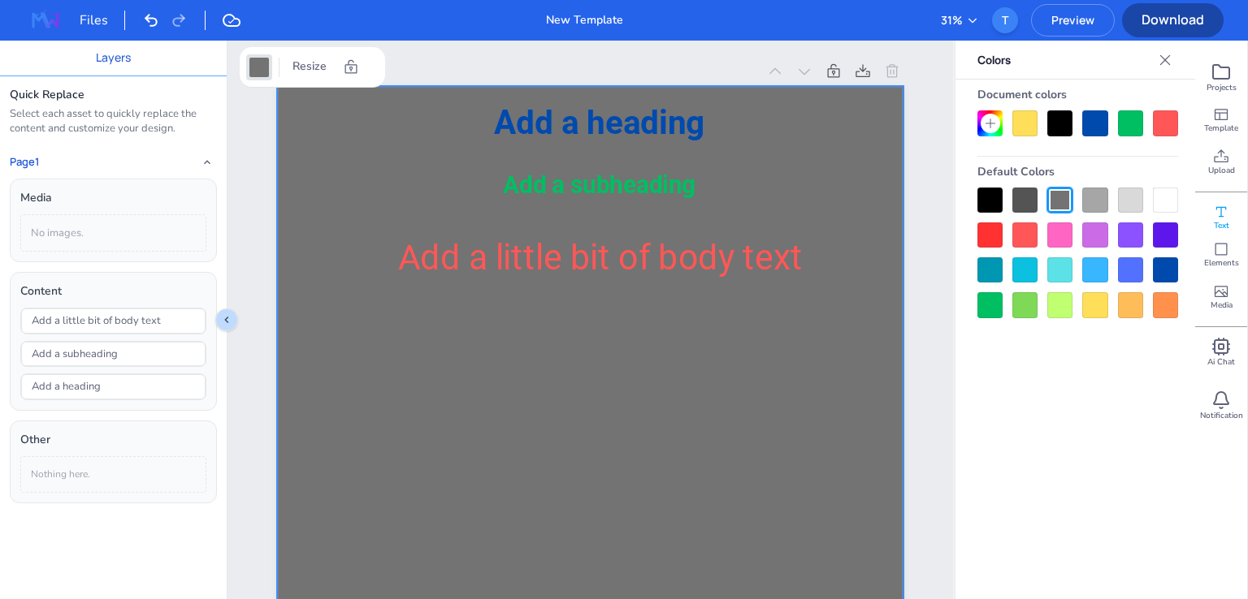
click at [1097, 196] on div at bounding box center [1094, 200] width 25 height 25
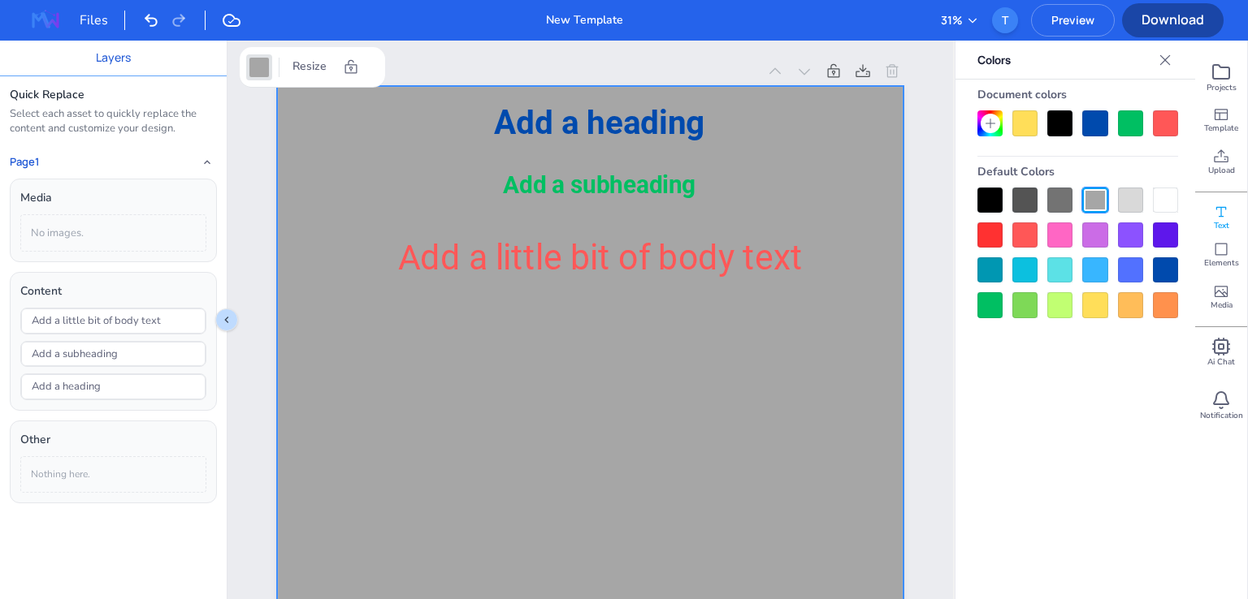
click at [1134, 199] on div at bounding box center [1130, 200] width 25 height 25
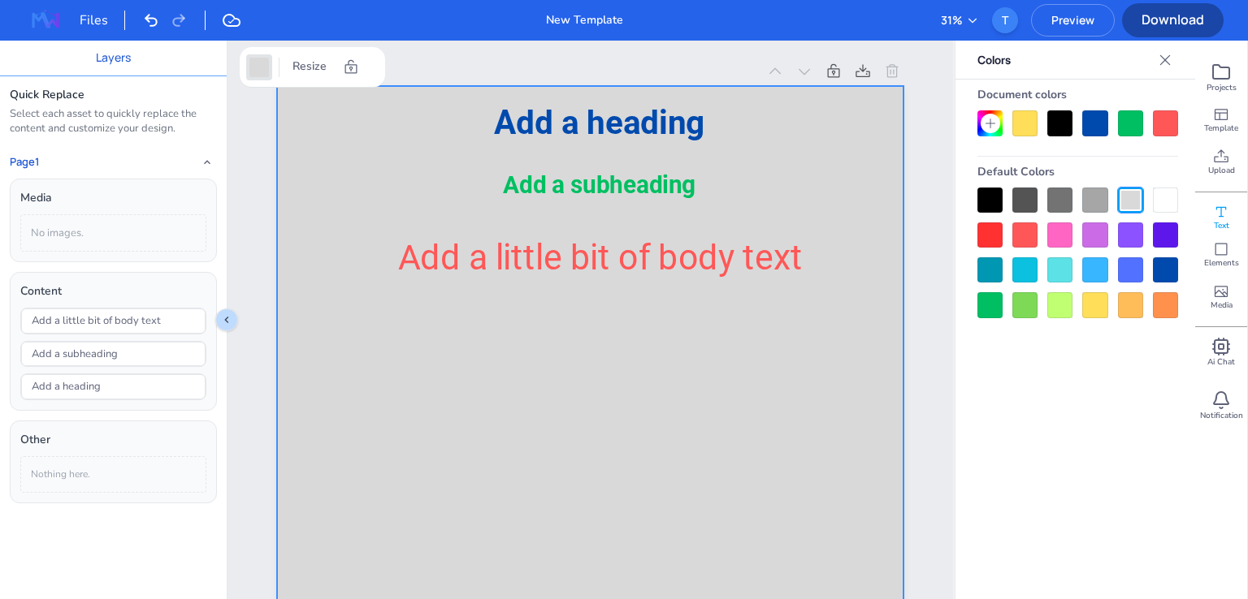
click at [1164, 201] on div at bounding box center [1165, 200] width 25 height 25
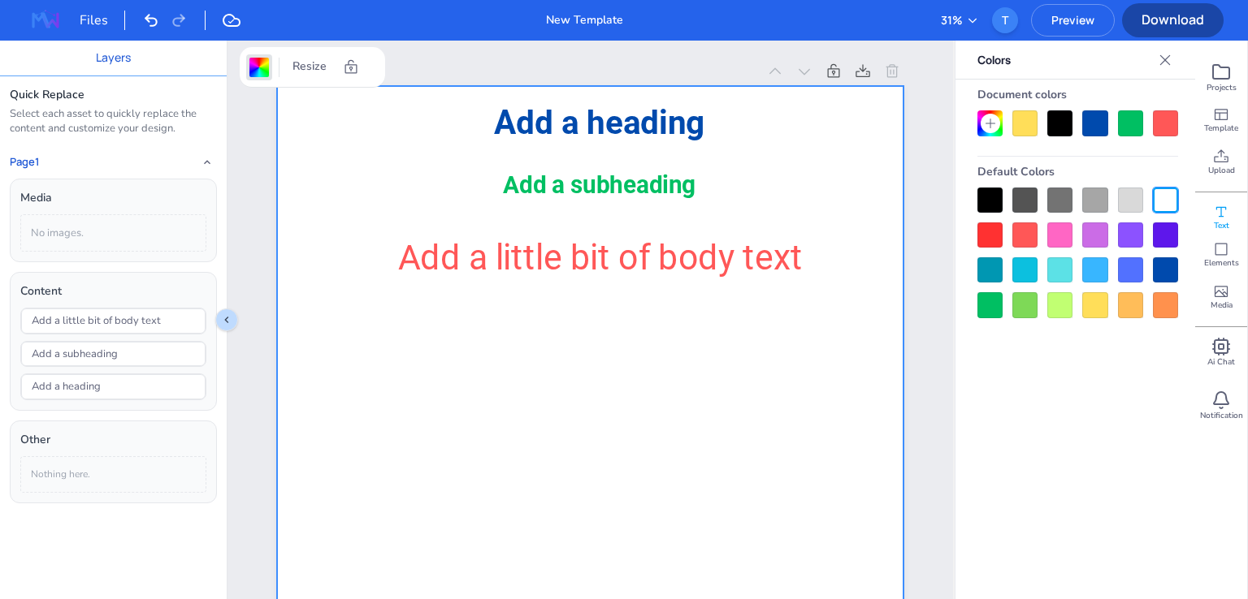
click at [1162, 197] on div at bounding box center [1165, 200] width 25 height 25
click at [1131, 199] on div at bounding box center [1130, 200] width 25 height 25
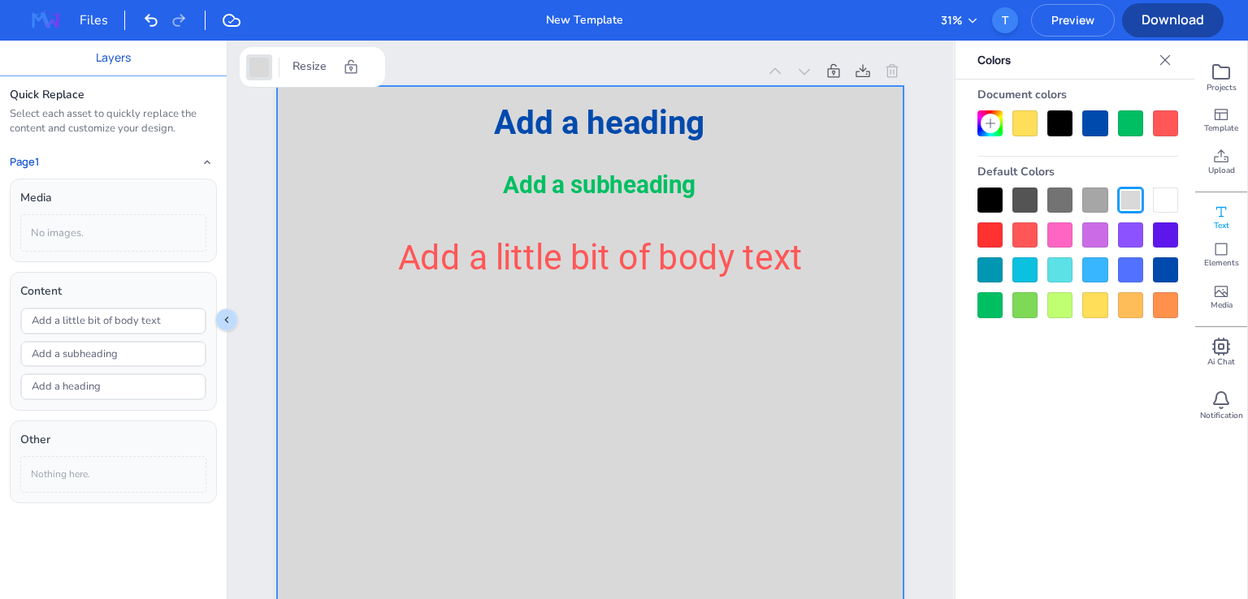
click at [1094, 197] on div at bounding box center [1094, 200] width 25 height 25
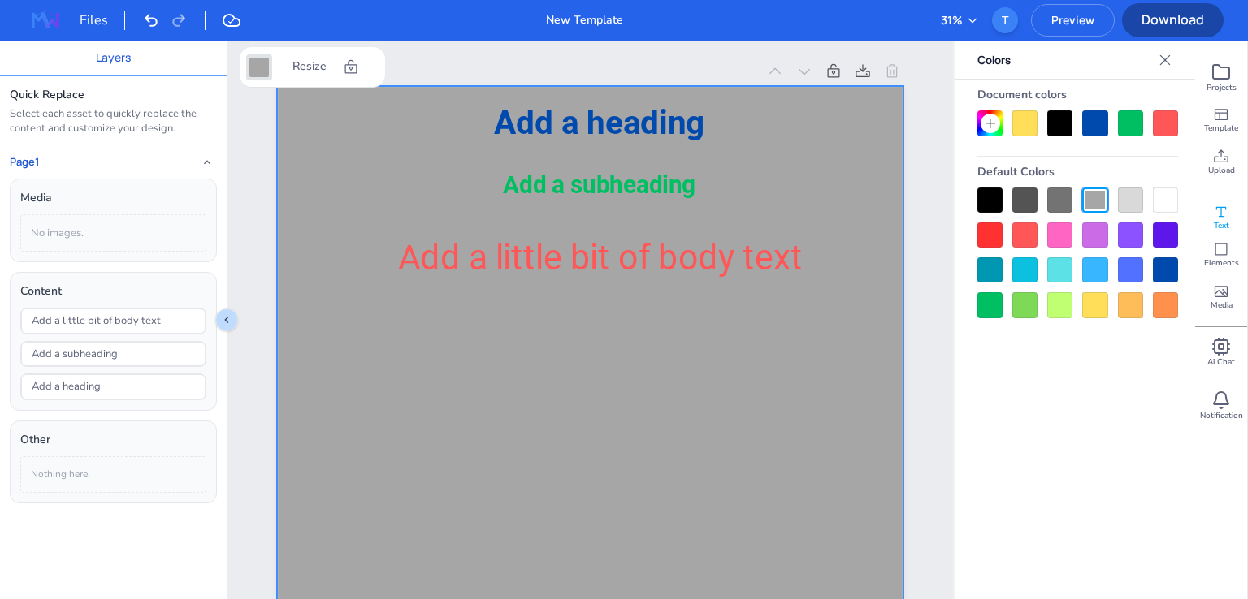
click at [1054, 196] on div at bounding box center [1059, 200] width 25 height 25
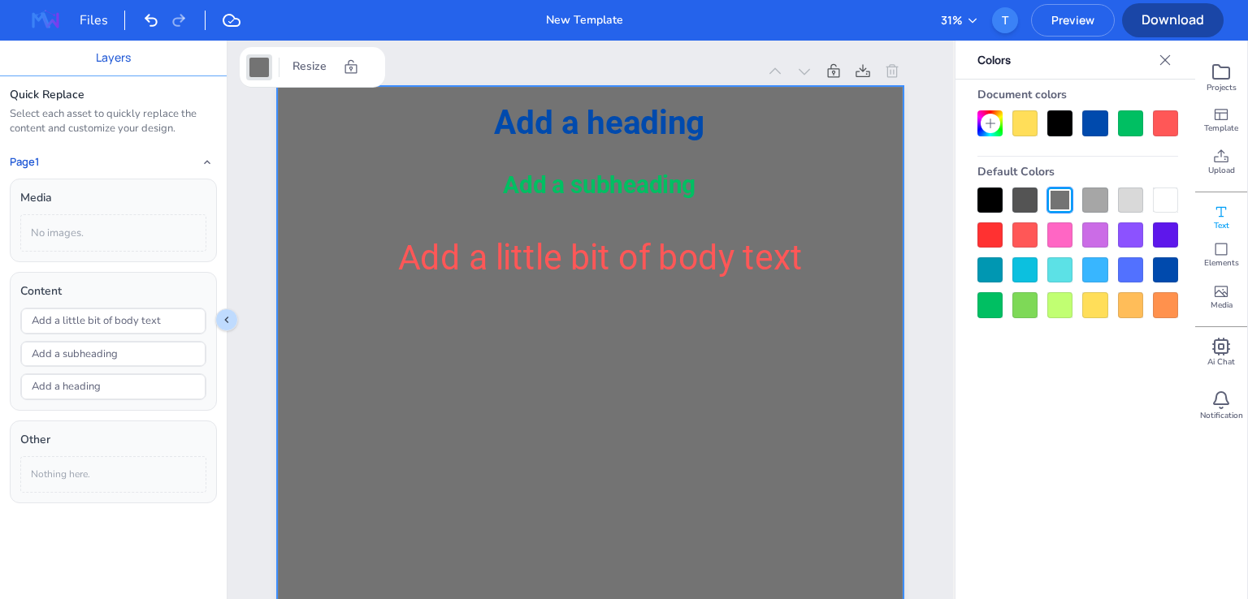
click at [1030, 196] on div at bounding box center [1024, 200] width 25 height 25
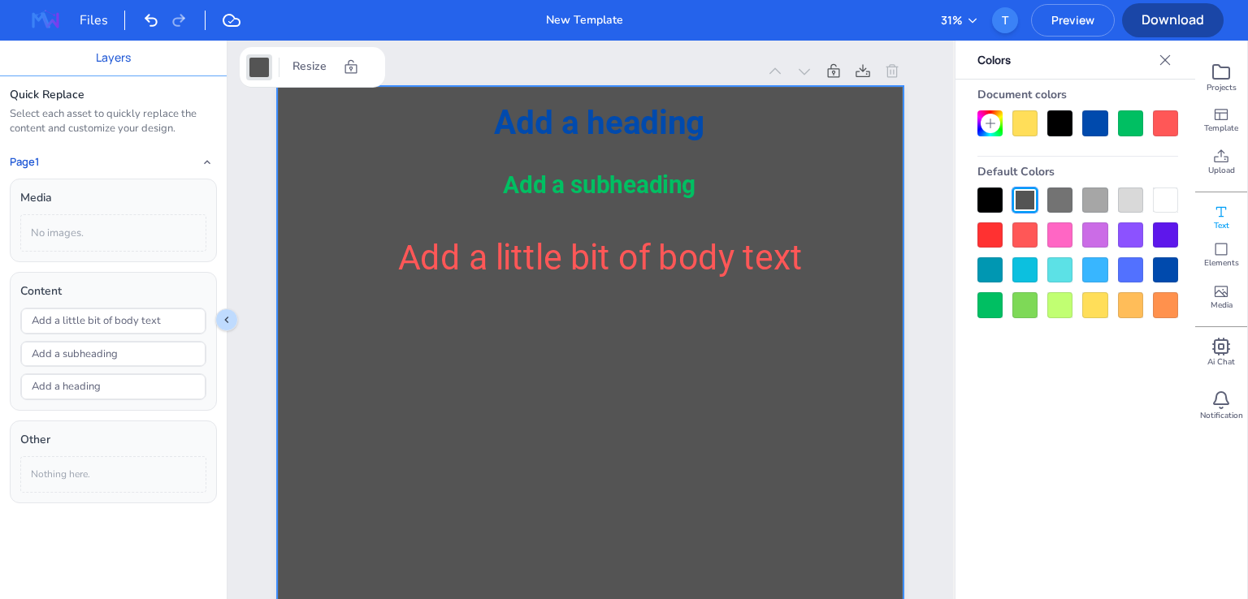
click at [997, 193] on div at bounding box center [989, 200] width 25 height 25
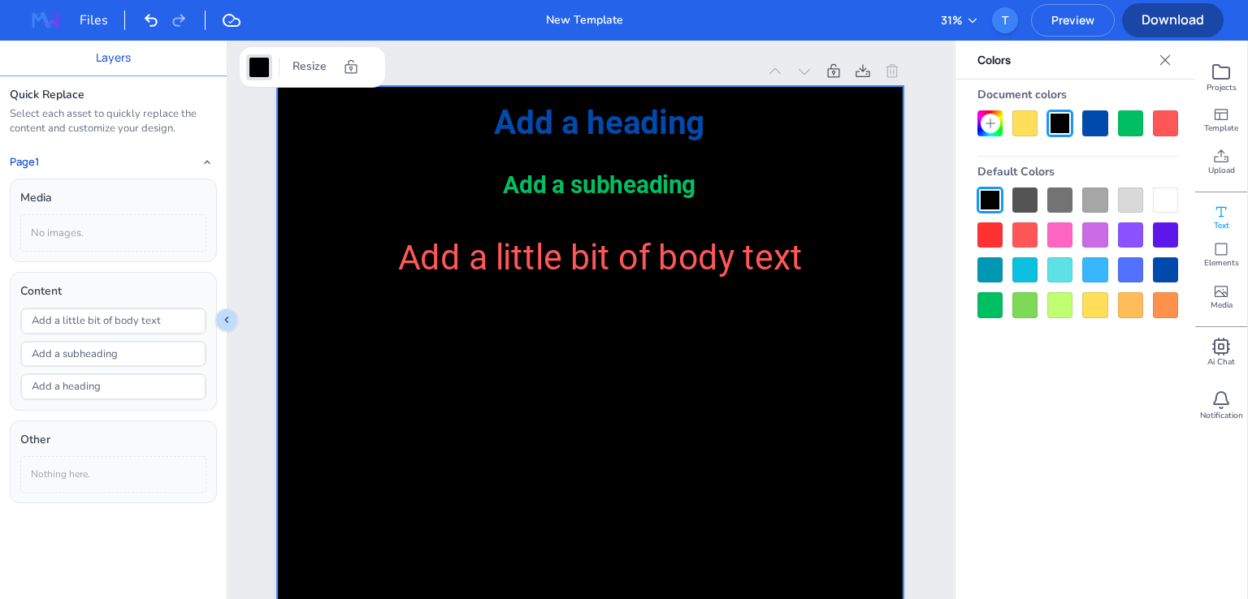
click at [1168, 199] on div at bounding box center [1165, 200] width 25 height 25
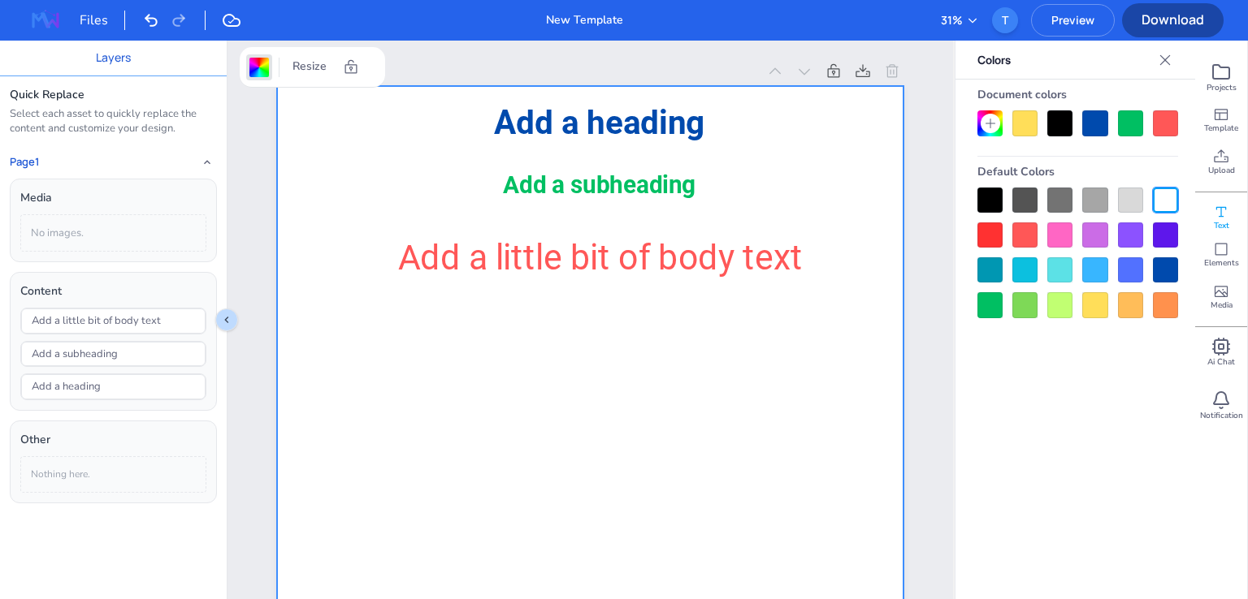
click at [983, 199] on div at bounding box center [989, 200] width 25 height 25
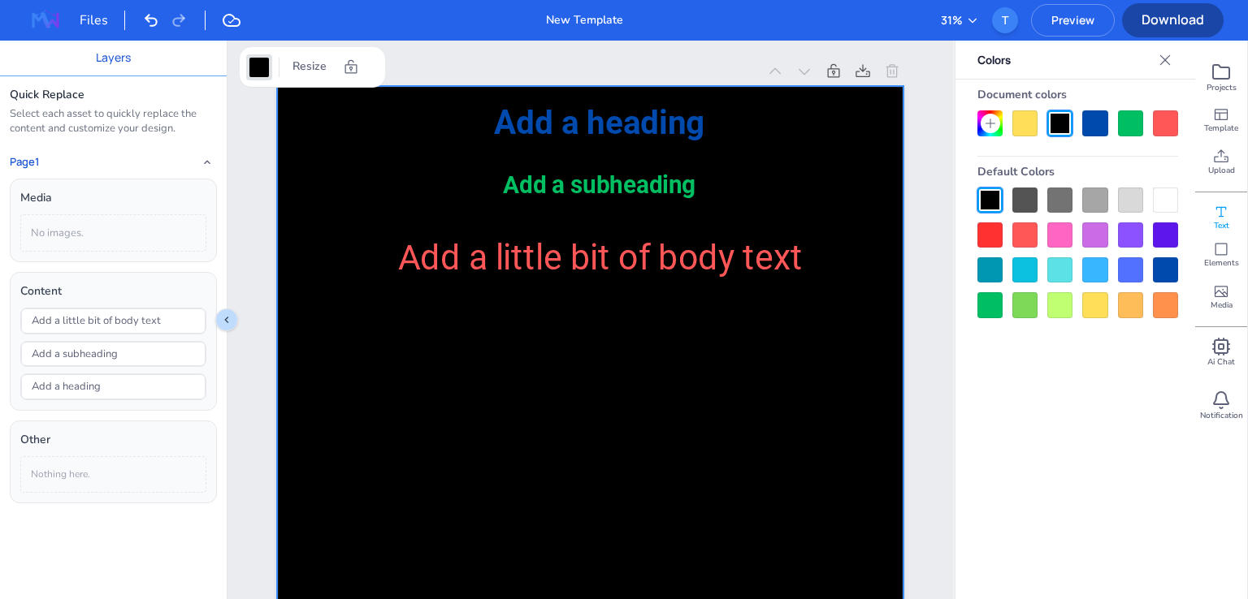
click at [985, 232] on div at bounding box center [989, 235] width 25 height 25
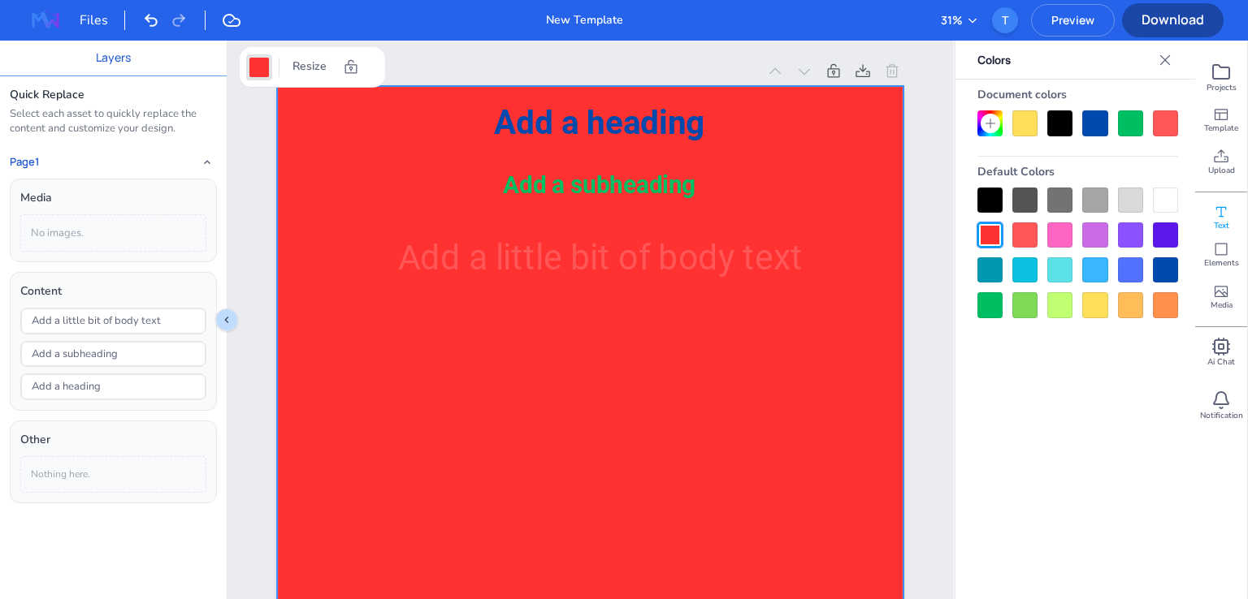
click at [1024, 236] on div at bounding box center [1024, 235] width 25 height 25
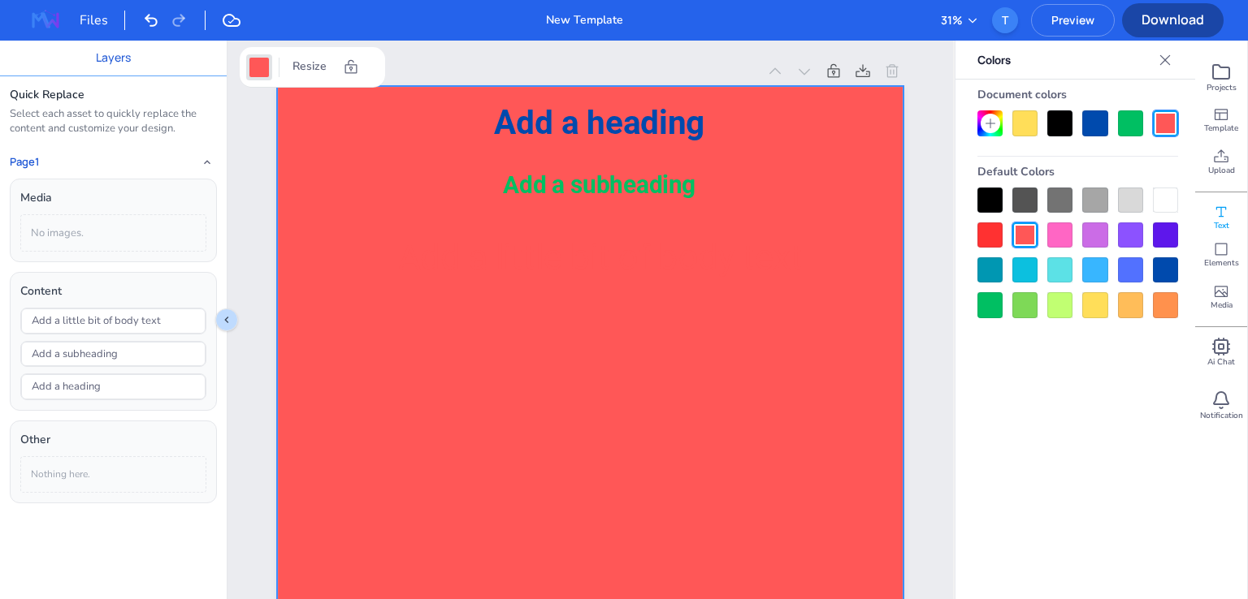
click at [1066, 236] on div at bounding box center [1059, 235] width 25 height 25
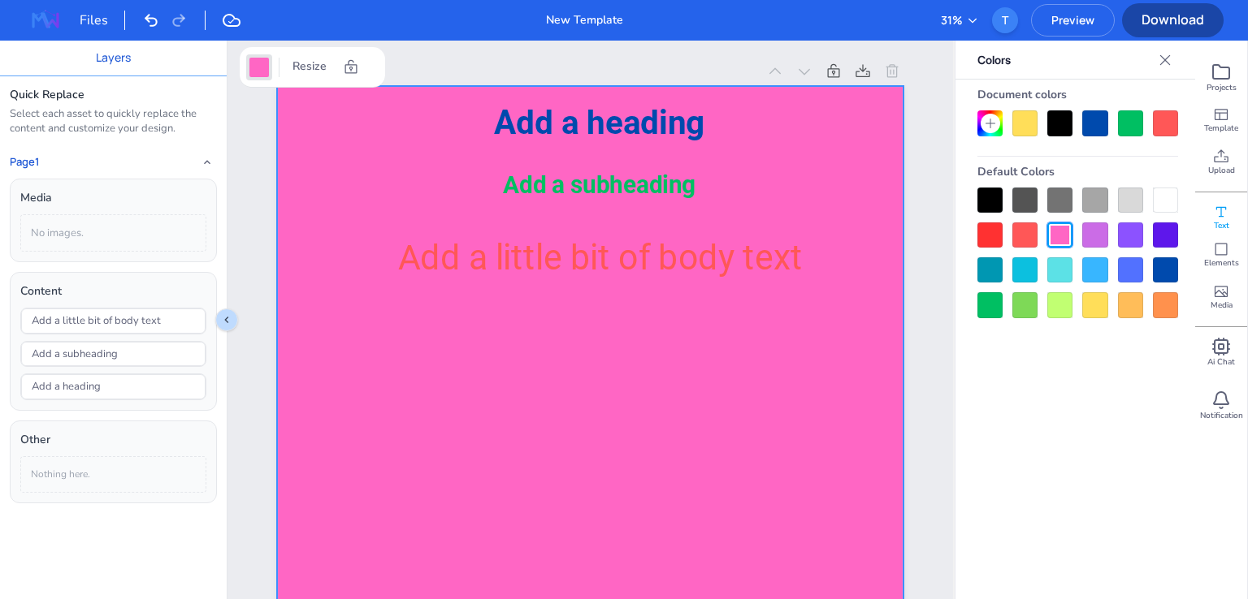
click at [1110, 238] on div at bounding box center [1077, 253] width 201 height 131
click at [1094, 229] on div at bounding box center [1094, 235] width 25 height 25
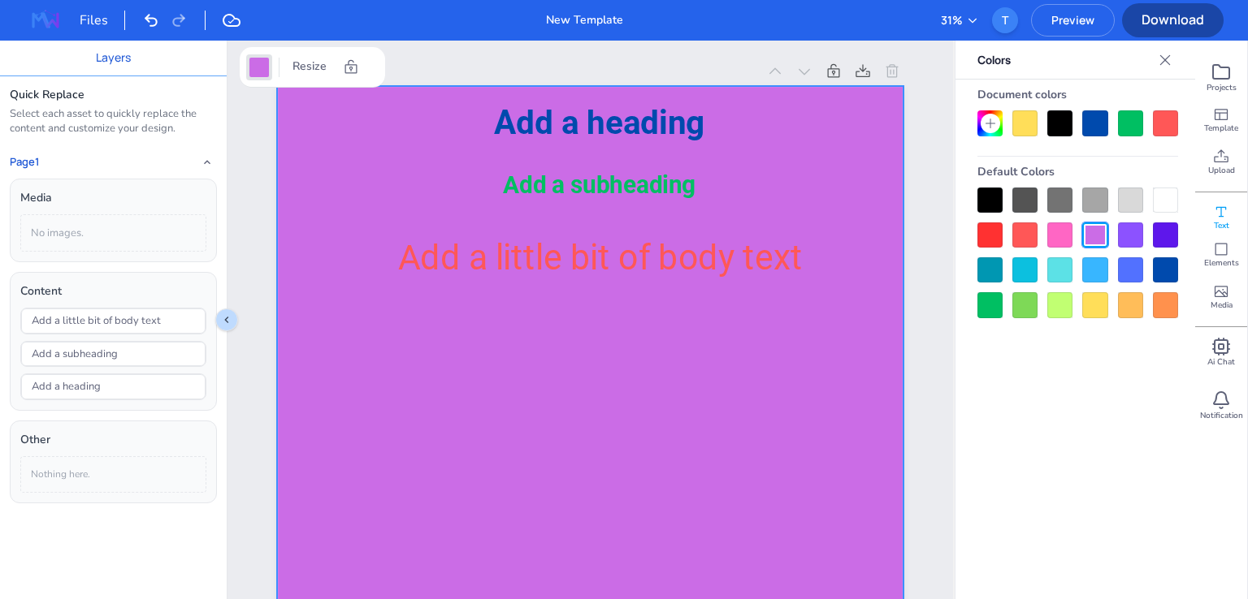
drag, startPoint x: 1135, startPoint y: 232, endPoint x: 1169, endPoint y: 230, distance: 34.2
click at [1134, 232] on div at bounding box center [1130, 235] width 25 height 25
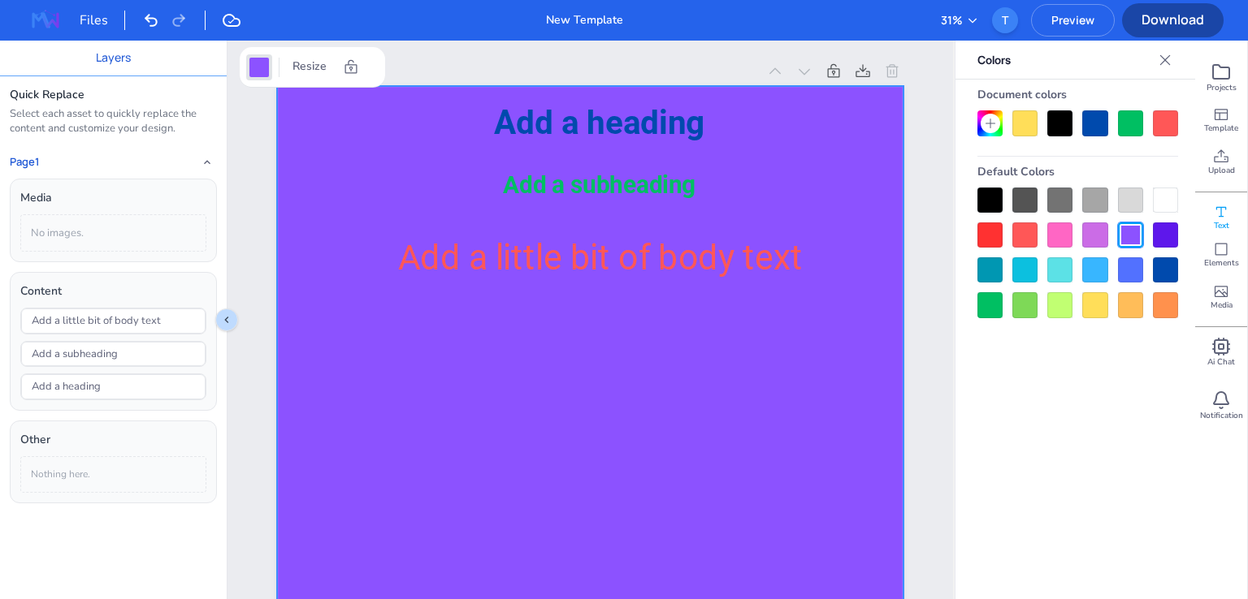
click at [1169, 230] on div at bounding box center [1165, 235] width 25 height 25
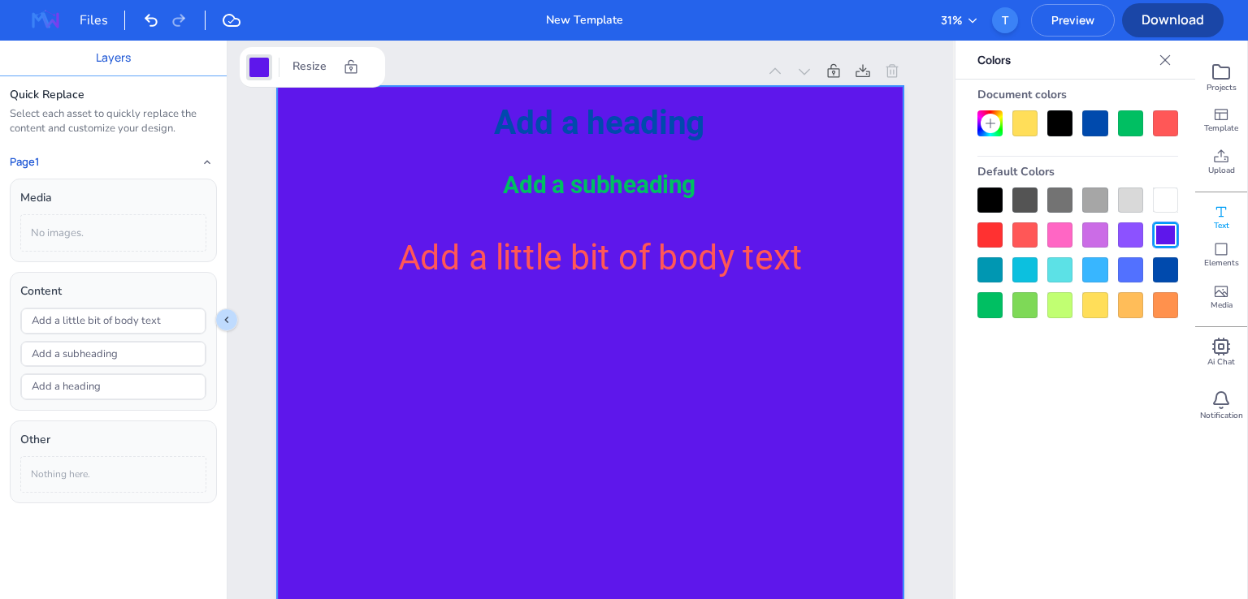
click at [1163, 258] on div at bounding box center [1165, 270] width 25 height 25
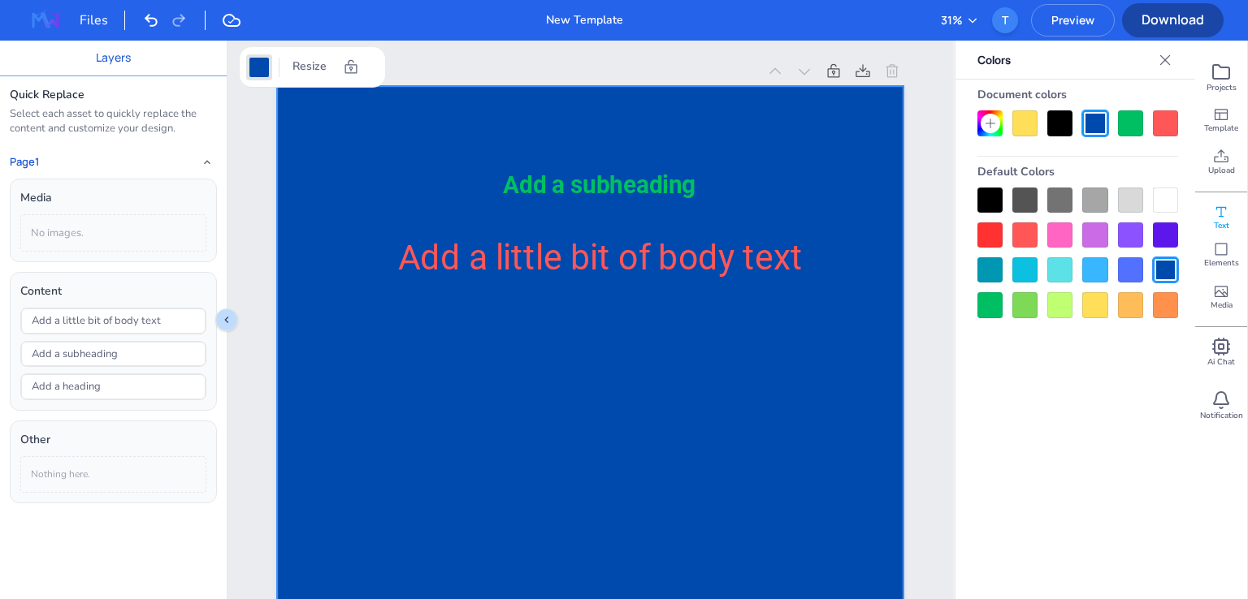
click at [1131, 268] on div at bounding box center [1130, 270] width 25 height 25
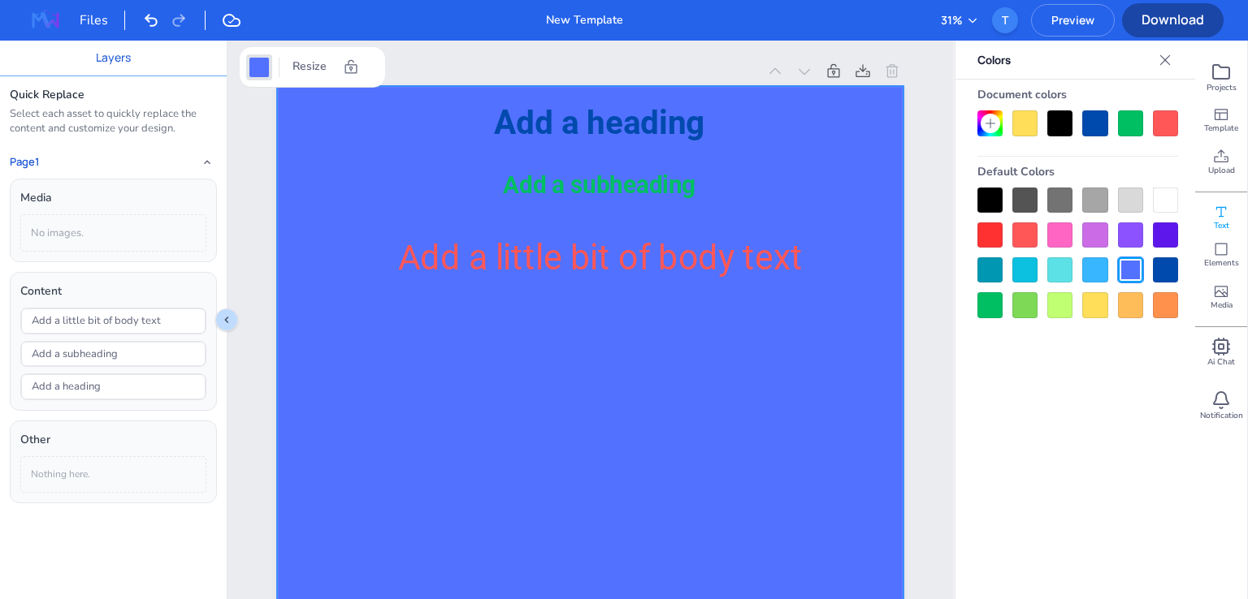
click at [1099, 267] on div at bounding box center [1094, 270] width 25 height 25
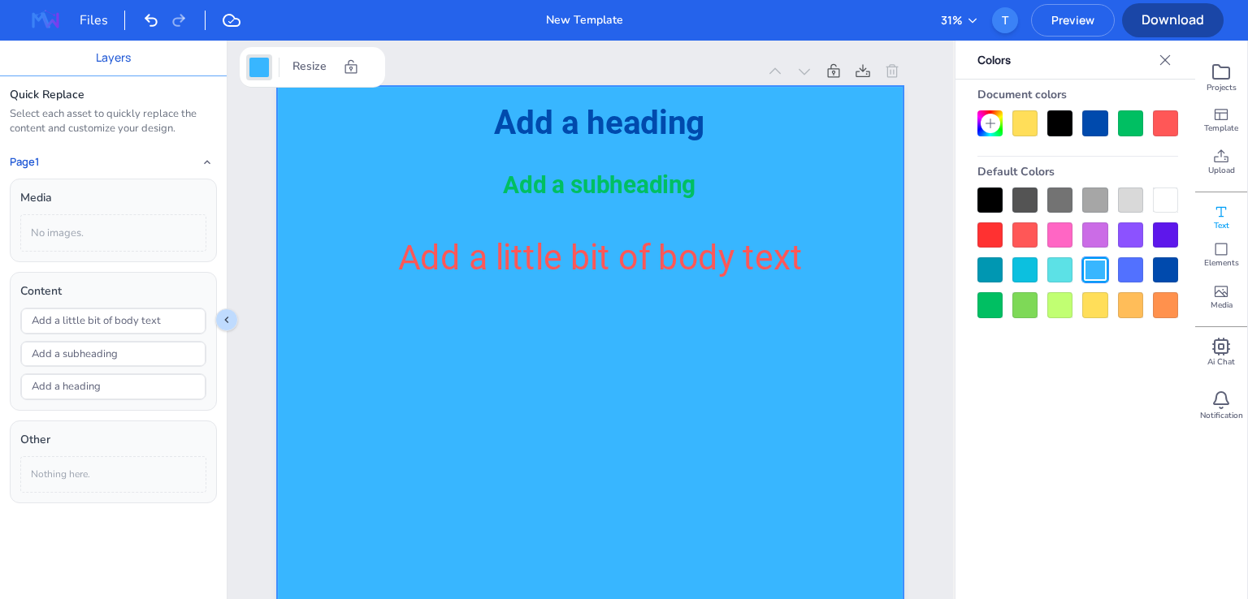
click at [1068, 266] on div at bounding box center [1059, 270] width 25 height 25
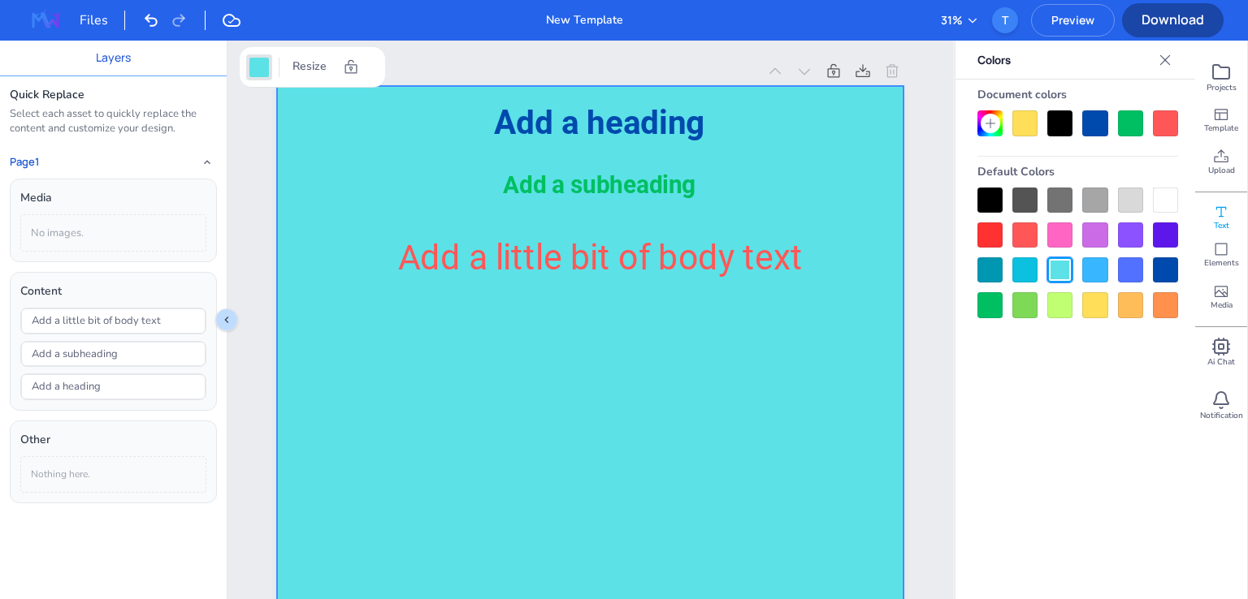
click at [1026, 266] on div at bounding box center [1024, 270] width 25 height 25
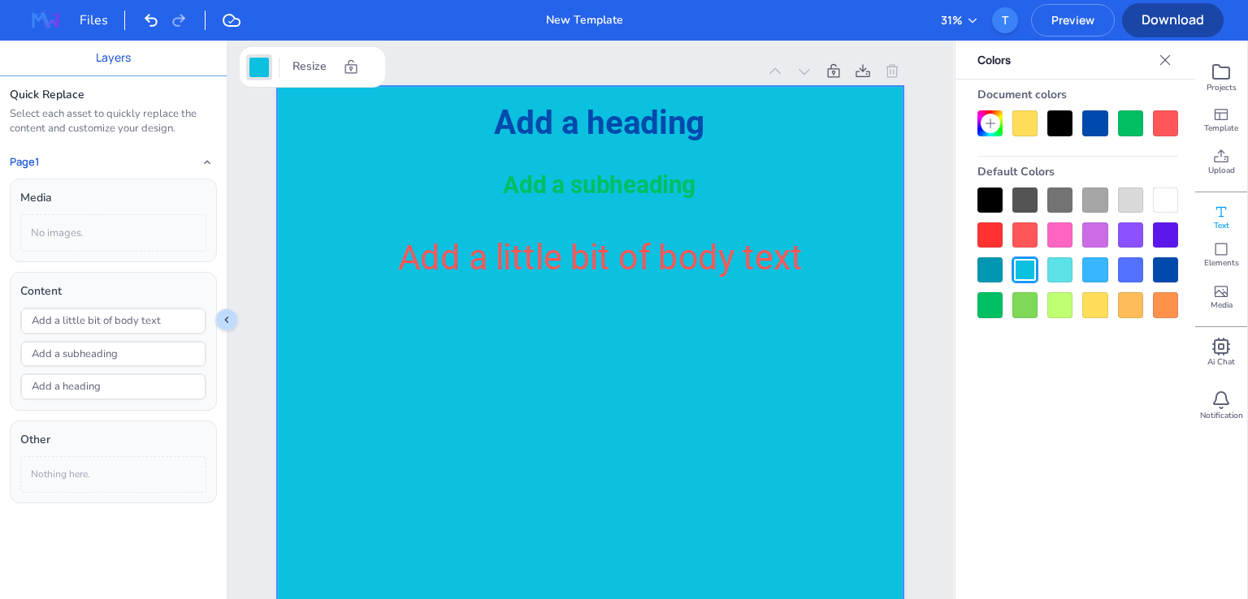
click at [998, 267] on div at bounding box center [989, 270] width 25 height 25
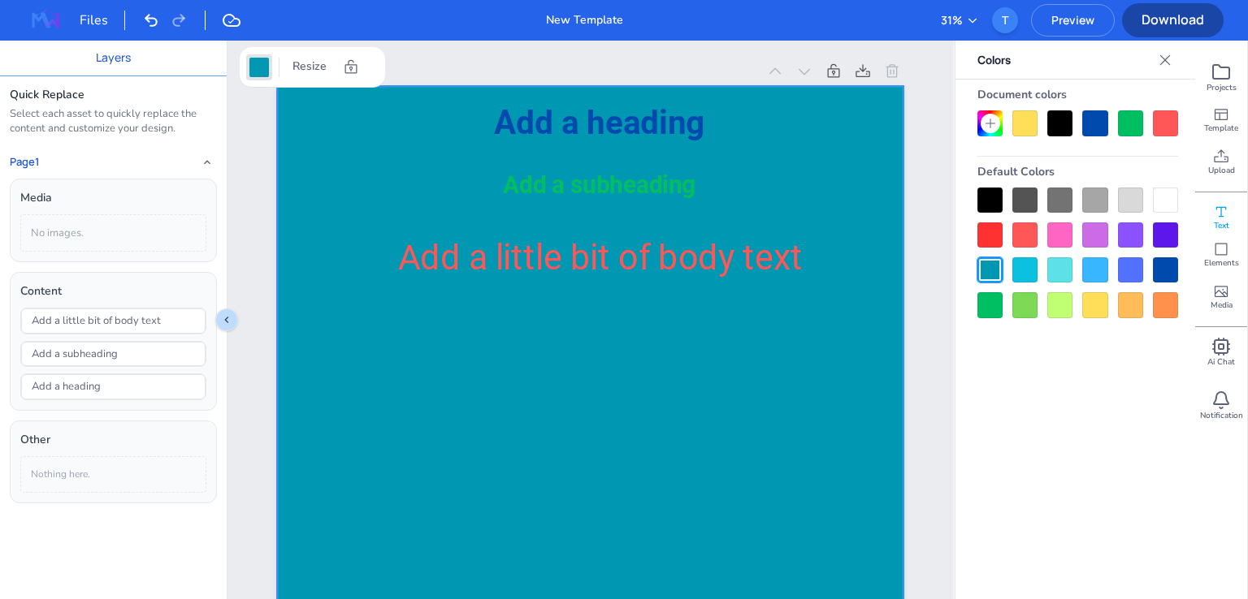
click at [998, 302] on div at bounding box center [989, 304] width 25 height 25
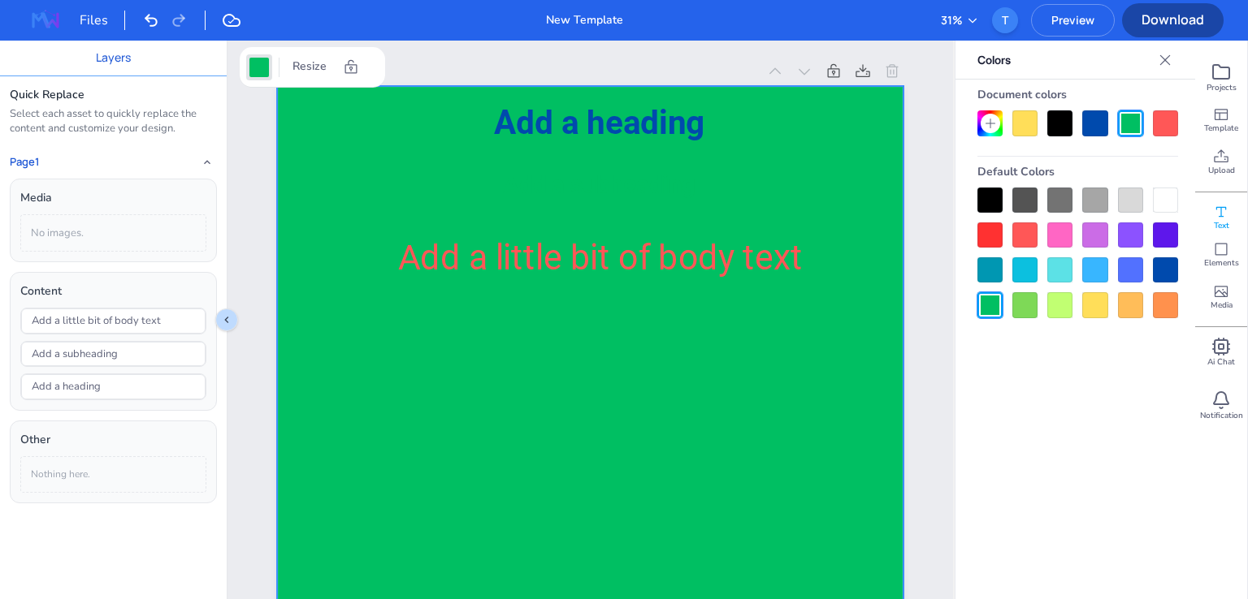
click at [1021, 305] on div at bounding box center [1024, 304] width 25 height 25
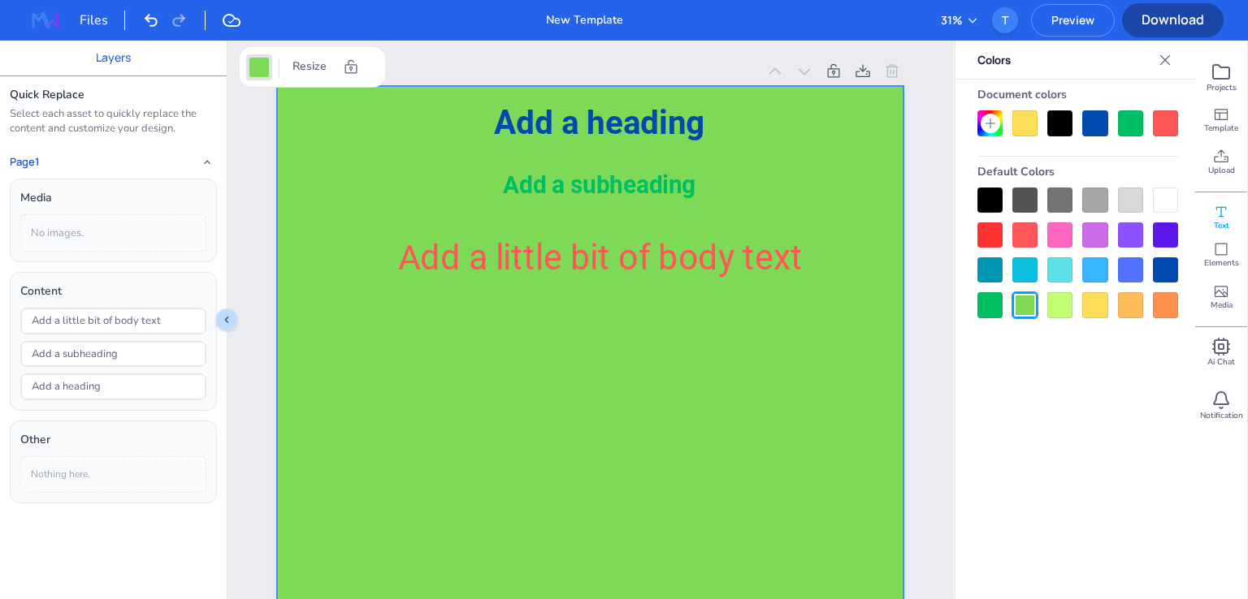
drag, startPoint x: 1071, startPoint y: 305, endPoint x: 1082, endPoint y: 305, distance: 11.4
click at [1071, 305] on div at bounding box center [1059, 304] width 25 height 25
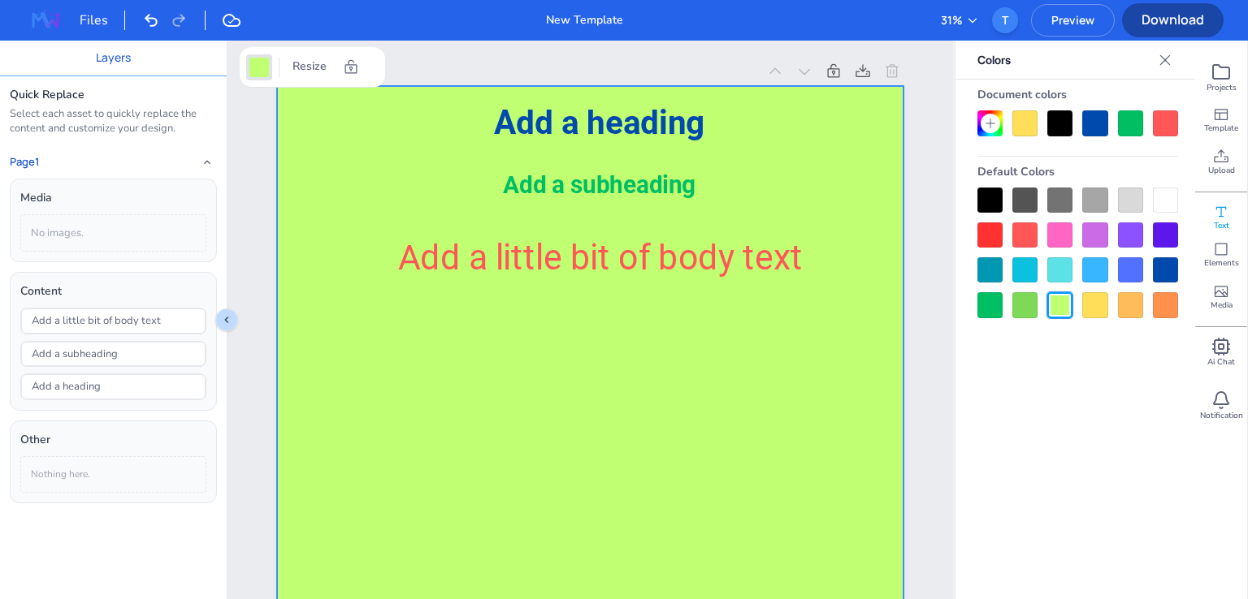
drag, startPoint x: 1097, startPoint y: 305, endPoint x: 1119, endPoint y: 306, distance: 21.1
click at [1098, 305] on div at bounding box center [1094, 304] width 25 height 25
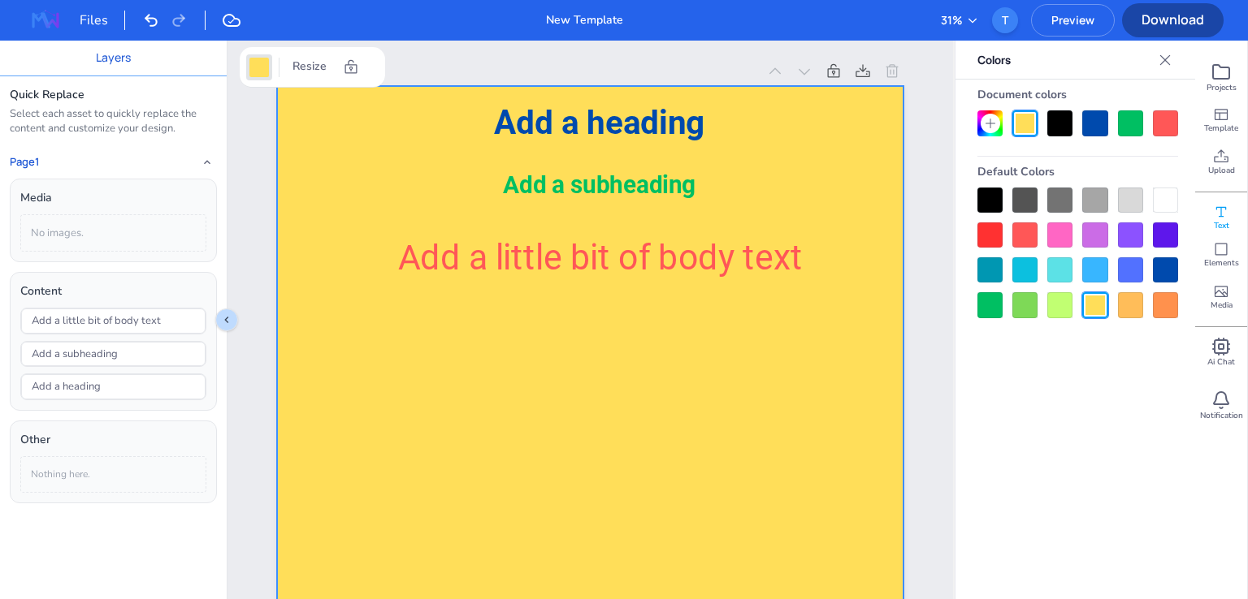
click at [1133, 306] on div at bounding box center [1130, 304] width 25 height 25
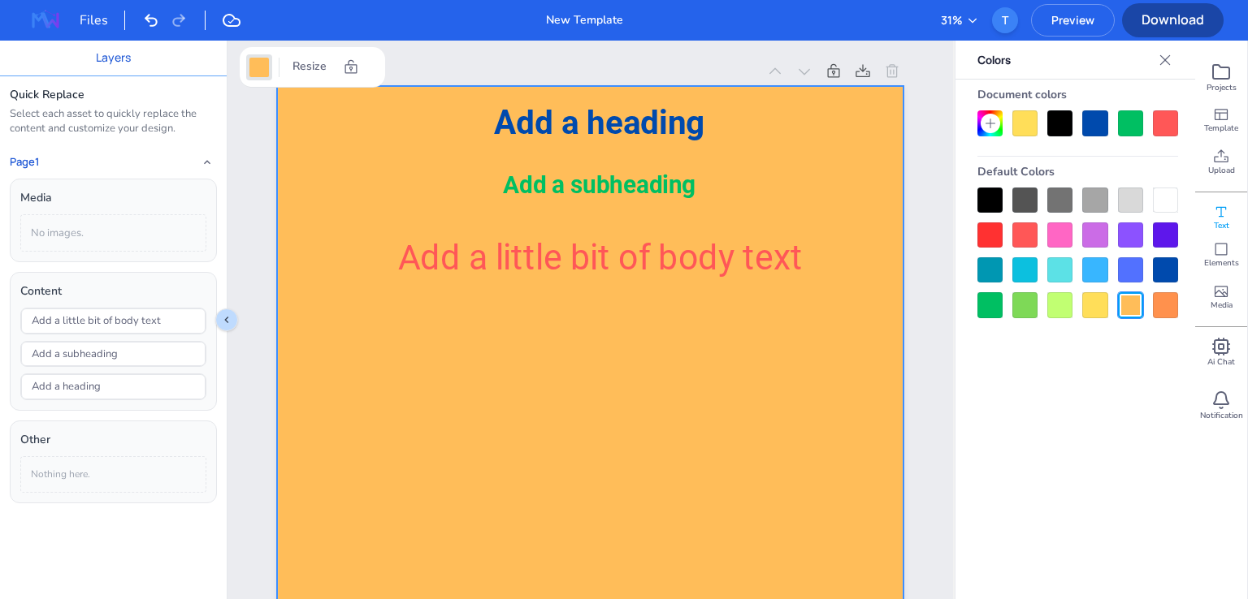
click at [1171, 307] on div at bounding box center [1165, 304] width 25 height 25
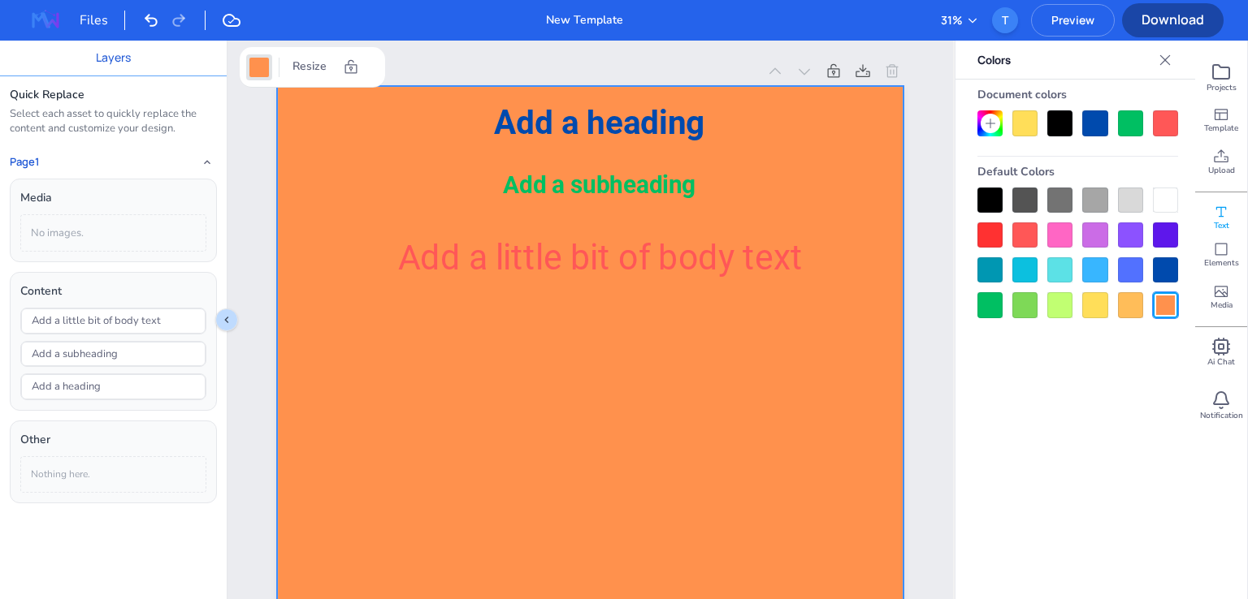
click at [989, 119] on icon at bounding box center [990, 123] width 13 height 13
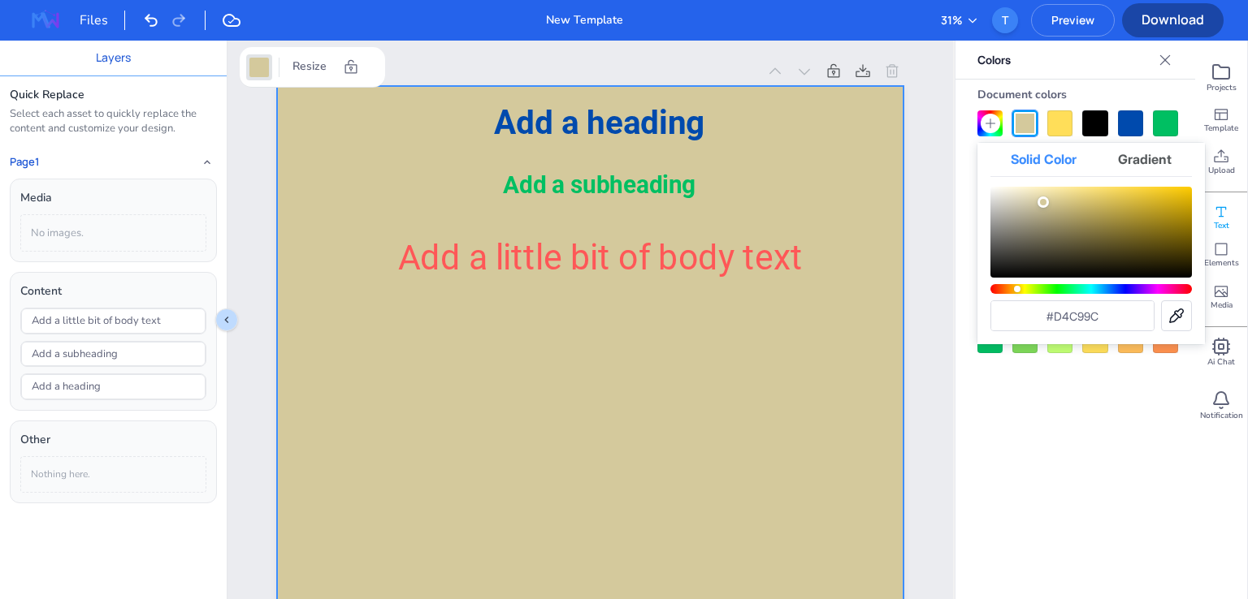
type input "#d1c79b"
drag, startPoint x: 1063, startPoint y: 241, endPoint x: 1043, endPoint y: 203, distance: 43.2
click at [1043, 203] on div "Color" at bounding box center [1090, 232] width 201 height 91
click at [937, 128] on div "Page 1 Add a heading Add a subheading Add a little bit of body text Add Page Du…" at bounding box center [590, 539] width 717 height 997
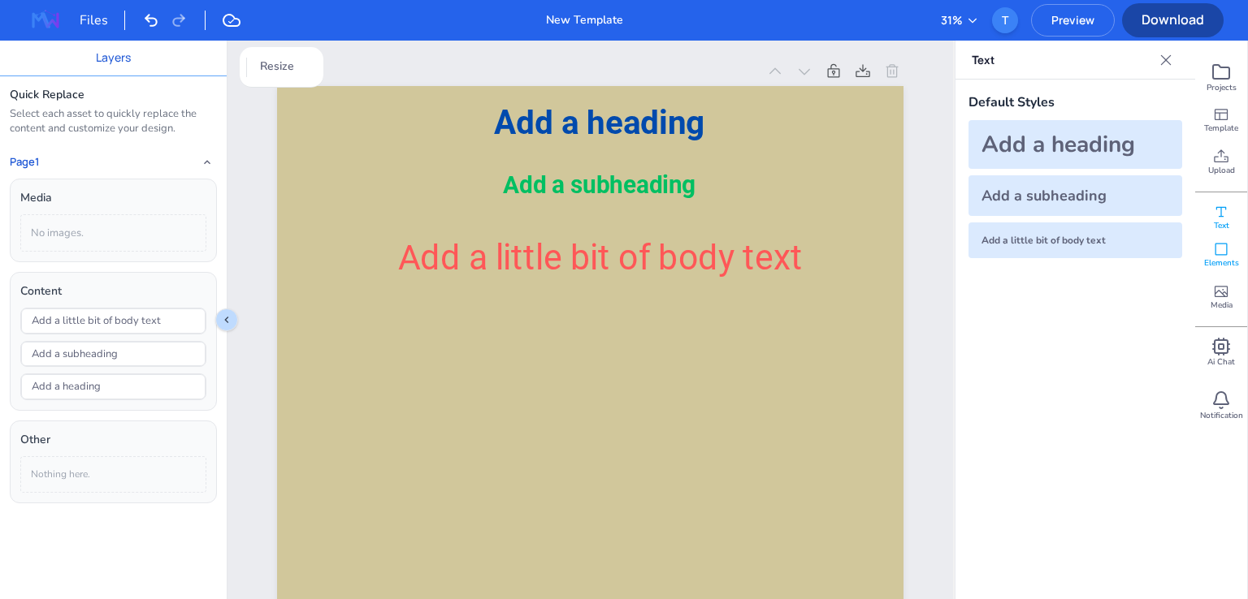
click at [1230, 251] on div "Elements" at bounding box center [1221, 255] width 52 height 42
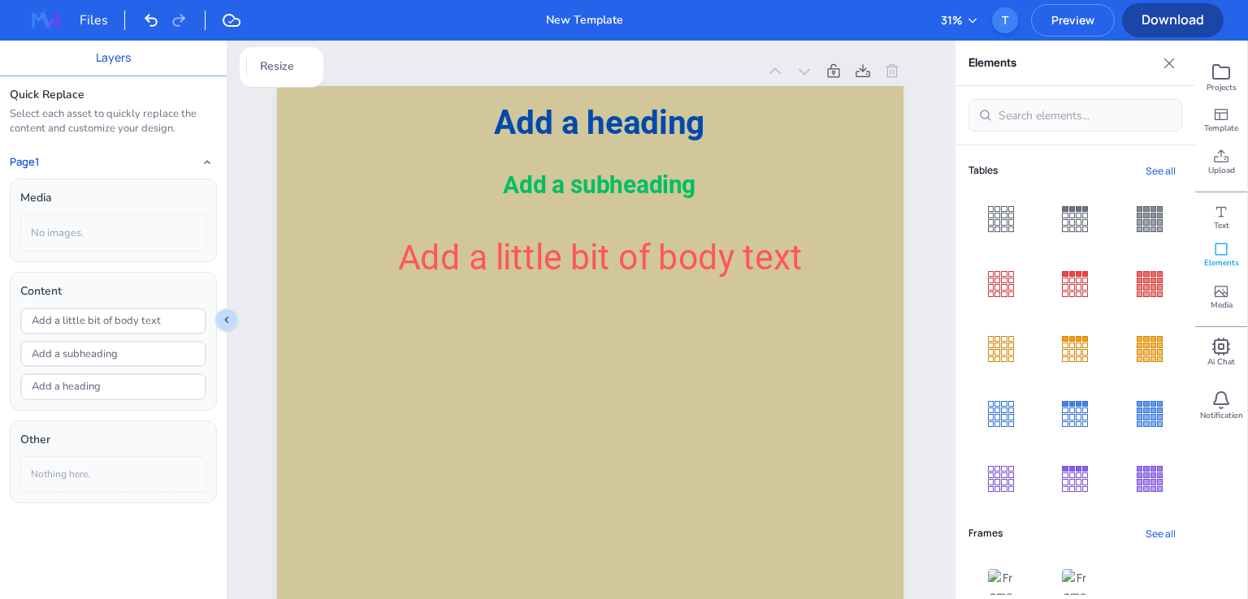
scroll to position [361, 0]
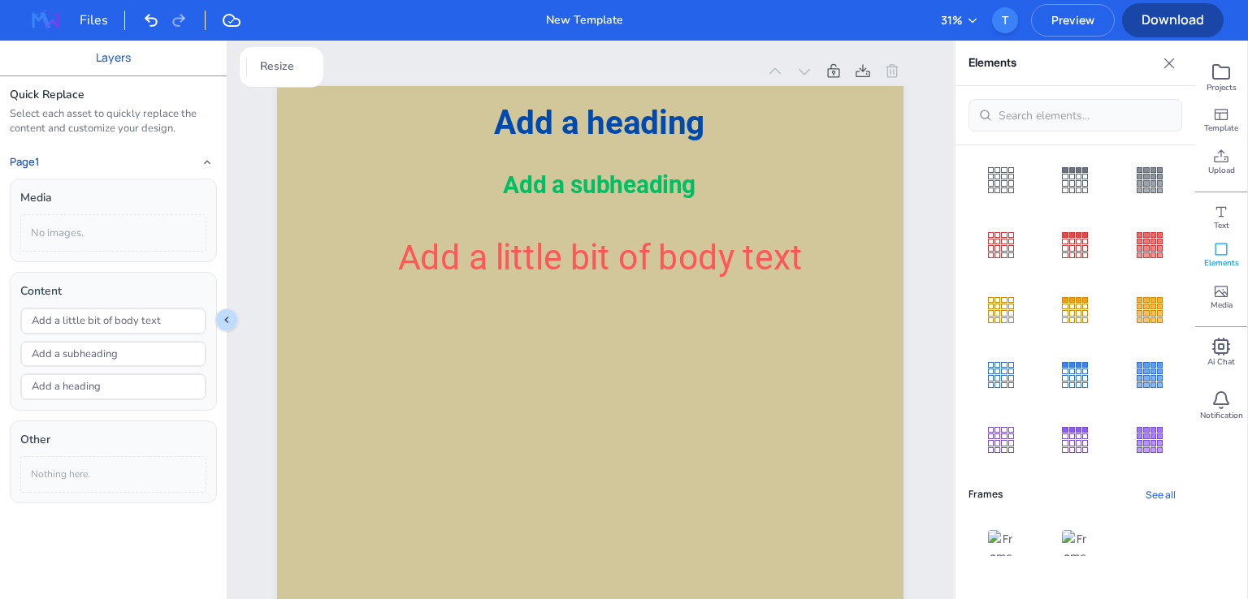
click at [1149, 490] on button "See all" at bounding box center [1160, 495] width 43 height 22
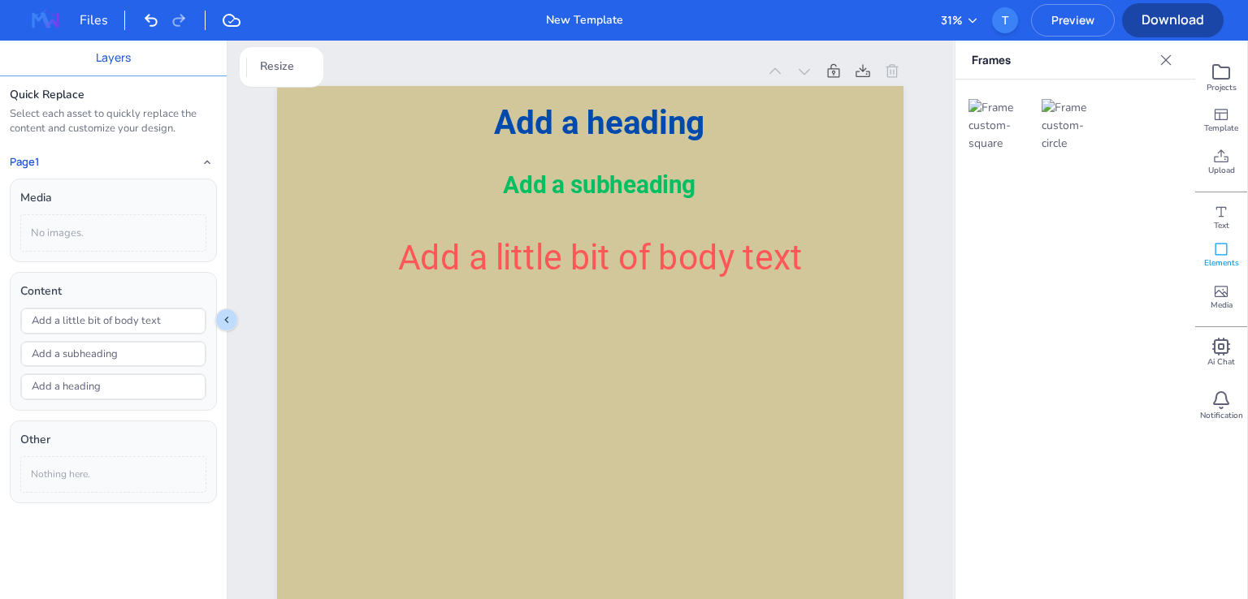
click at [983, 120] on img at bounding box center [1001, 126] width 67 height 54
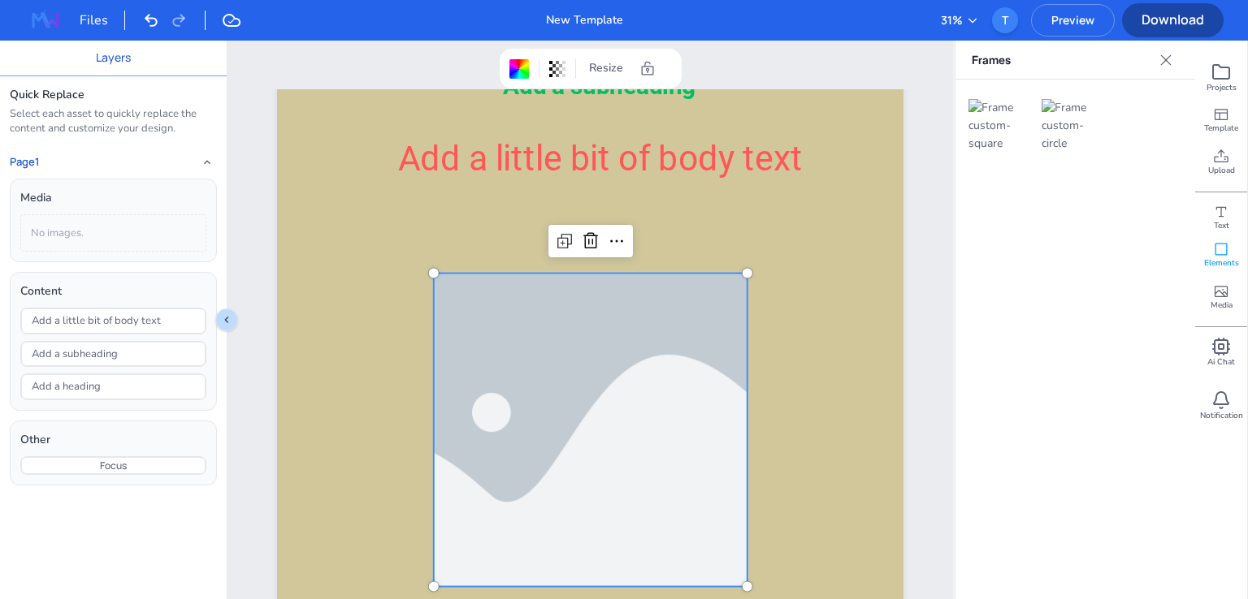
scroll to position [244, 0]
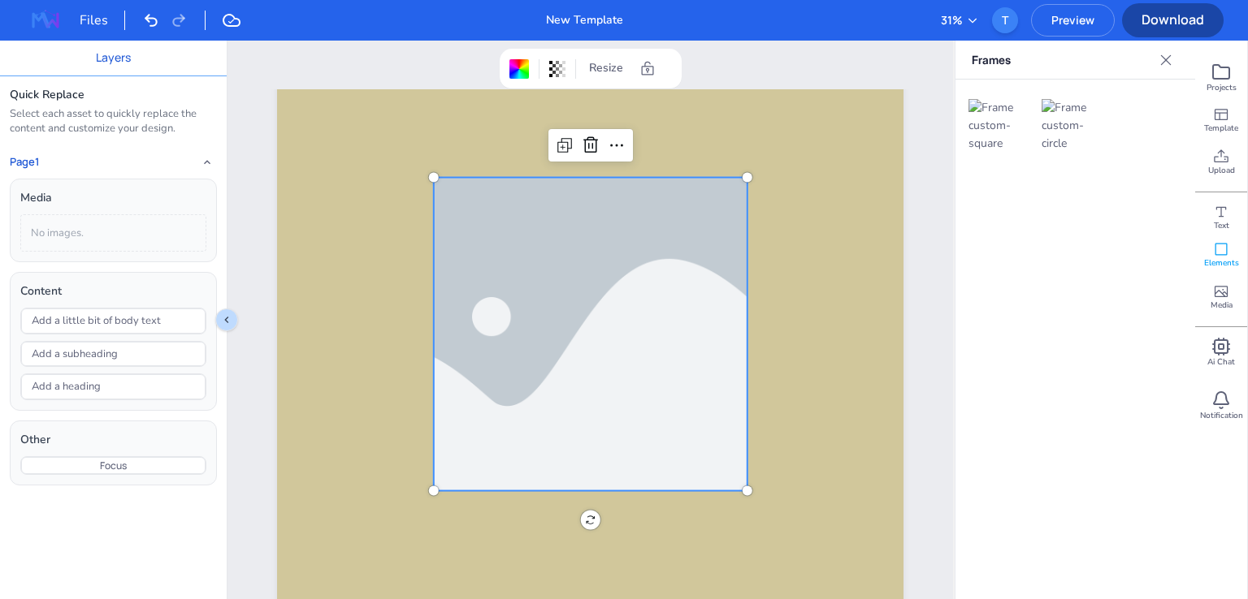
click at [1049, 124] on img at bounding box center [1074, 126] width 67 height 54
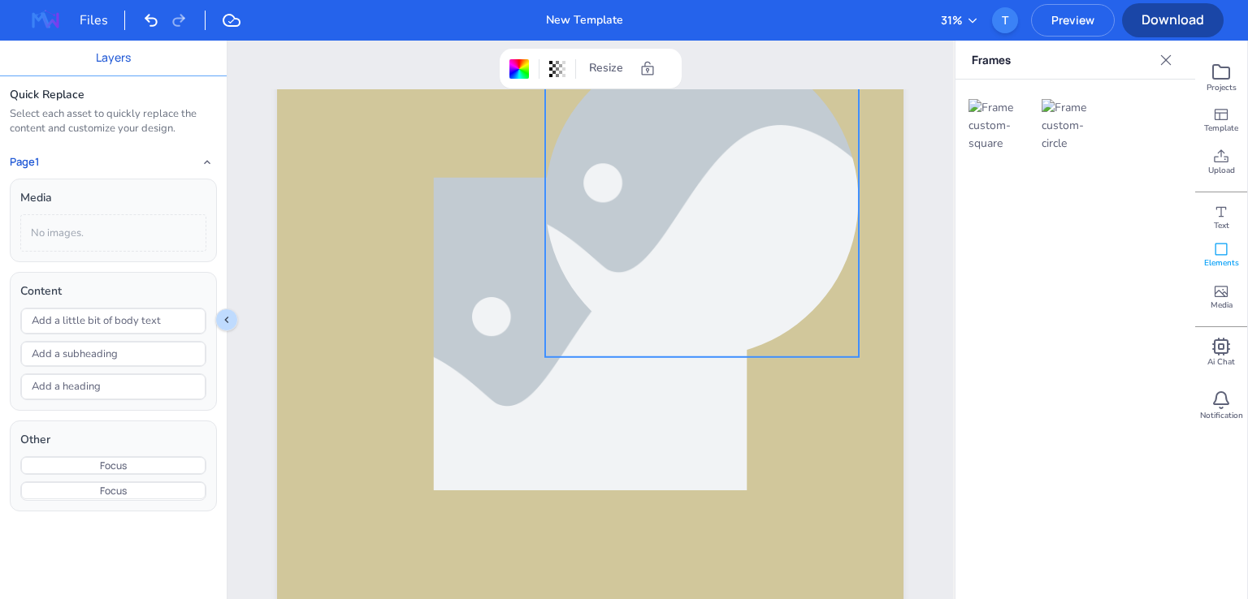
drag, startPoint x: 645, startPoint y: 266, endPoint x: 677, endPoint y: 219, distance: 57.2
click at [677, 219] on div at bounding box center [702, 200] width 470 height 313
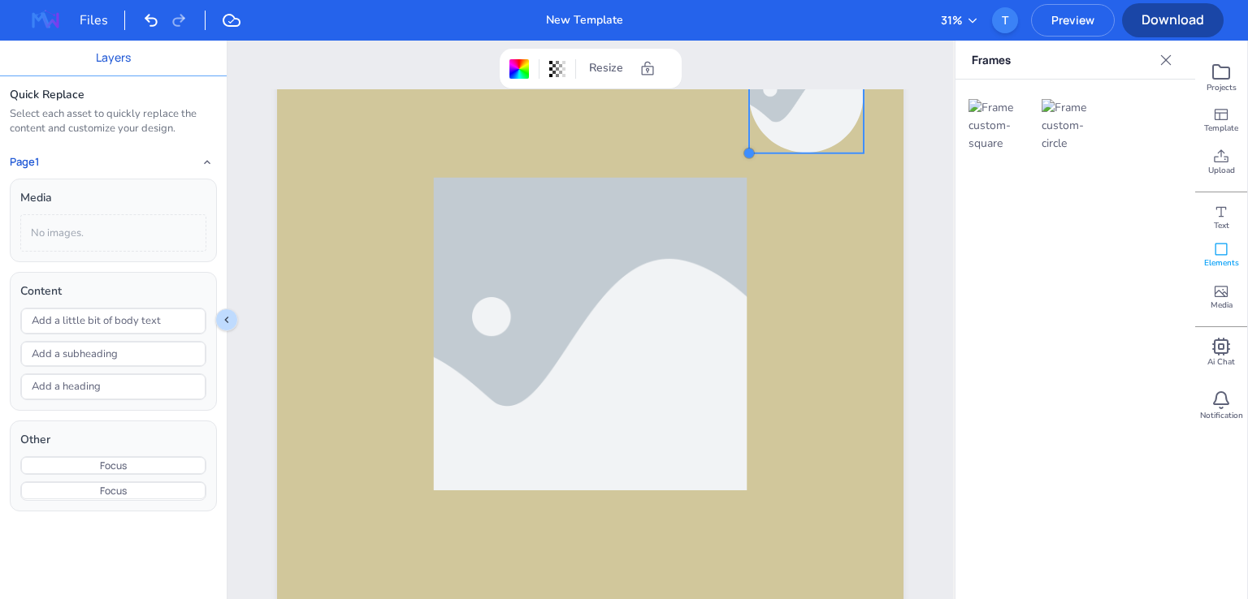
drag, startPoint x: 546, startPoint y: 348, endPoint x: 747, endPoint y: 149, distance: 283.8
click at [747, 149] on div at bounding box center [748, 152] width 13 height 13
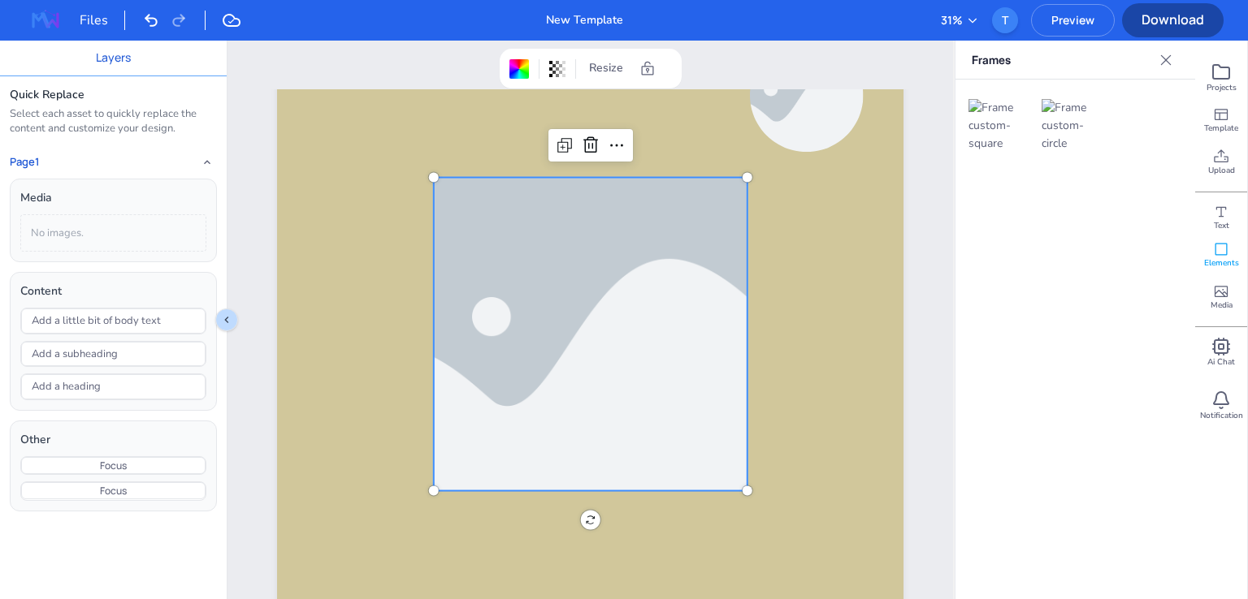
click at [666, 289] on div at bounding box center [590, 334] width 470 height 313
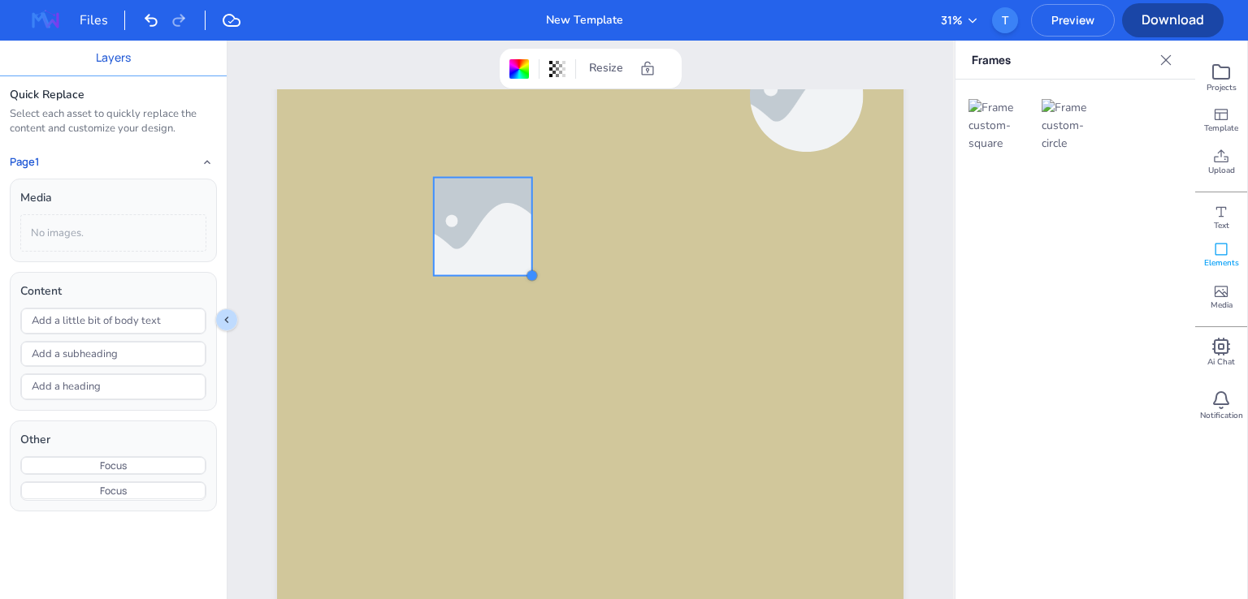
drag, startPoint x: 744, startPoint y: 495, endPoint x: 529, endPoint y: 210, distance: 357.3
click at [529, 210] on div "Add a heading Add a subheading Add a little bit of body text" at bounding box center [590, 334] width 626 height 886
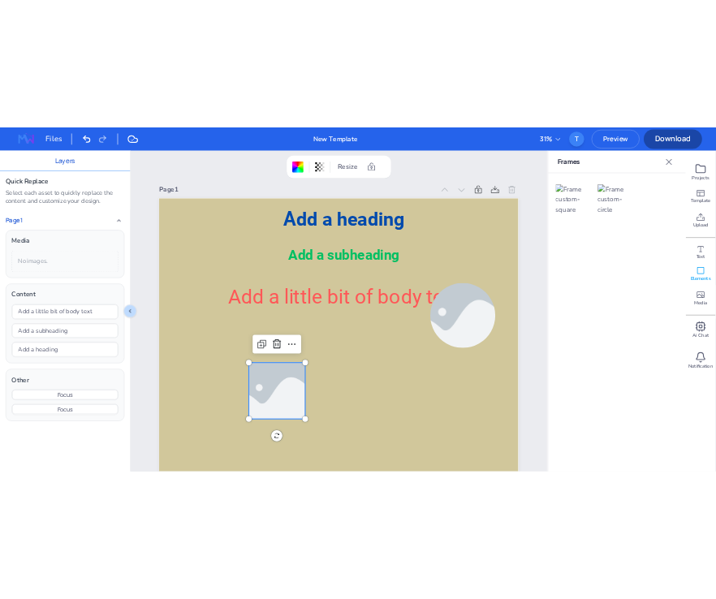
scroll to position [0, 0]
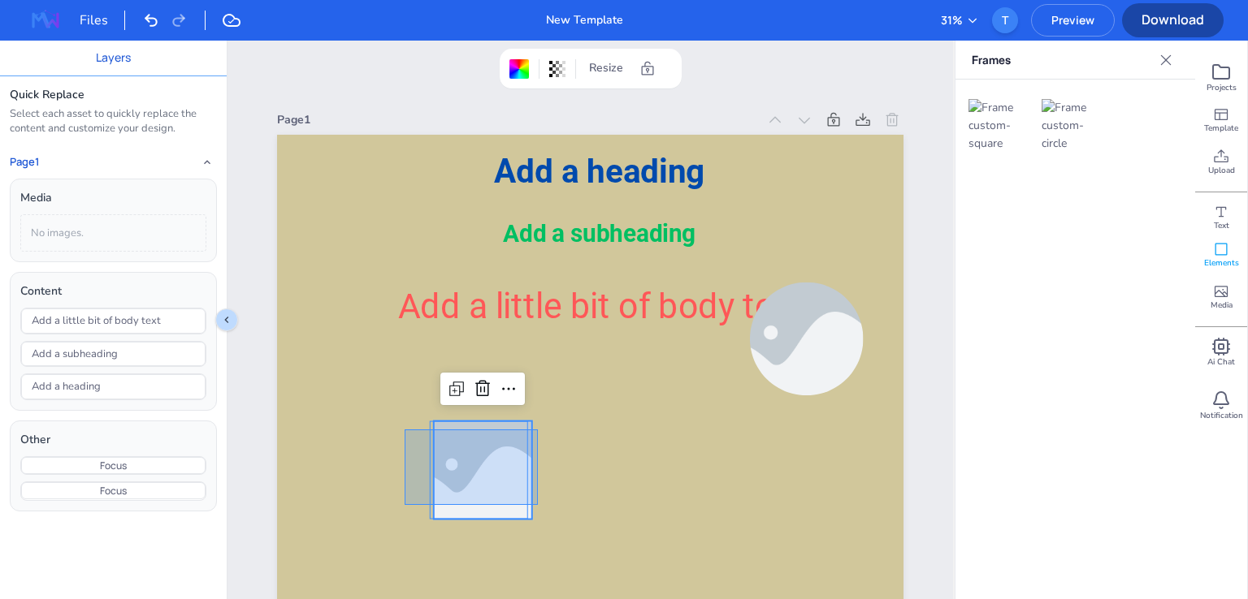
drag, startPoint x: 538, startPoint y: 505, endPoint x: 396, endPoint y: 425, distance: 162.6
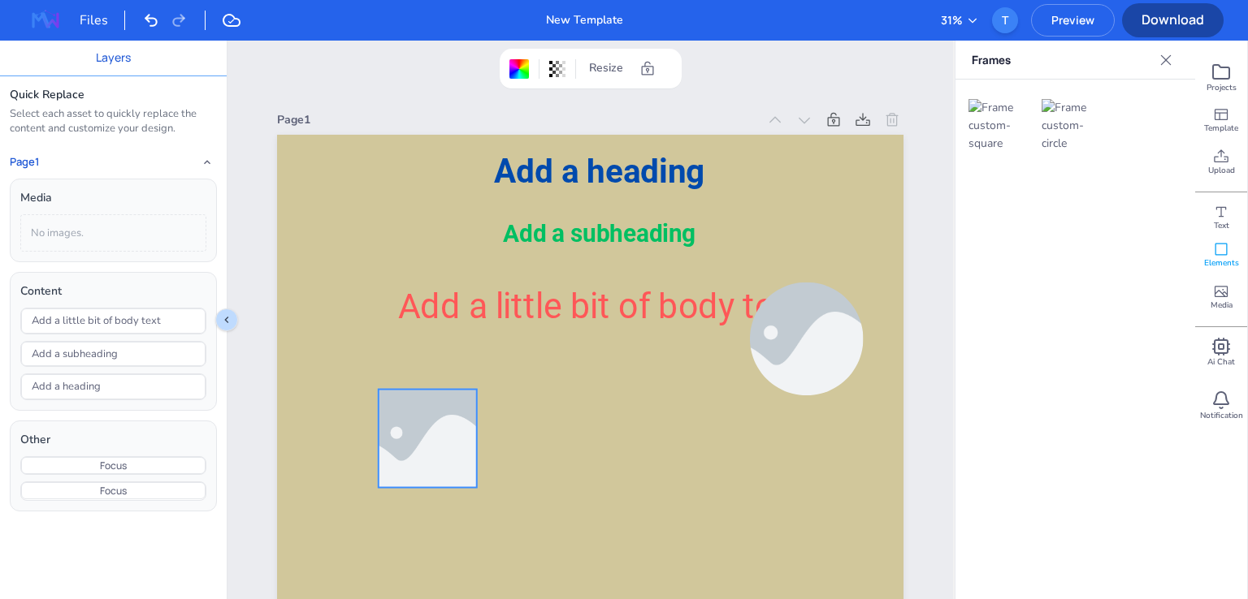
drag, startPoint x: 496, startPoint y: 456, endPoint x: 440, endPoint y: 424, distance: 63.7
click at [440, 424] on div at bounding box center [427, 438] width 147 height 97
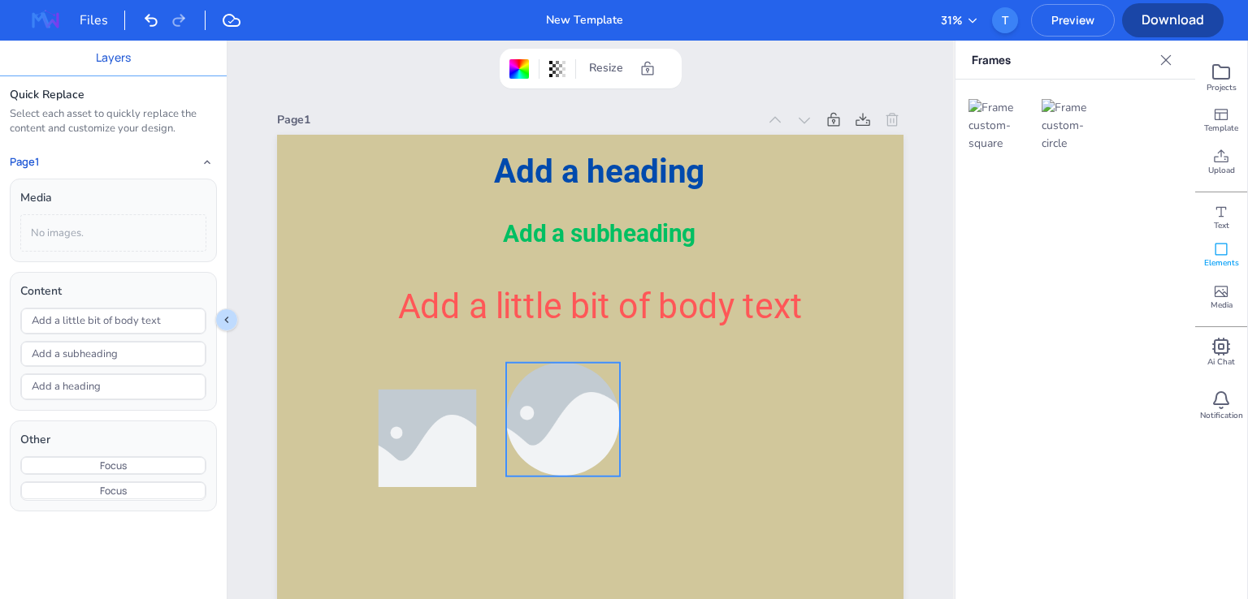
drag, startPoint x: 812, startPoint y: 368, endPoint x: 569, endPoint y: 449, distance: 256.9
click at [569, 449] on div at bounding box center [563, 419] width 170 height 113
